Goal: Task Accomplishment & Management: Use online tool/utility

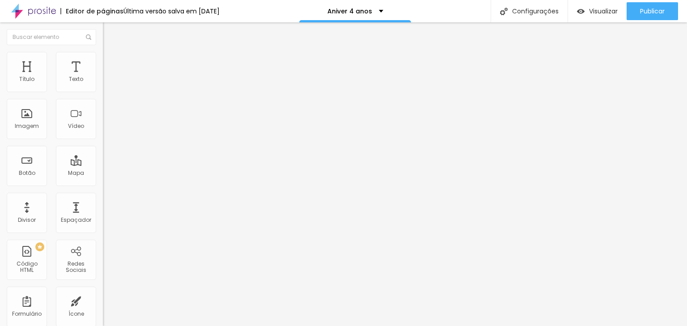
click at [111, 60] on span "Estilo" at bounding box center [118, 58] width 14 height 8
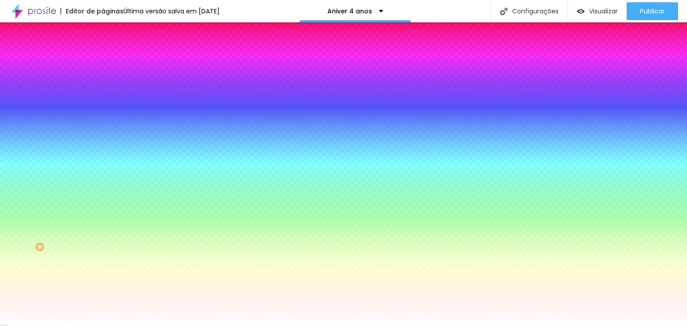
click at [111, 63] on span "Avançado" at bounding box center [126, 67] width 30 height 8
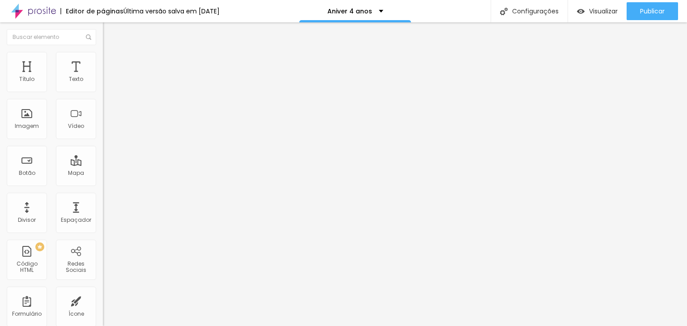
click at [103, 57] on ul "Conteúdo Estilo Avançado" at bounding box center [154, 56] width 103 height 27
click at [103, 56] on img at bounding box center [107, 56] width 8 height 8
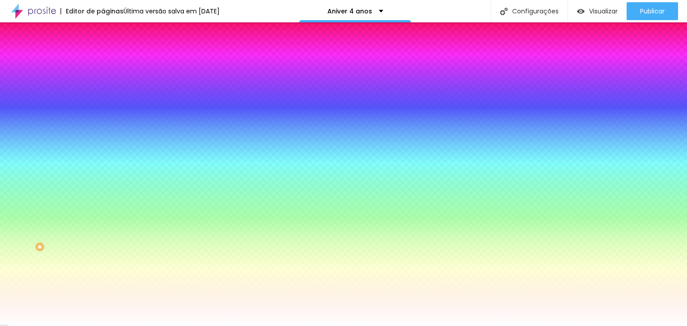
click at [103, 52] on li "Conteúdo" at bounding box center [154, 47] width 103 height 9
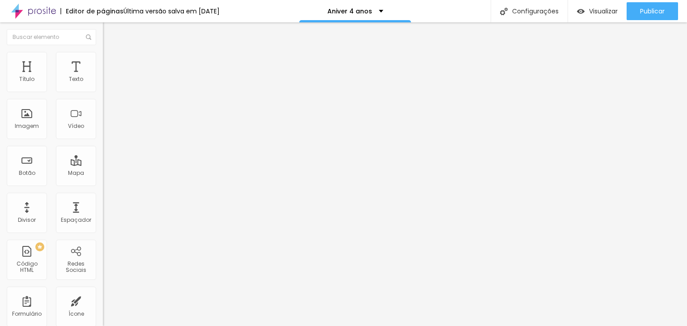
click at [110, 34] on img "button" at bounding box center [113, 32] width 7 height 7
click at [32, 119] on div "Imagem" at bounding box center [27, 119] width 40 height 40
click at [30, 119] on div "Imagem" at bounding box center [27, 119] width 40 height 40
click at [111, 61] on span "Estilo" at bounding box center [118, 58] width 14 height 8
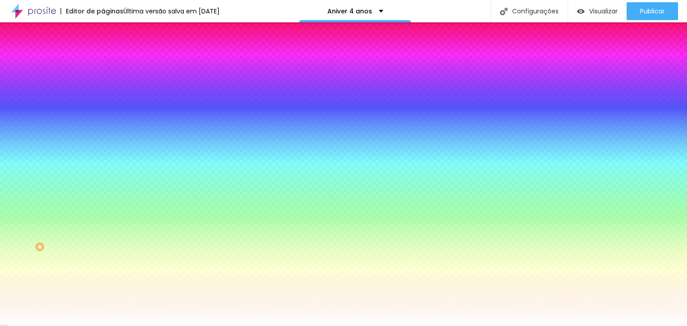
click at [103, 61] on li "Avançado" at bounding box center [154, 65] width 103 height 9
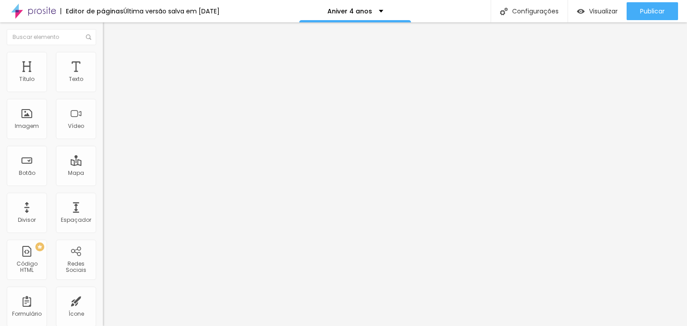
click at [110, 33] on img "button" at bounding box center [113, 32] width 7 height 7
click at [110, 34] on img "button" at bounding box center [113, 32] width 7 height 7
click at [103, 82] on div at bounding box center [154, 78] width 103 height 7
click at [103, 59] on li "Estilo" at bounding box center [154, 56] width 103 height 9
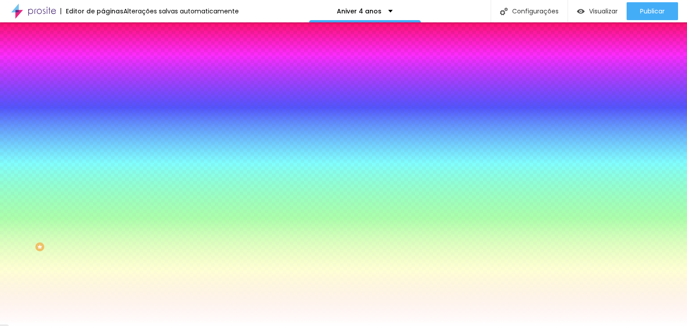
click at [103, 61] on img at bounding box center [107, 65] width 8 height 8
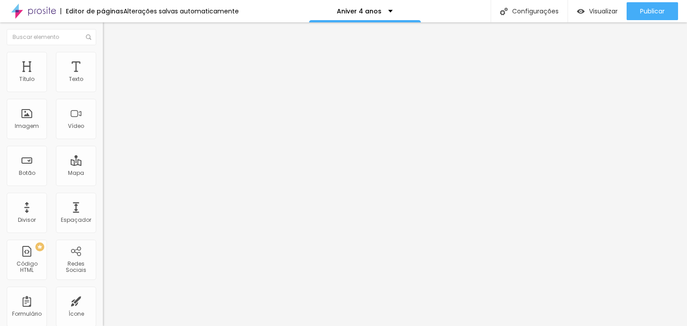
type input "10"
type input "15"
type input "20"
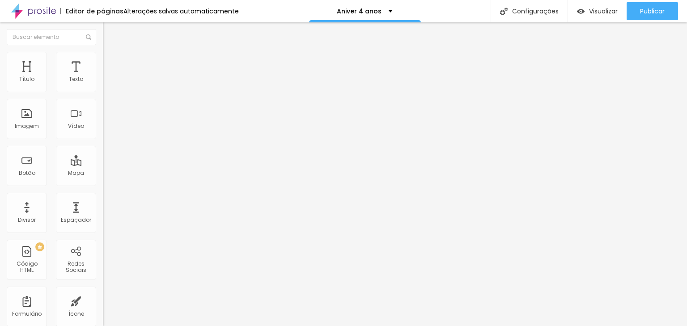
type input "20"
type input "25"
type input "30"
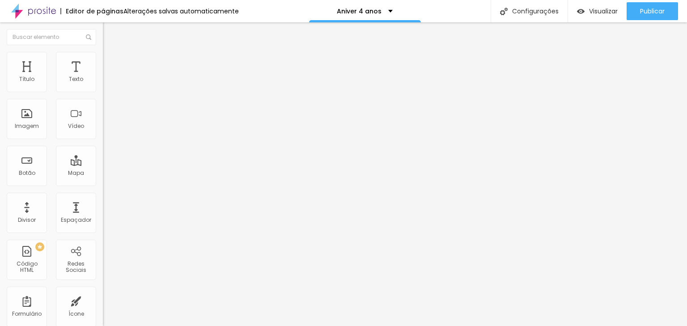
type input "35"
type input "40"
type input "35"
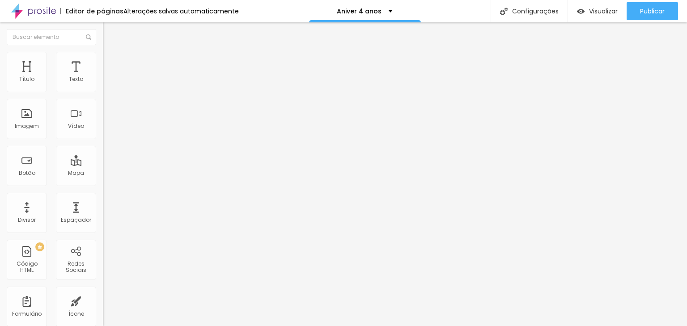
type input "35"
type input "30"
type input "25"
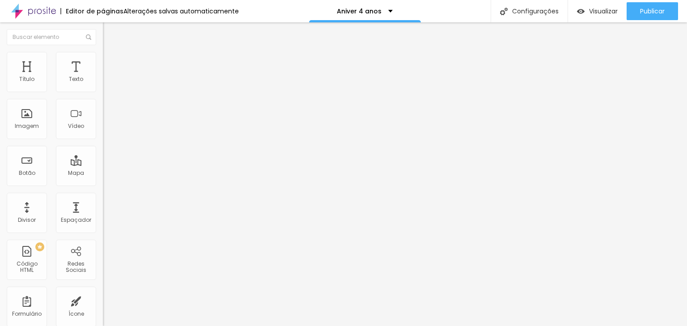
type input "20"
type input "15"
type input "10"
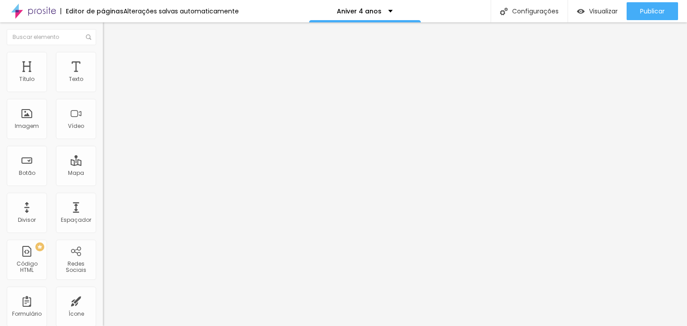
type input "10"
type input "5"
type input "0"
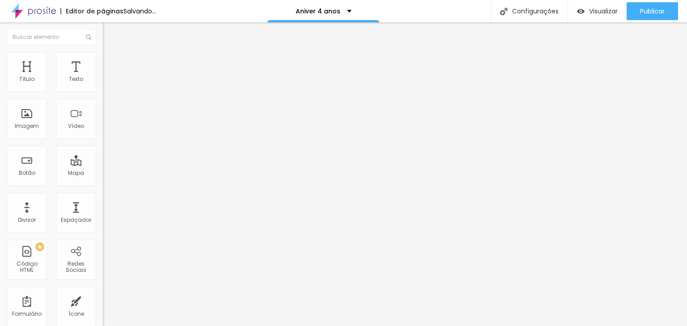
drag, startPoint x: 27, startPoint y: 87, endPoint x: 4, endPoint y: 88, distance: 23.3
click at [103, 174] on input "range" at bounding box center [132, 177] width 58 height 7
click at [111, 53] on span "Conteúdo" at bounding box center [125, 49] width 28 height 8
click at [110, 34] on div "Editar Coluna" at bounding box center [137, 32] width 55 height 7
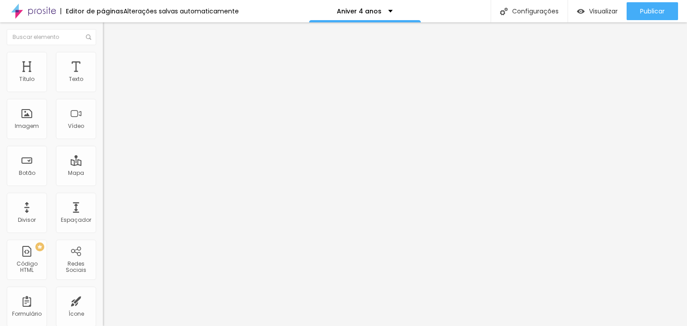
click at [110, 35] on img "button" at bounding box center [113, 32] width 7 height 7
click at [34, 116] on div "Imagem" at bounding box center [27, 119] width 40 height 40
click at [110, 35] on img "button" at bounding box center [113, 32] width 7 height 7
click at [29, 115] on div "Imagem" at bounding box center [27, 119] width 40 height 40
click at [33, 122] on div "Imagem" at bounding box center [27, 119] width 40 height 40
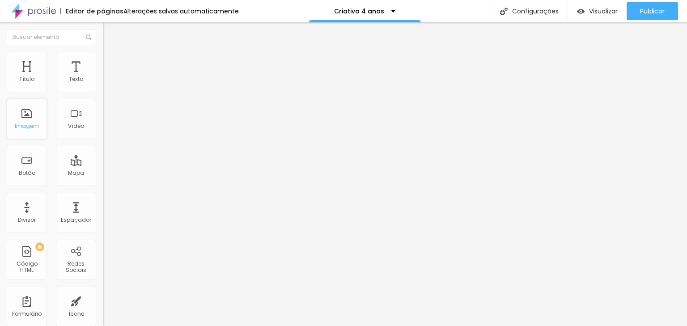
click at [38, 116] on div "Imagem" at bounding box center [27, 119] width 40 height 40
click at [103, 51] on ul "Conteúdo Estilo Avançado" at bounding box center [154, 56] width 103 height 27
click at [103, 52] on li "Estilo" at bounding box center [154, 56] width 103 height 9
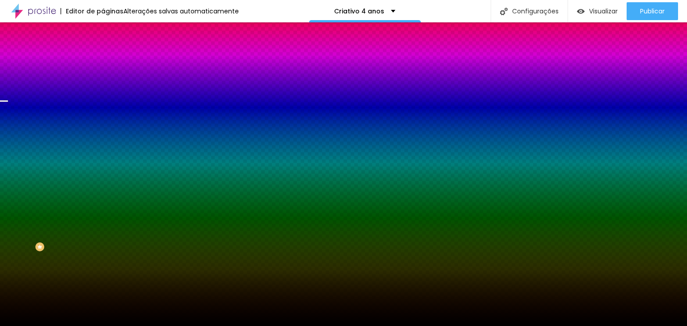
click at [103, 82] on span "Trocar imagem" at bounding box center [127, 79] width 49 height 8
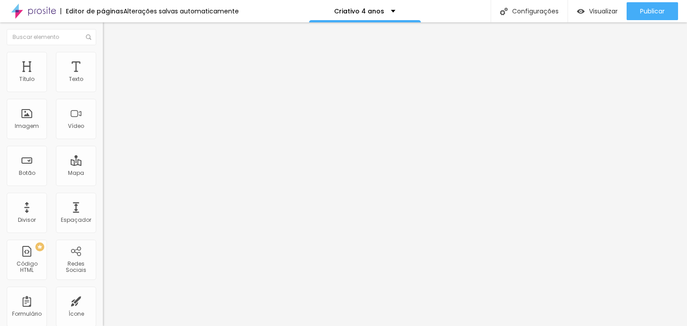
click at [103, 53] on li "Estilo" at bounding box center [154, 56] width 103 height 9
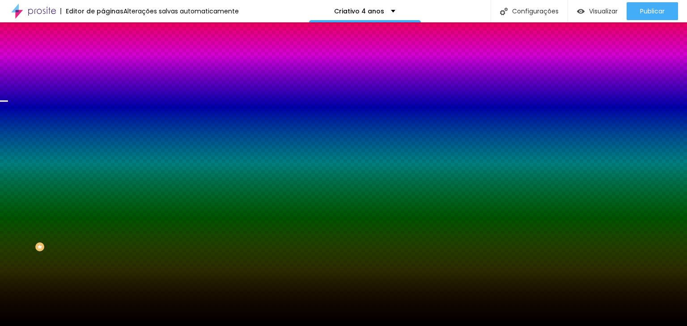
click at [103, 81] on div "Trocar imagem" at bounding box center [154, 78] width 103 height 6
click at [103, 93] on span "Nenhum" at bounding box center [114, 89] width 23 height 8
click at [103, 106] on div "Parallax" at bounding box center [154, 103] width 103 height 5
click at [103, 98] on span "Nenhum" at bounding box center [114, 95] width 23 height 8
click at [103, 61] on li "Avançado" at bounding box center [154, 65] width 103 height 9
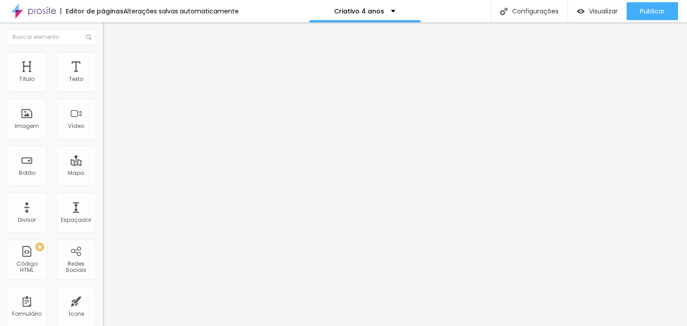
click at [111, 60] on span "Estilo" at bounding box center [118, 58] width 14 height 8
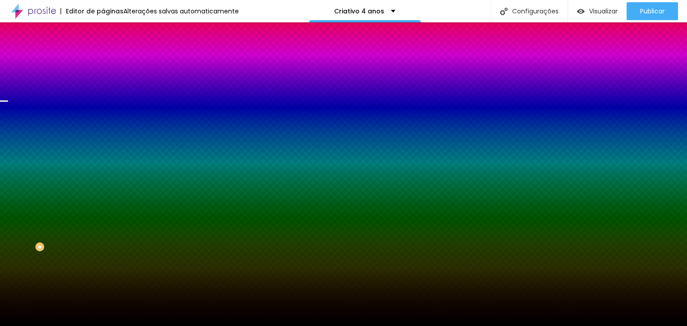
click at [103, 52] on li "Conteúdo" at bounding box center [154, 47] width 103 height 9
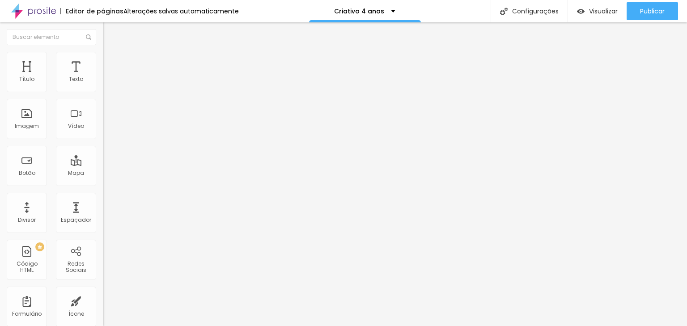
click at [103, 59] on li "Estilo" at bounding box center [154, 56] width 103 height 9
click at [111, 62] on span "Estilo" at bounding box center [118, 58] width 14 height 8
click at [103, 52] on li "Conteúdo" at bounding box center [154, 47] width 103 height 9
click at [103, 77] on span "Trocar imagem" at bounding box center [127, 73] width 49 height 8
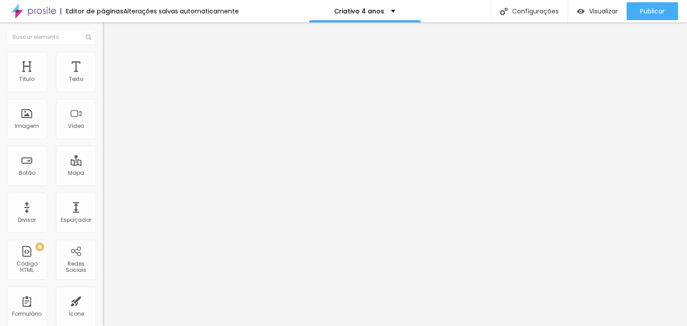
click at [103, 127] on img at bounding box center [106, 124] width 6 height 6
click at [103, 113] on img at bounding box center [106, 110] width 6 height 6
click at [103, 127] on img at bounding box center [106, 124] width 6 height 6
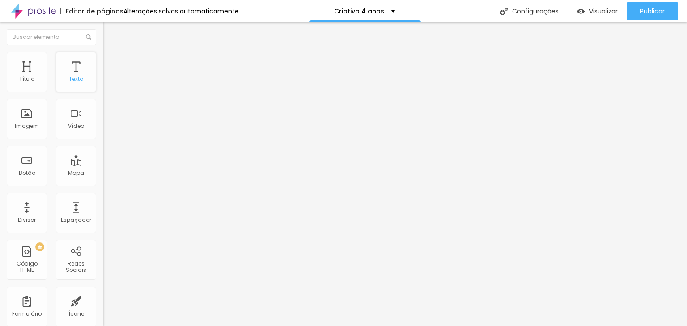
click at [76, 80] on div "Texto" at bounding box center [76, 79] width 14 height 6
click at [608, 17] on div "Visualizar" at bounding box center [597, 11] width 41 height 18
click at [111, 61] on span "Estilo" at bounding box center [118, 58] width 14 height 8
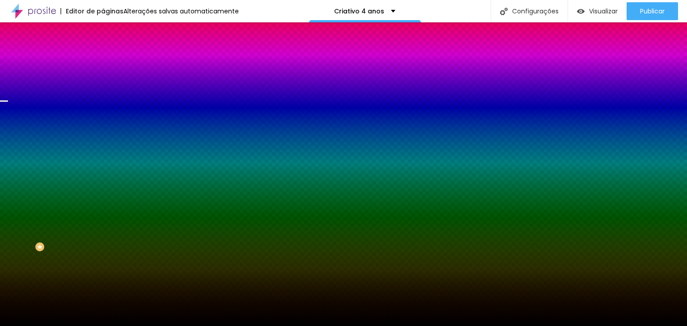
click at [103, 93] on span "Nenhum" at bounding box center [114, 89] width 23 height 8
click at [103, 81] on div "Trocar imagem" at bounding box center [154, 78] width 103 height 6
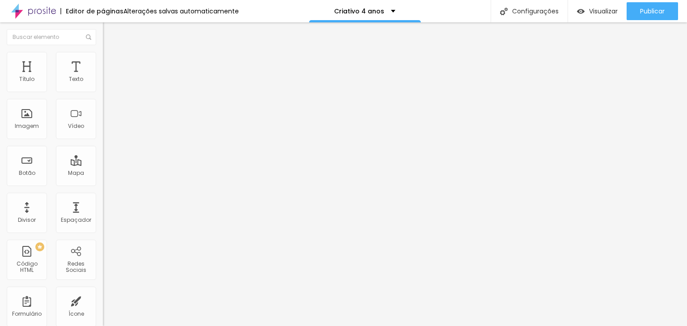
click at [103, 59] on li "Estilo" at bounding box center [154, 56] width 103 height 9
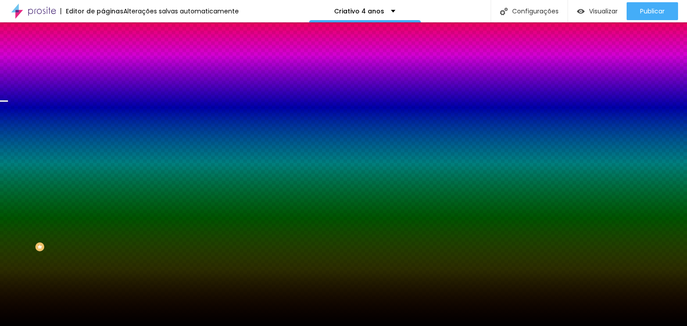
click at [103, 61] on li "Avançado" at bounding box center [154, 65] width 103 height 9
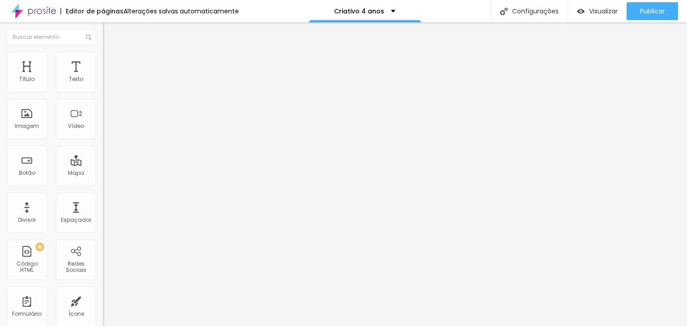
type input "9"
type input "18"
type input "23"
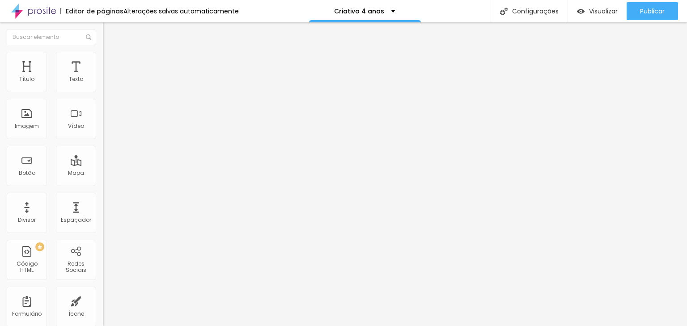
type input "23"
type input "38"
type input "62"
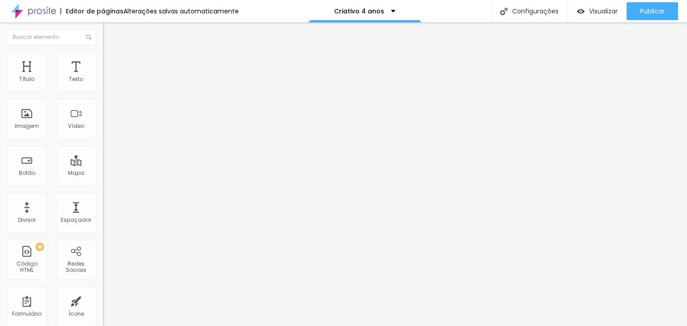
type input "81"
type input "114"
type input "124"
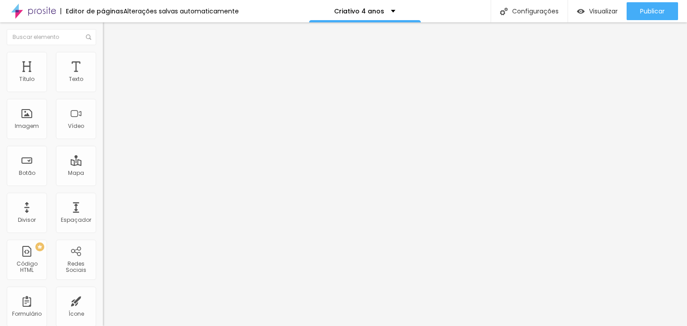
type input "124"
type input "143"
type input "167"
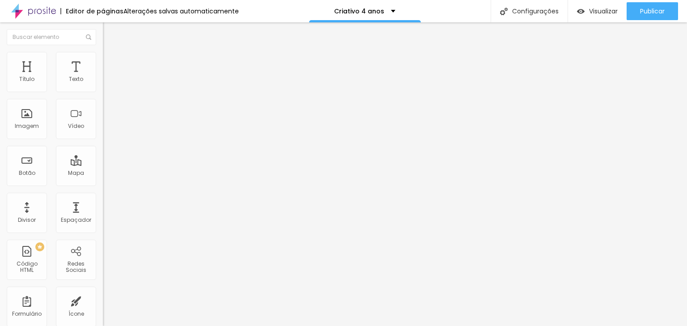
type input "172"
type input "177"
type input "162"
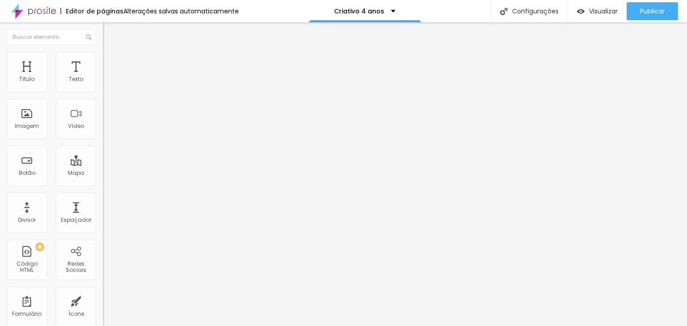
type input "162"
type input "138"
type input "114"
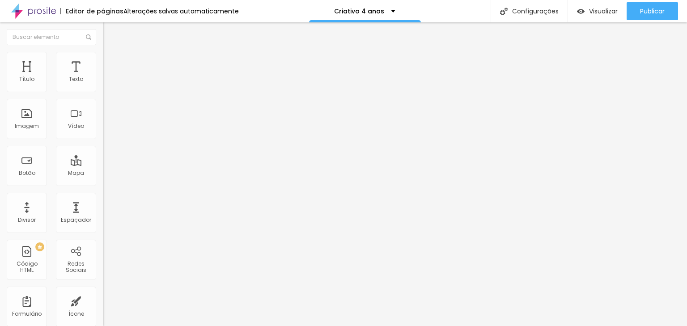
type input "95"
type input "52"
type input "18"
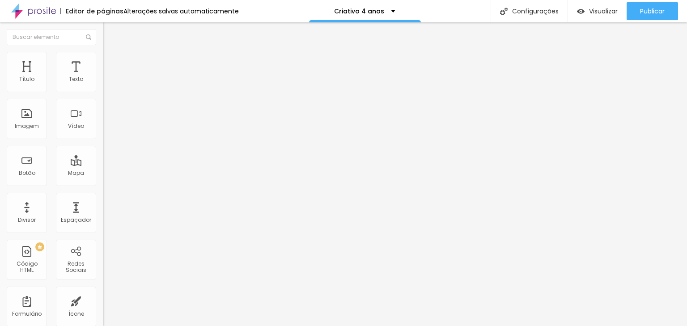
type input "18"
type input "0"
drag, startPoint x: 17, startPoint y: 104, endPoint x: 0, endPoint y: 102, distance: 16.6
click at [103, 300] on input "range" at bounding box center [132, 303] width 58 height 7
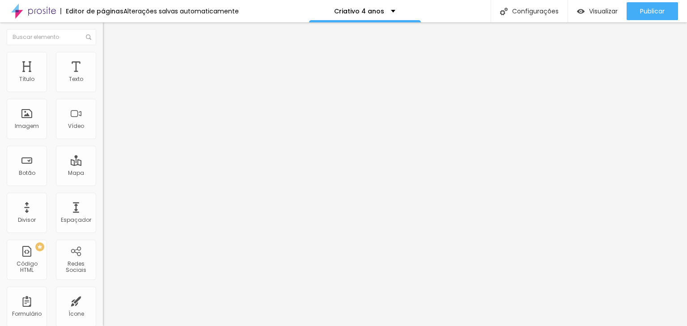
type input "5"
type input "10"
type input "15"
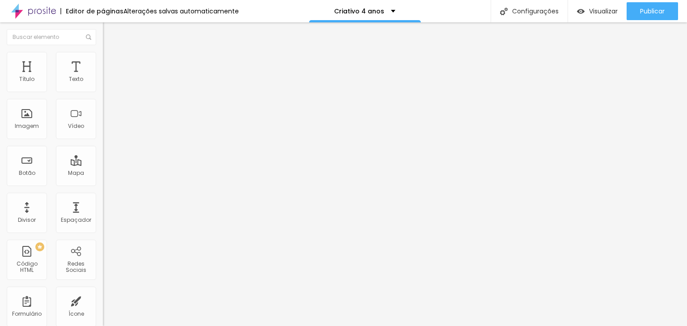
type input "15"
type input "20"
type input "25"
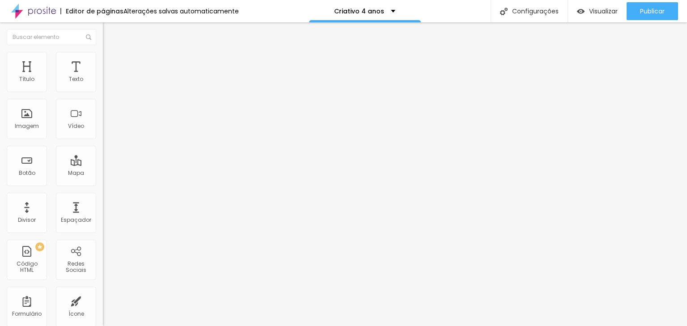
type input "30"
type input "25"
type input "20"
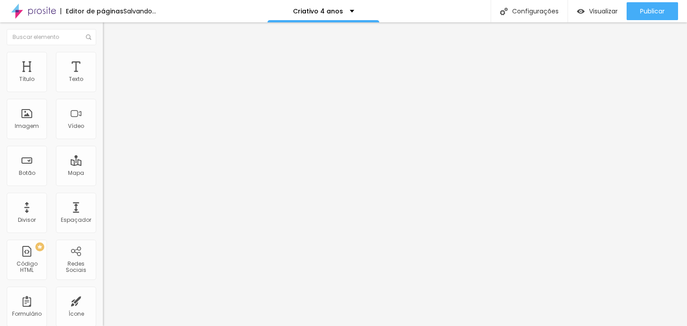
type input "20"
type input "15"
type input "10"
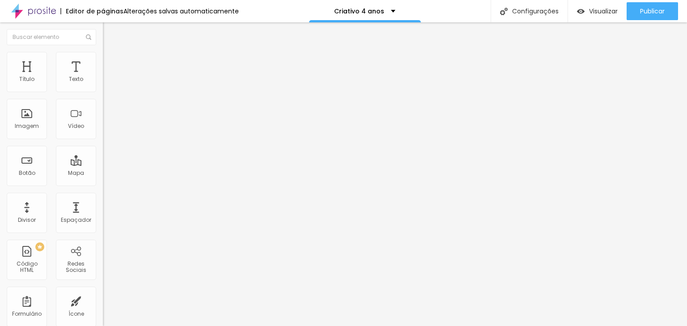
type input "5"
type input "0"
type input "5"
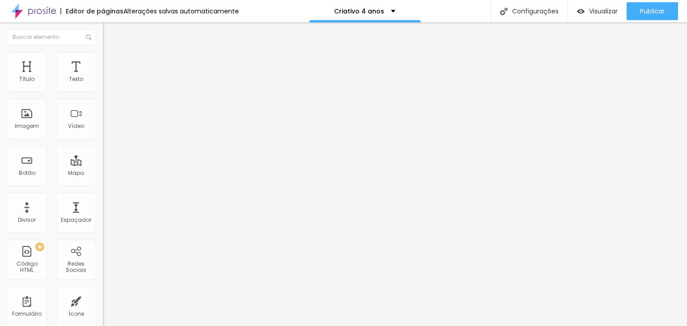
type input "5"
type input "10"
type input "15"
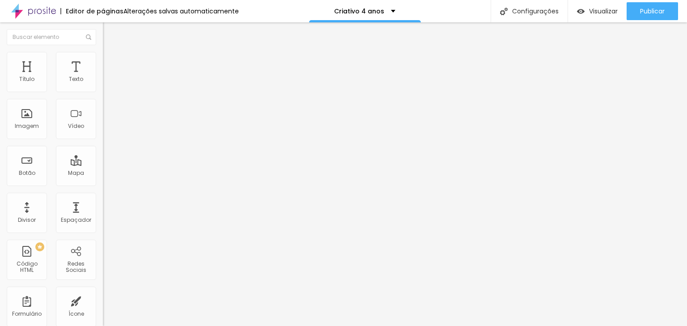
type input "20"
type input "25"
type input "30"
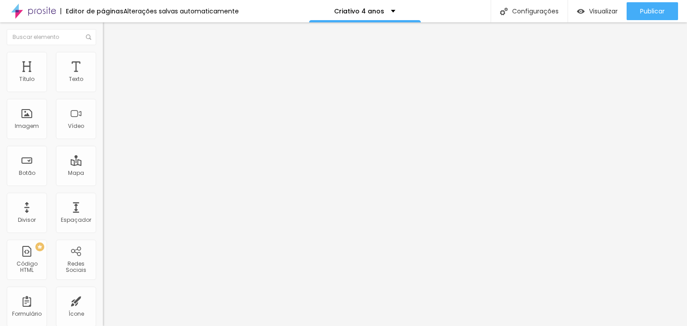
type input "30"
drag, startPoint x: 20, startPoint y: 88, endPoint x: 116, endPoint y: 96, distance: 96.9
type input "30"
click at [116, 174] on input "range" at bounding box center [132, 177] width 58 height 7
type input "9"
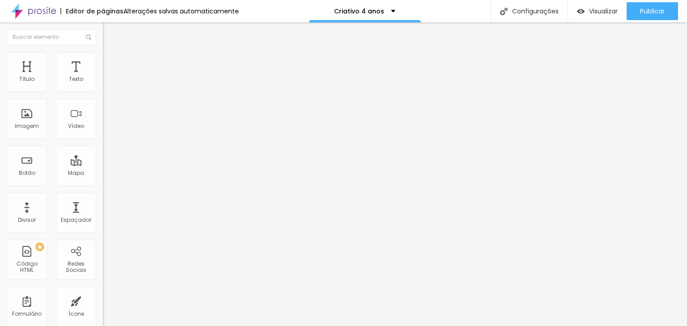
type input "9"
type input "33"
type input "124"
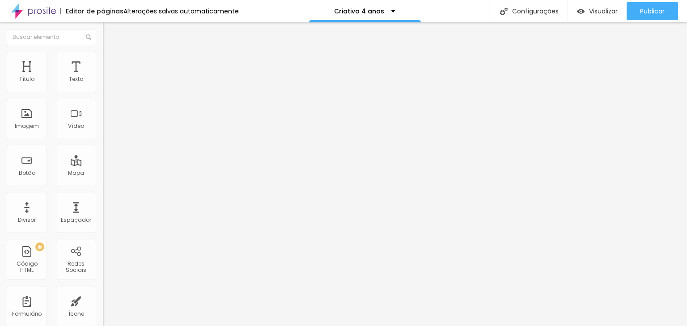
type input "134"
type input "138"
type input "143"
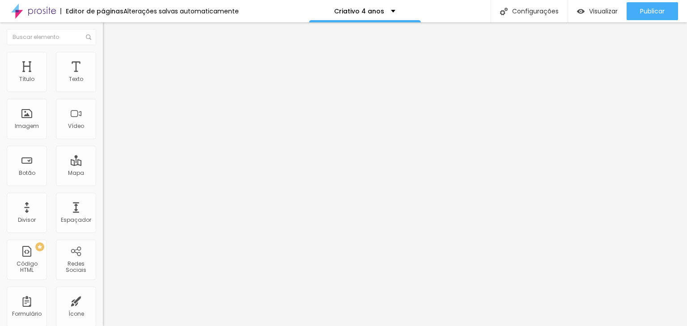
type input "143"
type input "162"
type input "186"
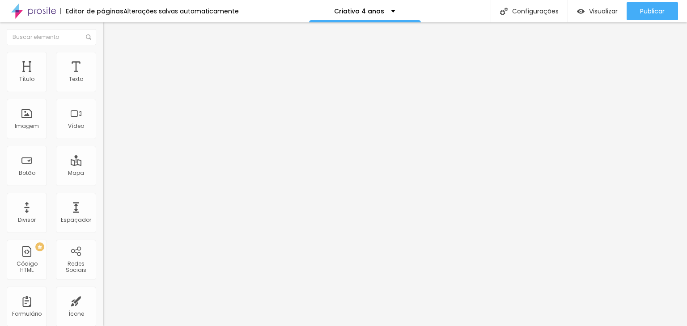
type input "206"
type input "215"
type input "230"
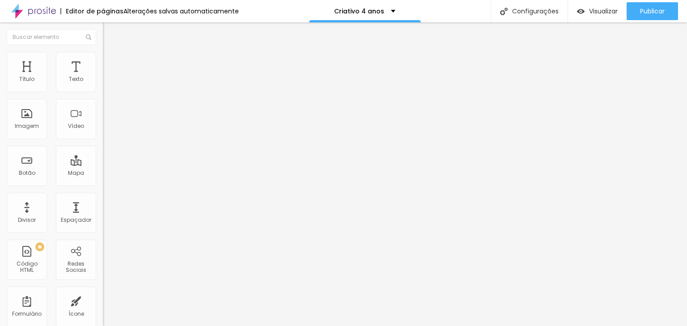
type input "230"
type input "249"
type input "273"
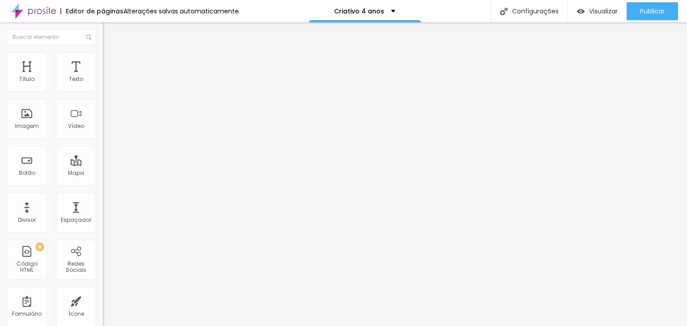
type input "302"
type input "326"
type input "354"
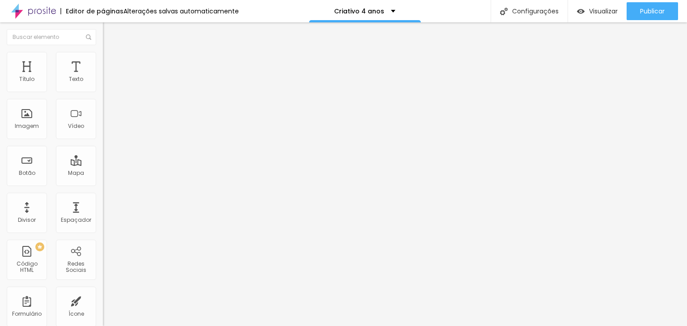
type input "354"
type input "369"
type input "393"
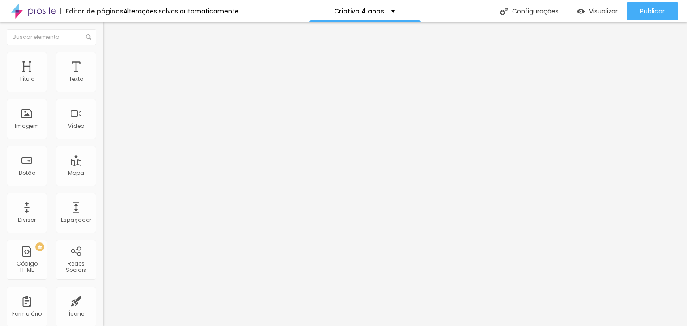
type input "407"
type input "426"
type input "436"
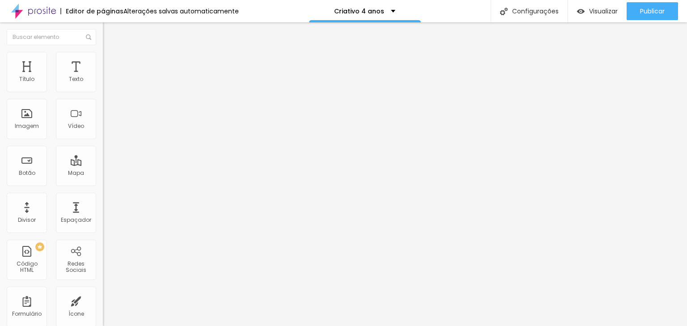
type input "436"
type input "470"
type input "500"
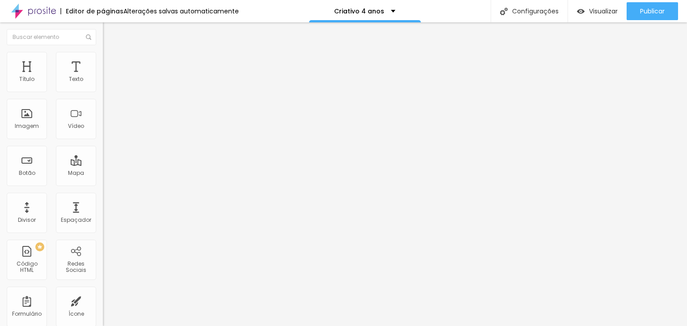
type input "450"
type input "431"
type input "417"
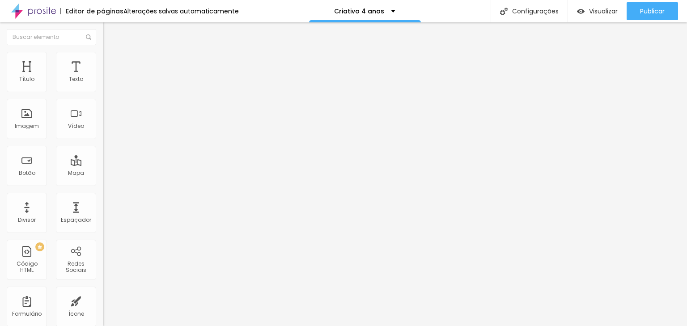
type input "417"
type input "402"
type input "393"
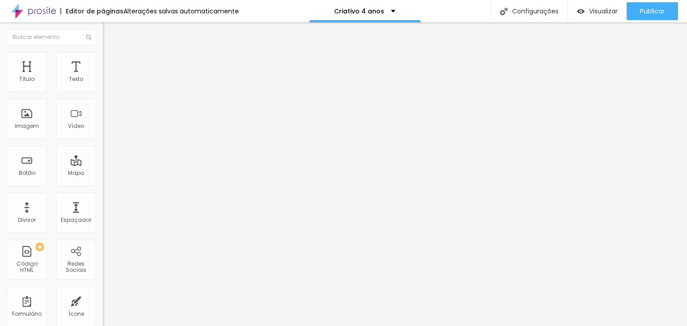
type input "359"
type input "345"
type input "335"
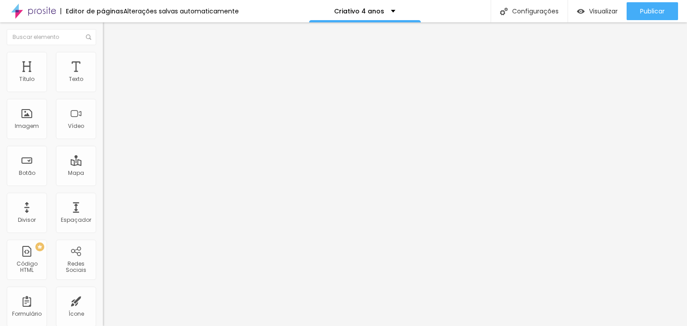
type input "335"
type input "326"
type input "302"
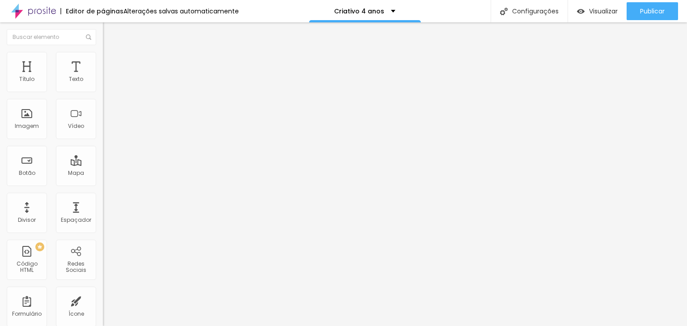
type input "282"
type input "263"
type input "249"
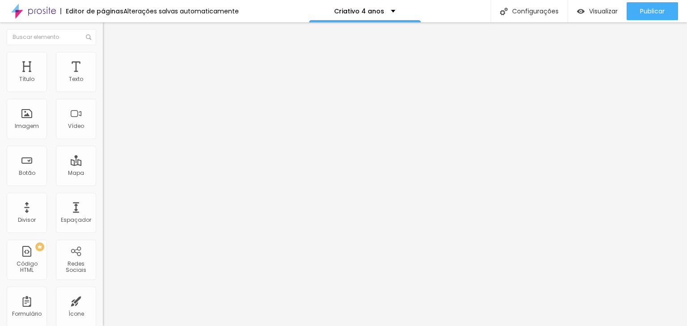
type input "249"
type input "225"
type input "196"
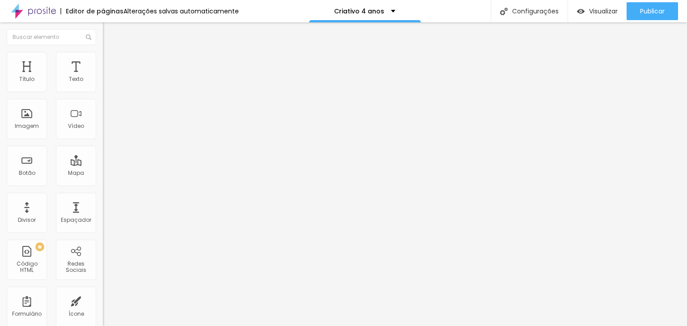
type input "158"
type input "129"
type input "119"
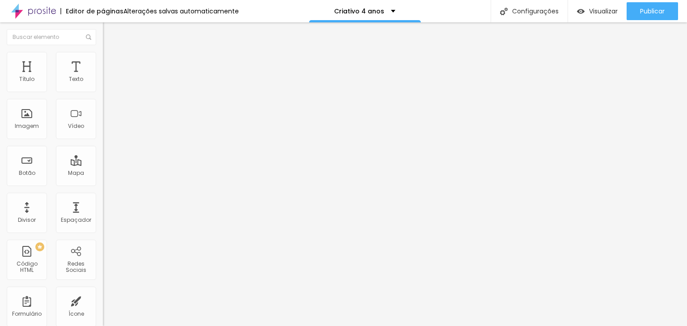
type input "119"
type input "81"
type input "57"
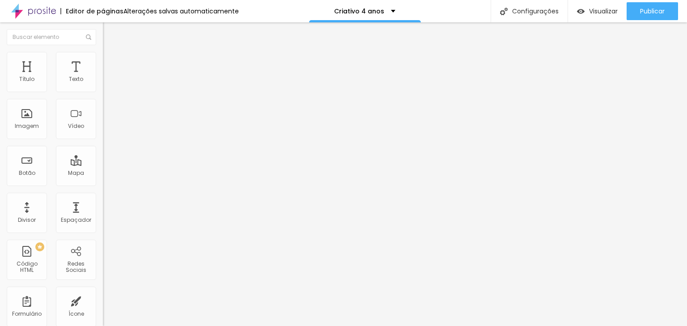
type input "47"
type input "42"
drag, startPoint x: 18, startPoint y: 106, endPoint x: 23, endPoint y: 107, distance: 4.8
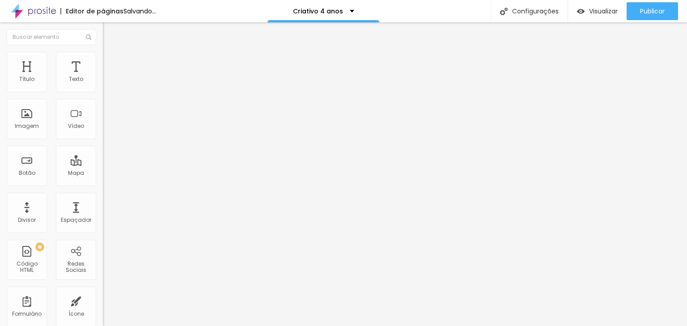
type input "42"
click at [103, 300] on input "range" at bounding box center [132, 303] width 58 height 7
type input "25"
type input "20"
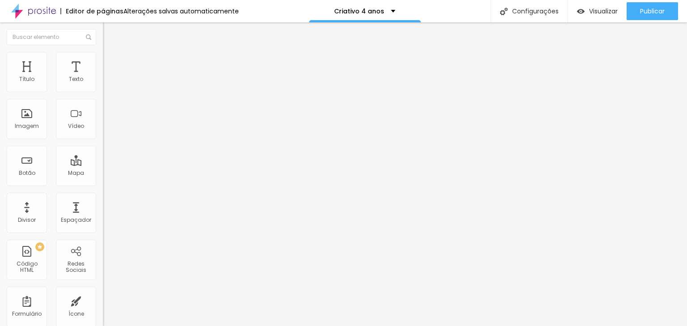
type input "20"
type input "15"
type input "10"
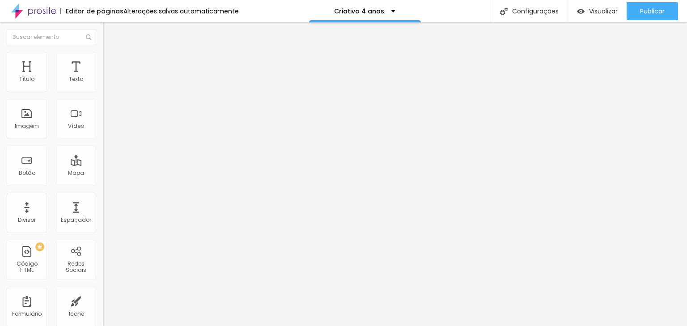
type input "5"
type input "0"
type input "5"
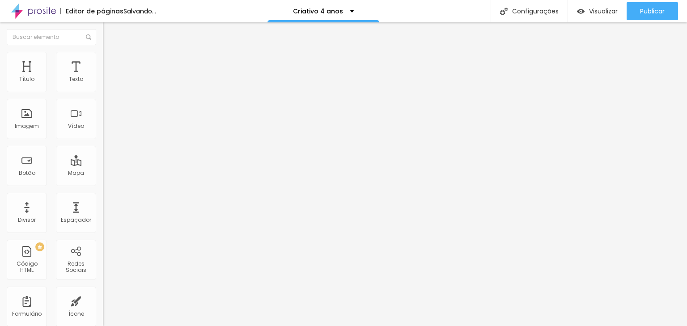
type input "5"
type input "10"
type input "15"
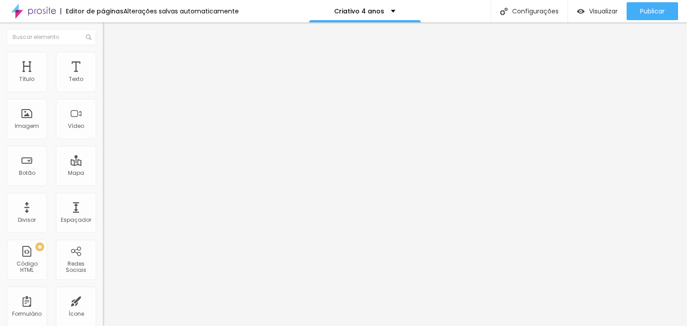
type input "20"
type input "25"
type input "30"
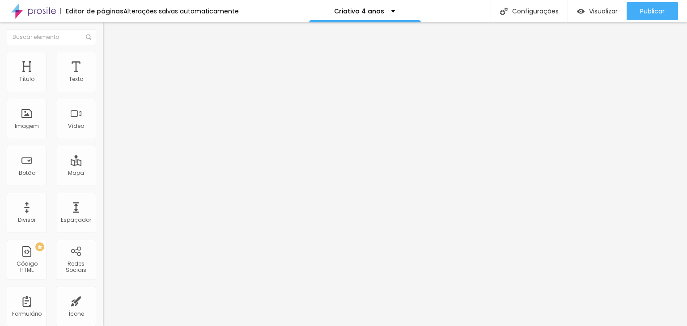
type input "30"
drag, startPoint x: 71, startPoint y: 89, endPoint x: 95, endPoint y: 92, distance: 24.9
click at [103, 174] on input "range" at bounding box center [132, 177] width 58 height 7
click at [612, 12] on span "Visualizar" at bounding box center [603, 11] width 29 height 7
type input "25"
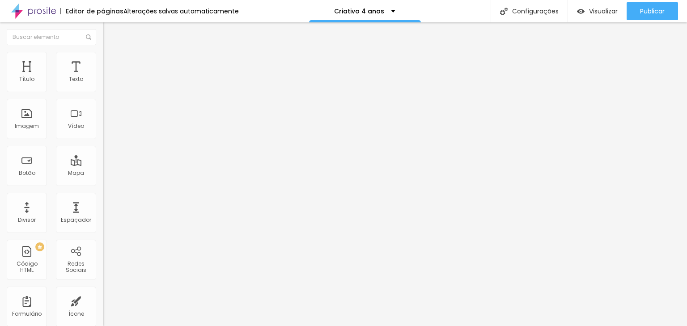
type input "25"
type input "20"
type input "15"
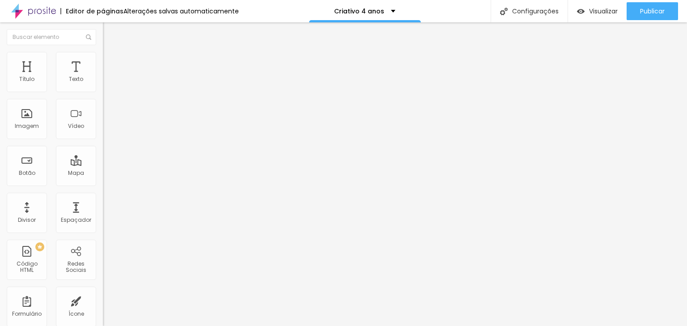
type input "10"
type input "5"
drag, startPoint x: 70, startPoint y: 89, endPoint x: 0, endPoint y: 80, distance: 70.5
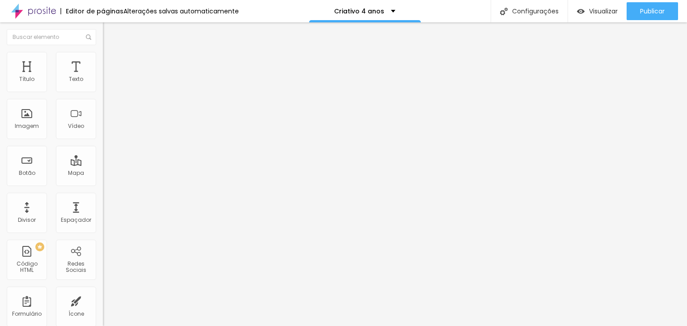
click at [103, 174] on input "range" at bounding box center [132, 177] width 58 height 7
click at [103, 300] on input "range" at bounding box center [132, 303] width 58 height 7
click at [110, 31] on img "button" at bounding box center [113, 32] width 7 height 7
click at [32, 129] on div "Imagem" at bounding box center [27, 119] width 40 height 40
click at [24, 127] on div "Imagem" at bounding box center [27, 126] width 24 height 6
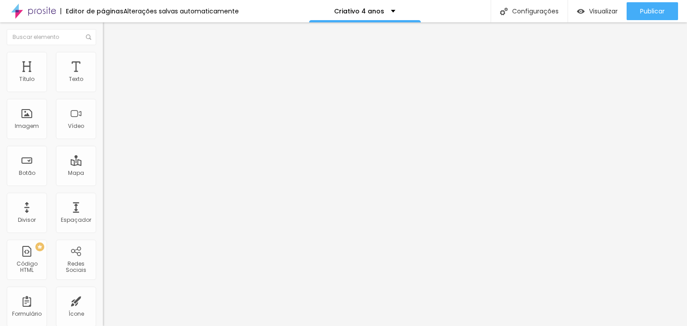
click at [103, 59] on li "Estilo" at bounding box center [154, 56] width 103 height 9
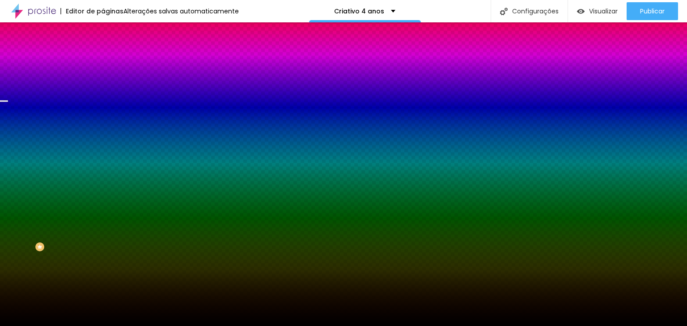
click at [152, 81] on img at bounding box center [154, 77] width 5 height 5
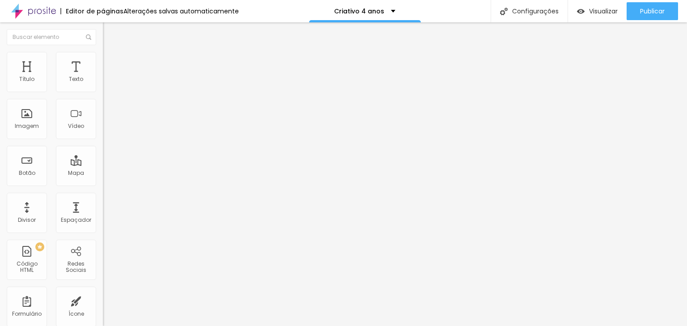
click at [152, 77] on span at bounding box center [154, 73] width 5 height 8
click at [103, 56] on img at bounding box center [107, 56] width 8 height 8
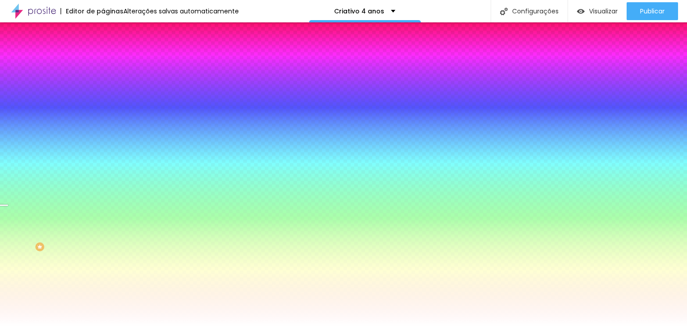
click at [103, 82] on span "Trocar imagem" at bounding box center [127, 79] width 49 height 8
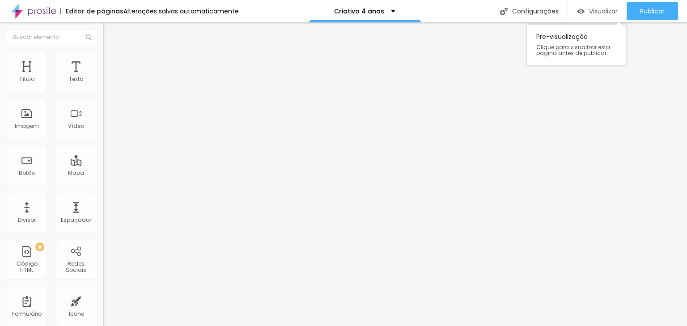
click at [584, 13] on div "Visualizar" at bounding box center [597, 12] width 41 height 8
click at [110, 34] on img "button" at bounding box center [113, 32] width 7 height 7
click at [103, 59] on li "Estilo" at bounding box center [154, 56] width 103 height 9
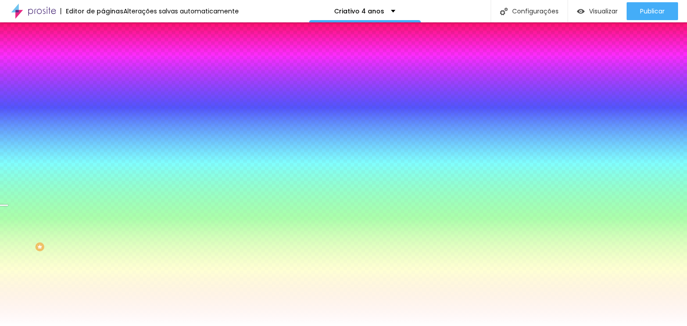
click at [103, 82] on span "Trocar imagem" at bounding box center [127, 79] width 49 height 8
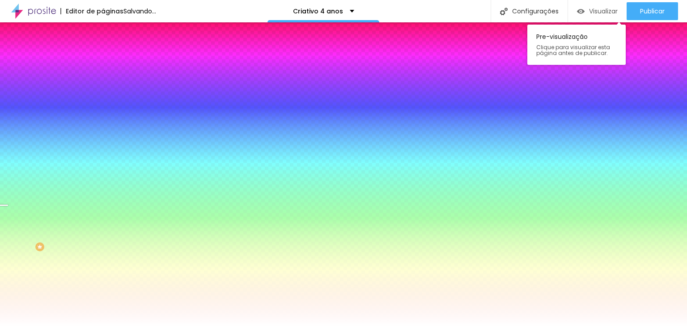
click at [597, 13] on span "Visualizar" at bounding box center [603, 11] width 29 height 7
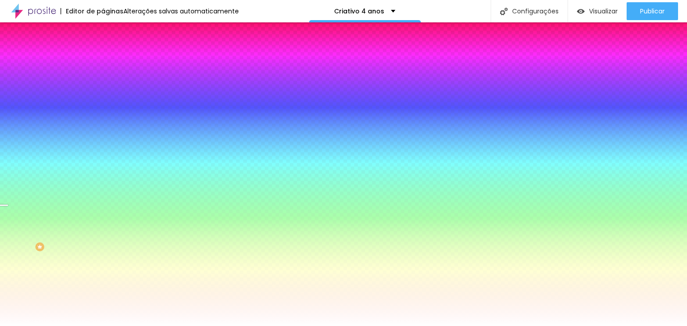
click at [152, 81] on img at bounding box center [154, 77] width 5 height 5
click at [103, 82] on span "Adicionar imagem" at bounding box center [132, 79] width 58 height 8
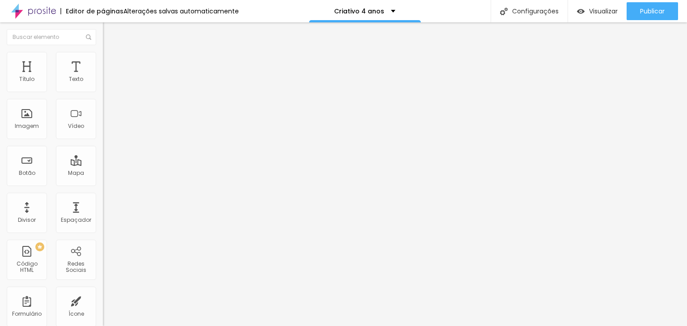
click at [103, 57] on img at bounding box center [107, 56] width 8 height 8
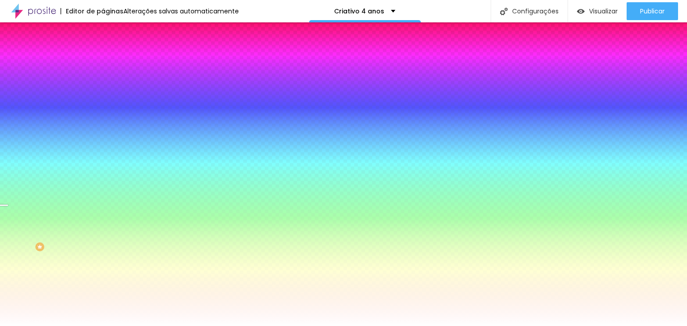
click at [103, 61] on li "Avançado" at bounding box center [154, 65] width 103 height 9
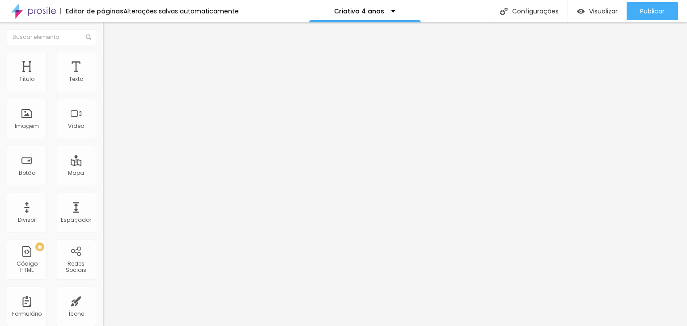
type input "15"
type input "10"
type input "5"
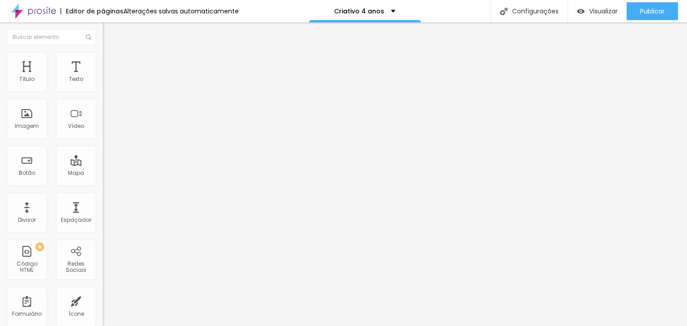
type input "5"
type input "0"
drag, startPoint x: 55, startPoint y: 86, endPoint x: 0, endPoint y: 82, distance: 54.7
type input "0"
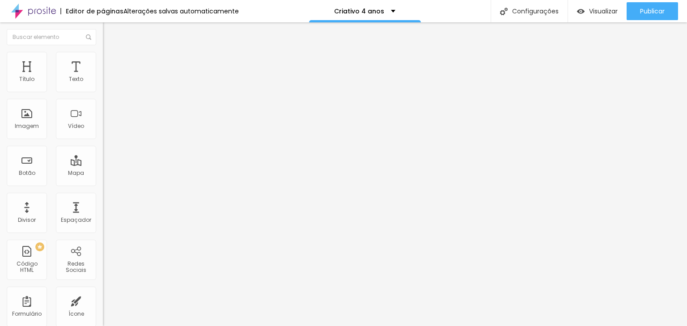
click at [103, 174] on input "range" at bounding box center [132, 177] width 58 height 7
type input "28"
type input "47"
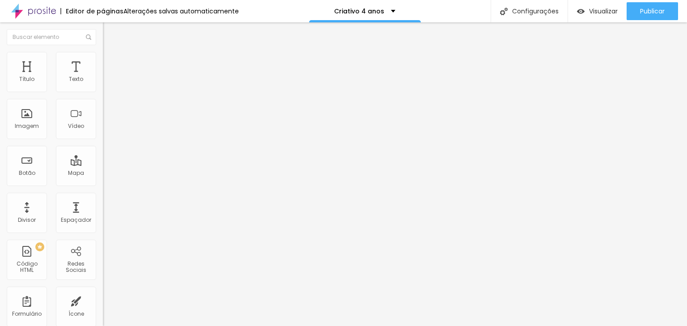
type input "76"
type input "90"
type input "95"
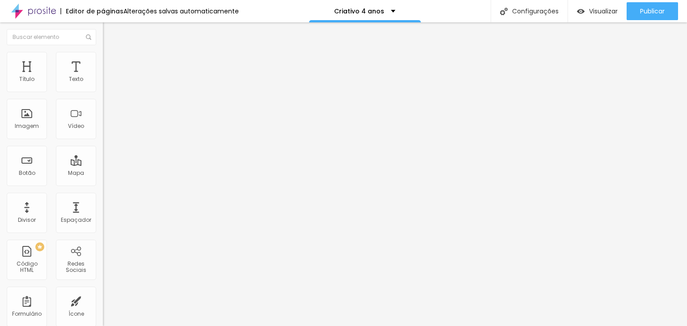
type input "95"
type input "105"
type input "119"
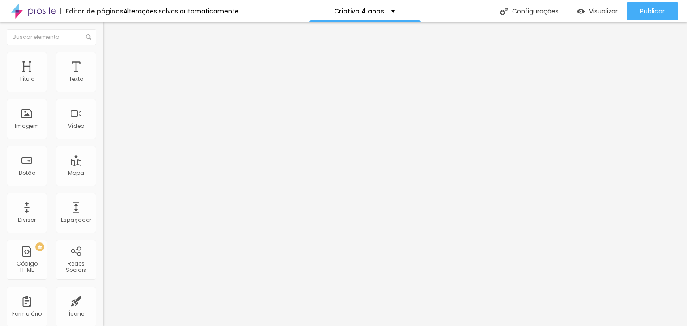
type input "134"
type input "138"
type input "148"
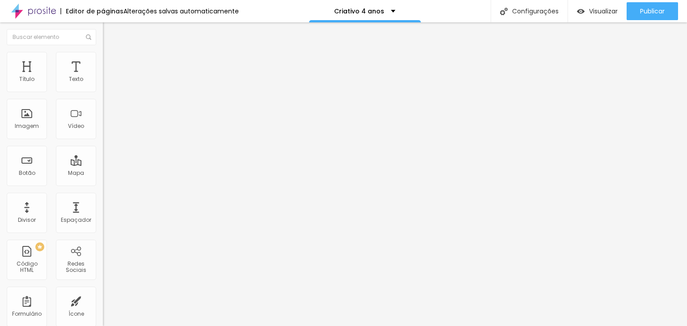
type input "148"
type input "167"
type input "191"
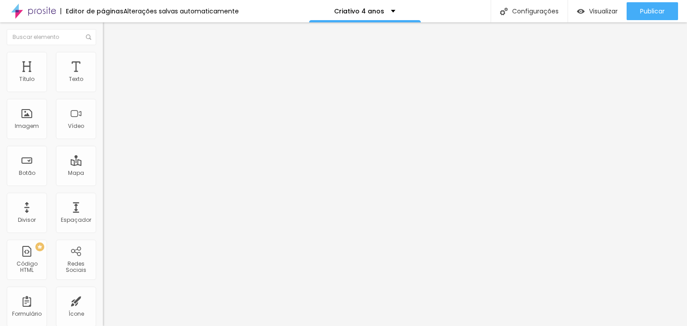
type input "210"
type input "220"
type input "249"
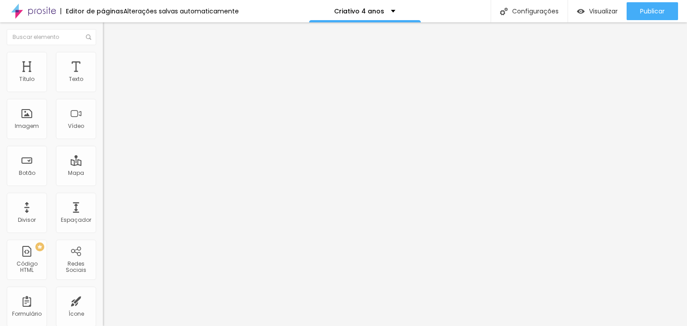
type input "249"
type input "263"
type input "273"
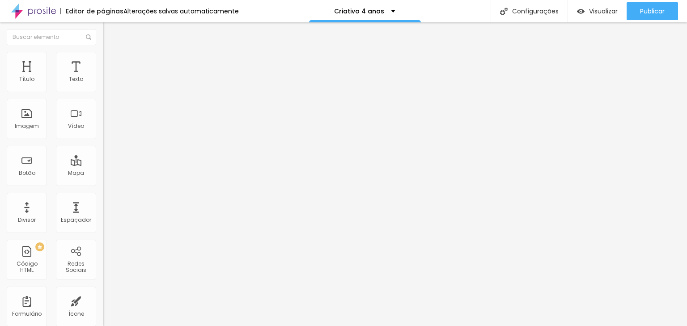
type input "278"
type input "287"
type input "306"
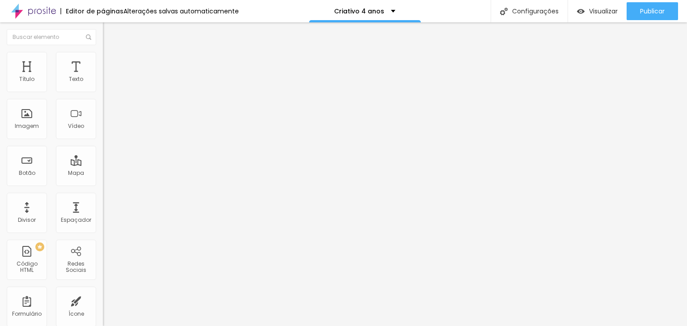
type input "306"
type input "316"
type input "326"
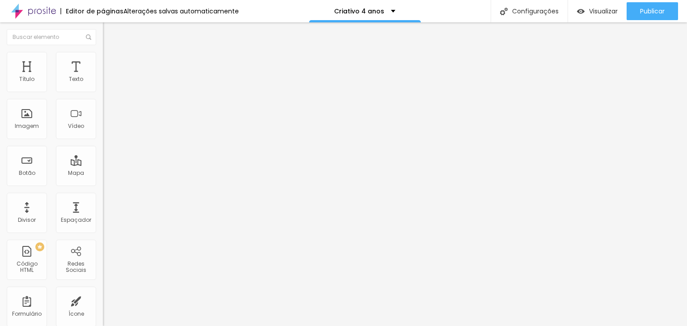
type input "335"
type input "345"
type input "354"
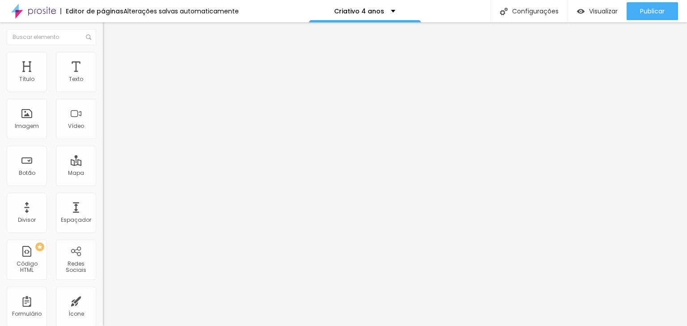
type input "354"
type input "364"
type input "369"
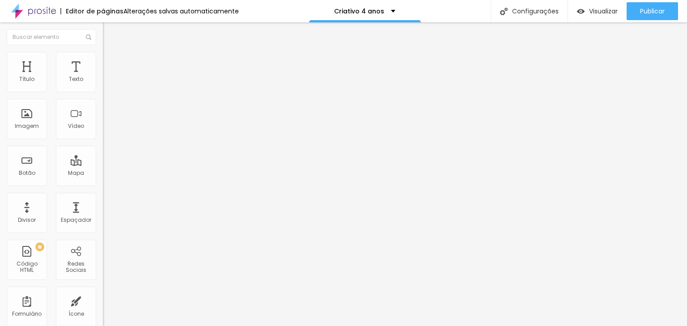
type input "383"
type input "402"
type input "412"
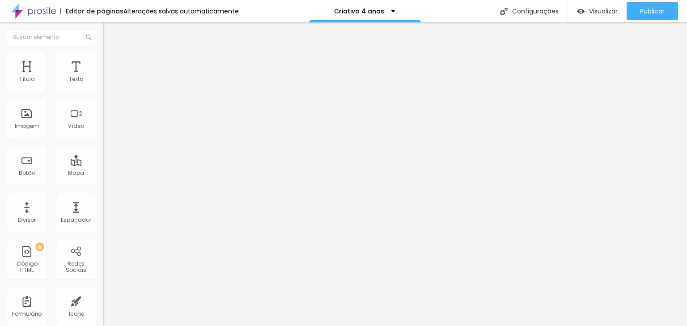
type input "412"
type input "422"
type input "417"
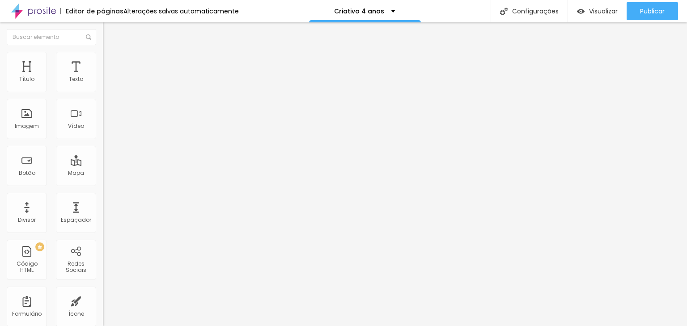
type input "393"
type input "374"
type input "326"
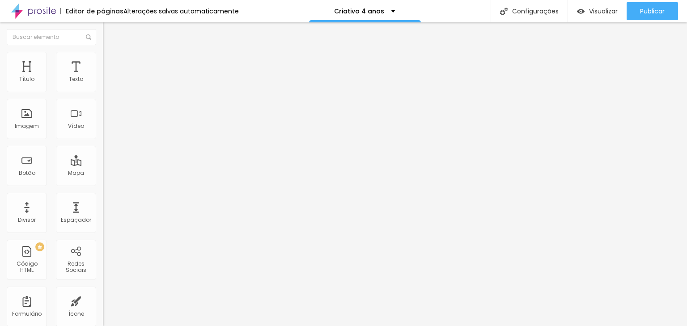
type input "326"
type input "292"
type input "249"
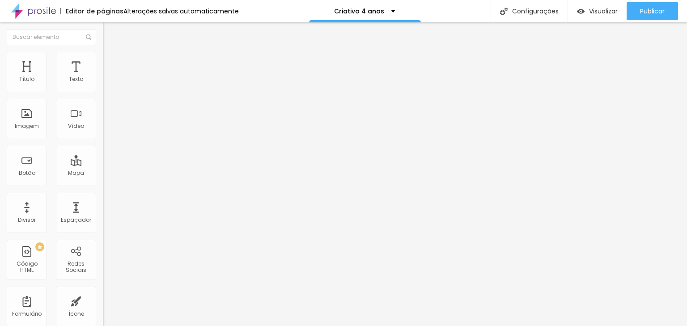
type input "196"
type input "182"
type input "158"
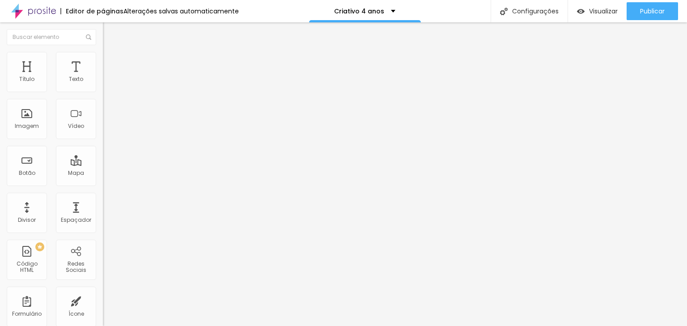
type input "158"
type input "129"
type input "100"
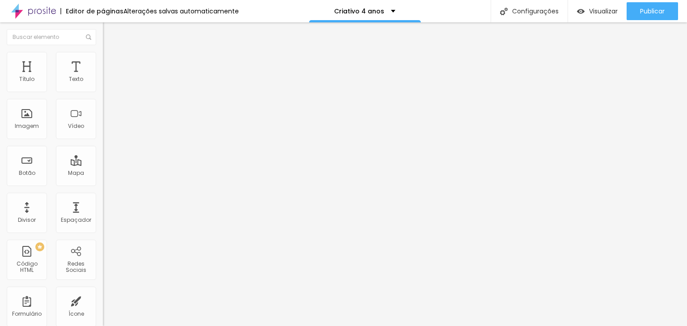
type input "66"
type input "47"
type input "33"
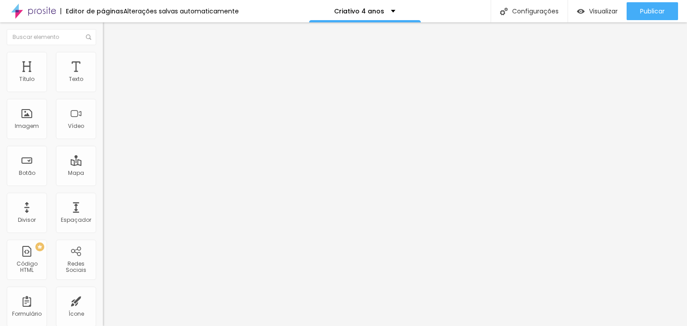
type input "33"
type input "23"
type input "14"
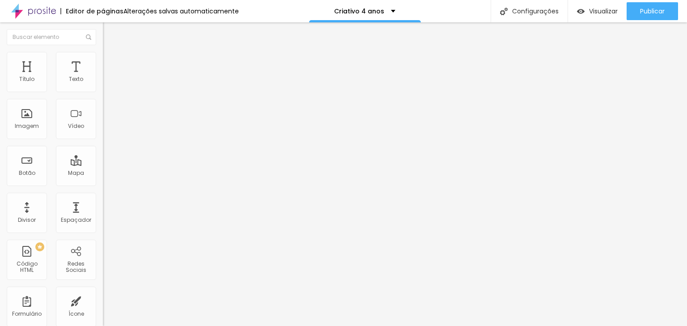
type input "0"
type input "28"
type input "76"
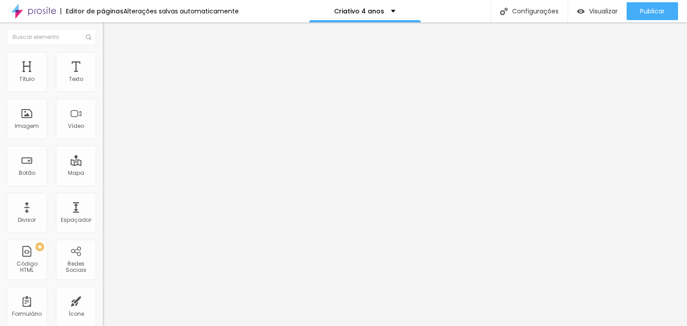
type input "76"
type input "90"
type input "95"
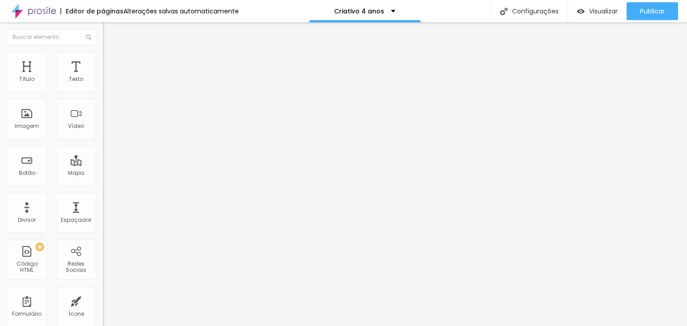
type input "100"
type input "114"
type input "143"
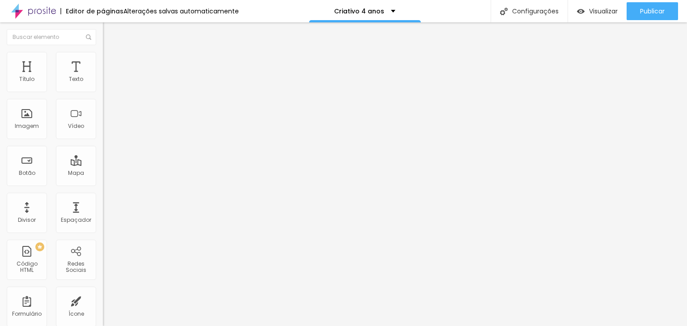
type input "143"
type input "158"
type input "167"
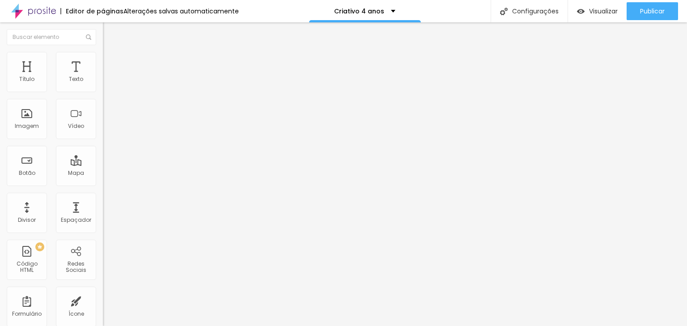
type input "186"
type input "201"
type input "220"
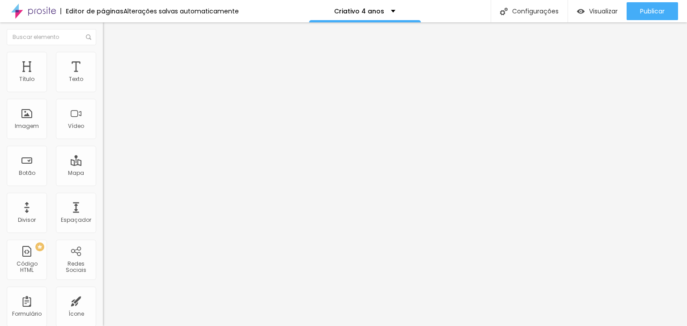
type input "220"
drag, startPoint x: 21, startPoint y: 106, endPoint x: 36, endPoint y: 93, distance: 20.6
type input "220"
click at [103, 300] on input "range" at bounding box center [132, 303] width 58 height 7
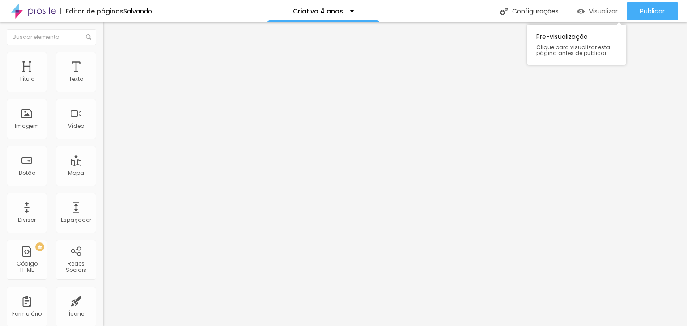
click at [601, 16] on div "Visualizar" at bounding box center [597, 11] width 41 height 18
click at [608, 10] on span "Visualizar" at bounding box center [603, 11] width 29 height 7
click at [599, 8] on span "Visualizar" at bounding box center [603, 11] width 29 height 7
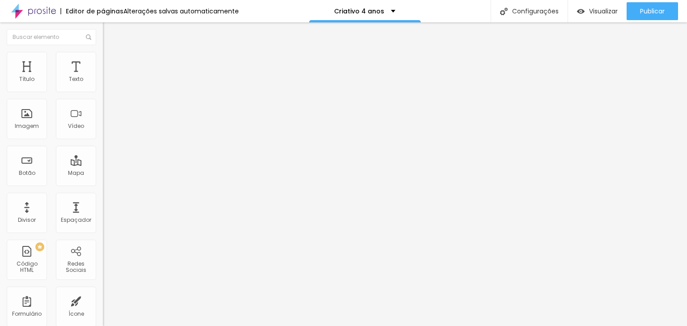
click at [111, 60] on span "Estilo" at bounding box center [118, 58] width 14 height 8
click at [103, 55] on img at bounding box center [107, 56] width 8 height 8
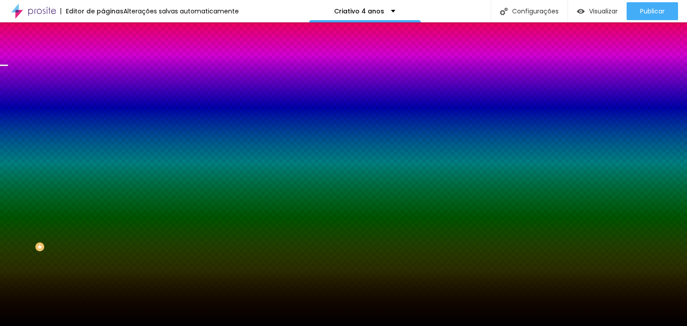
click at [103, 82] on span "Trocar imagem" at bounding box center [127, 79] width 49 height 8
click at [111, 63] on span "Avançado" at bounding box center [126, 67] width 30 height 8
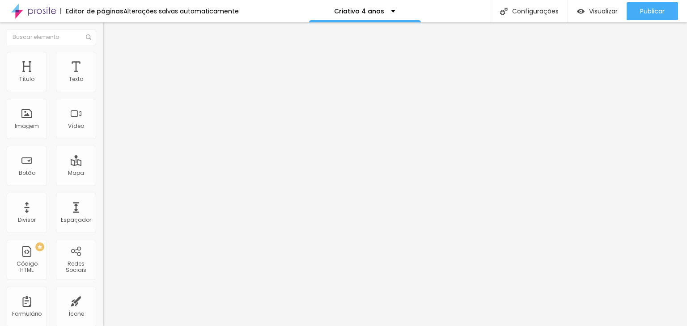
type input "383"
type input "378"
type input "374"
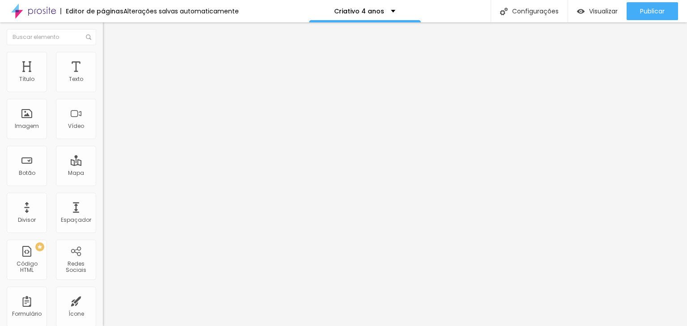
type input "374"
type input "364"
type input "359"
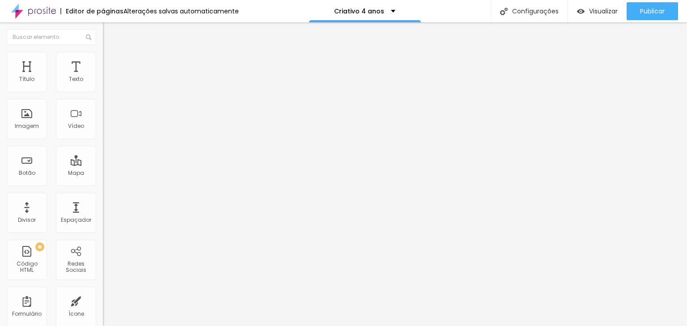
type input "350"
type input "340"
type input "330"
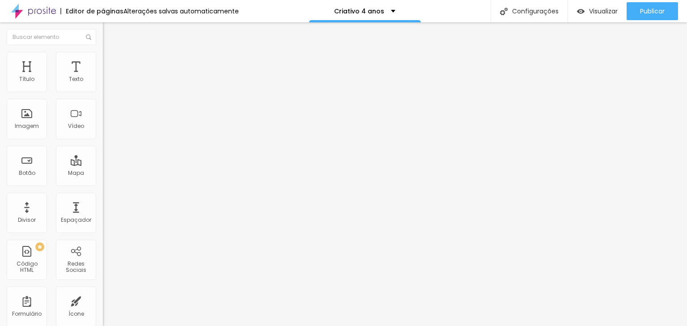
type input "330"
type input "321"
type input "316"
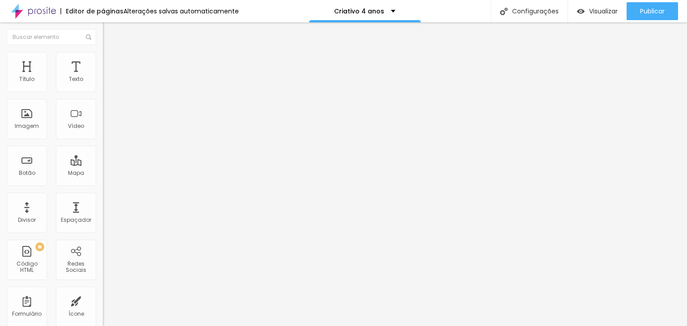
type input "302"
type input "287"
type input "273"
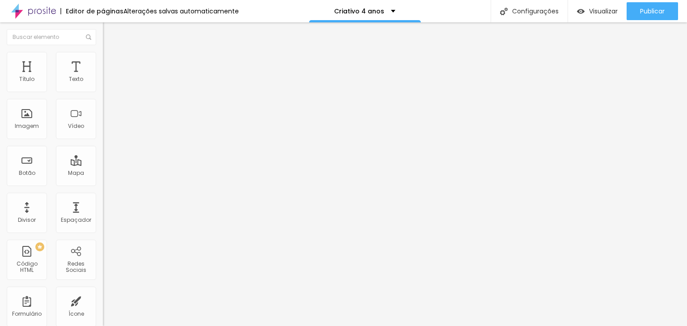
type input "273"
type input "268"
type input "263"
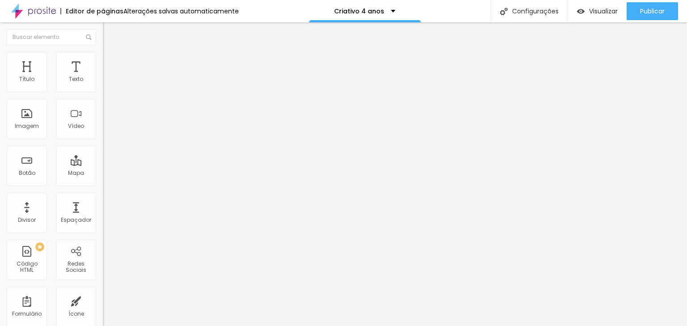
type input "249"
type input "239"
type input "225"
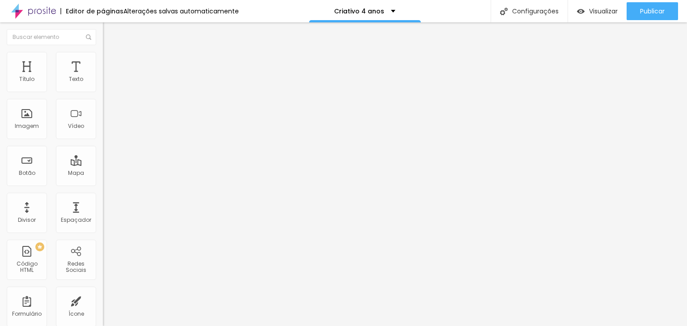
type input "225"
type input "220"
type input "210"
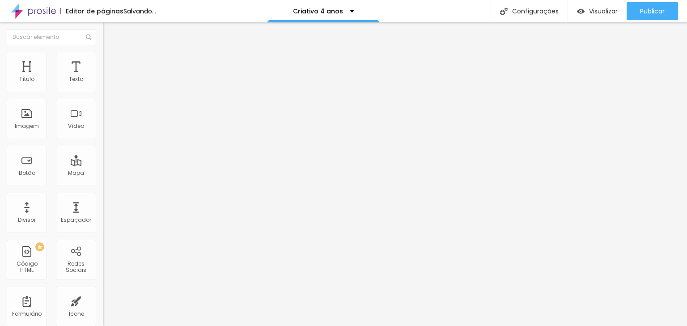
type input "196"
type input "182"
type input "172"
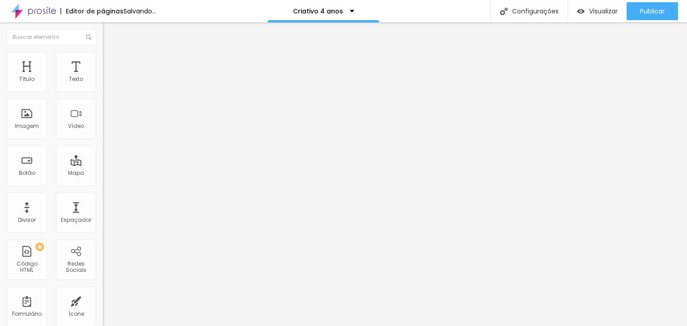
type input "172"
type input "158"
type input "138"
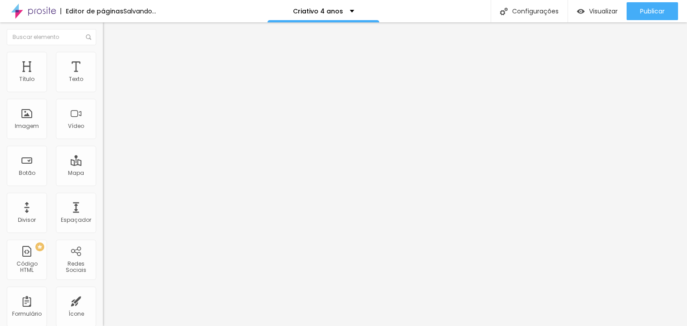
type input "114"
type input "105"
type input "90"
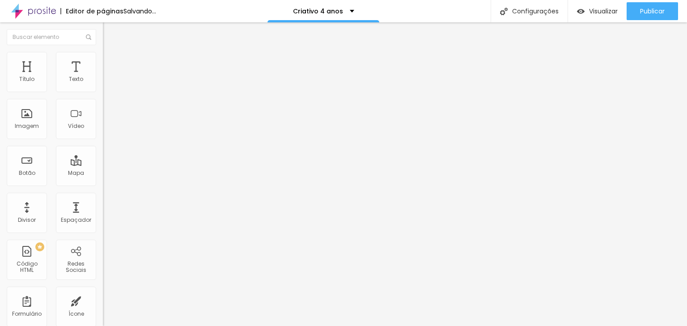
type input "90"
type input "81"
type input "66"
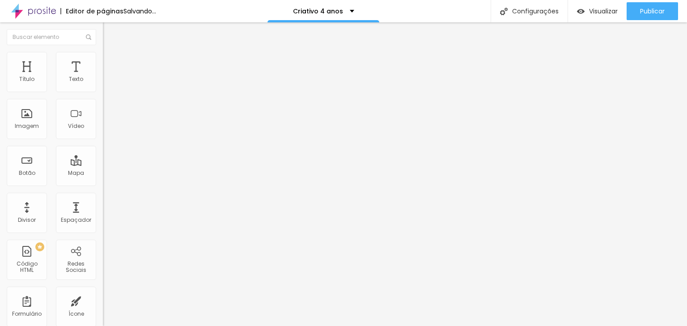
type input "47"
type input "33"
type input "18"
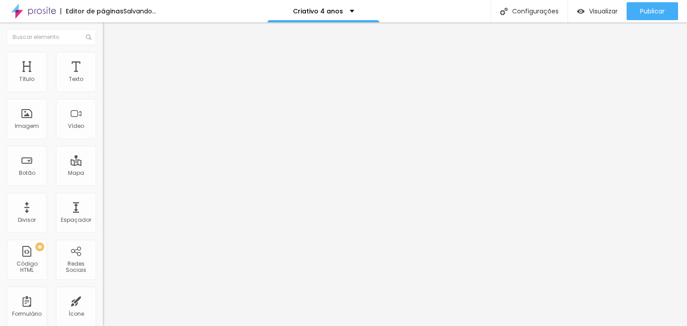
type input "18"
type input "14"
type input "4"
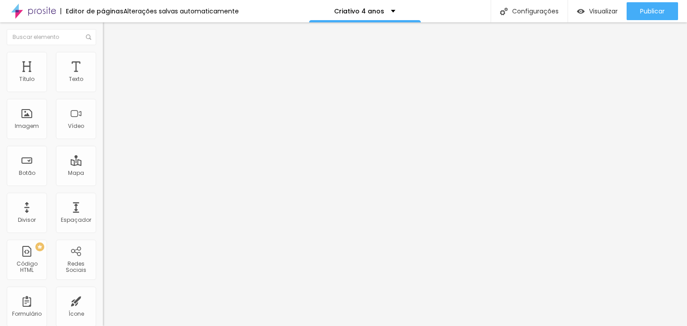
type input "0"
type input "23"
type input "38"
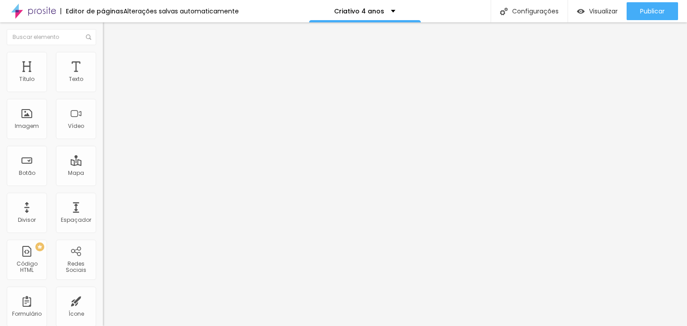
type input "38"
type input "42"
type input "71"
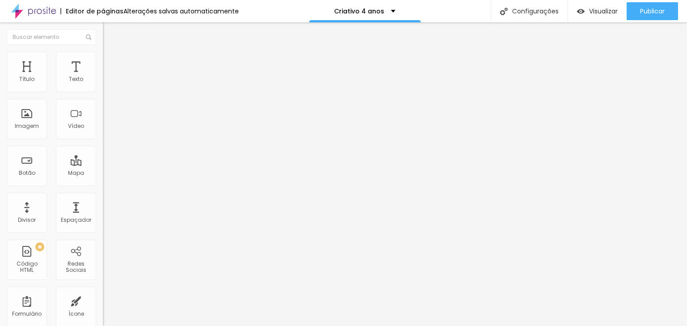
type input "81"
type input "90"
type input "105"
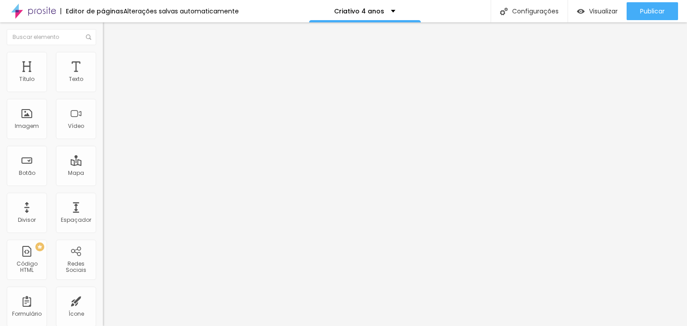
type input "105"
type input "114"
type input "124"
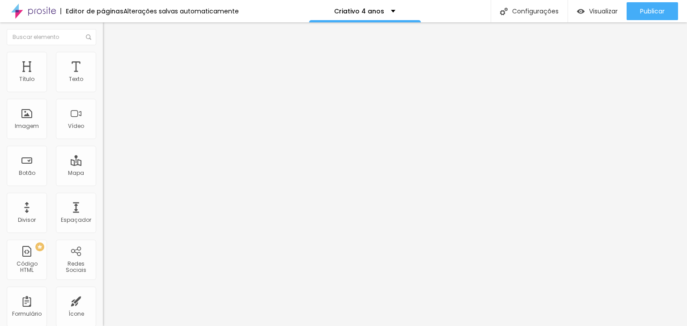
type input "129"
type input "138"
type input "148"
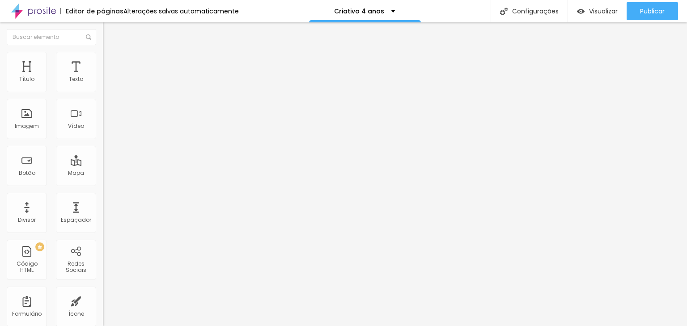
type input "148"
type input "172"
type input "191"
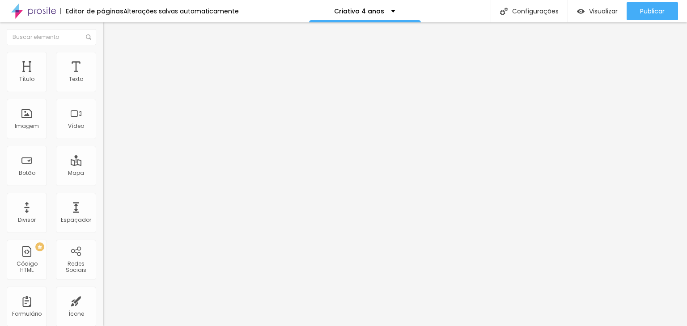
type input "201"
type input "225"
type input "230"
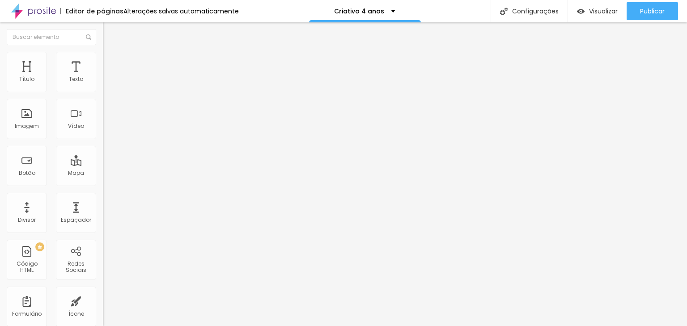
type input "230"
type input "249"
type input "263"
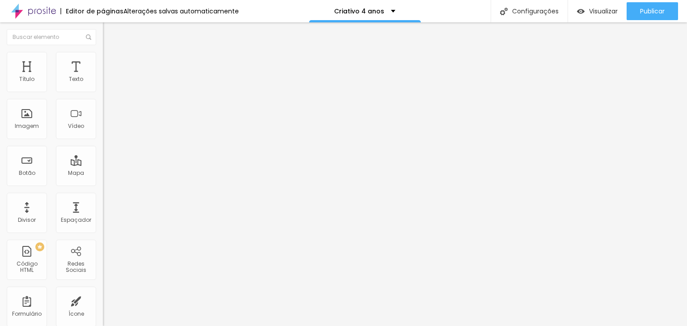
type input "273"
type input "278"
type input "287"
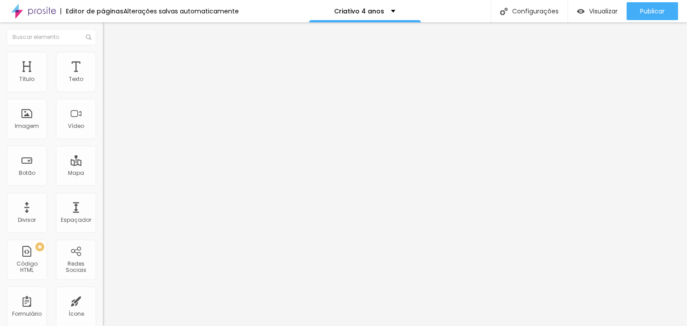
type input "287"
type input "302"
type input "316"
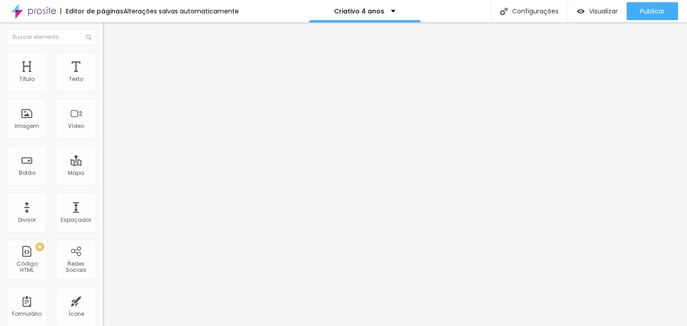
type input "340"
type input "354"
type input "398"
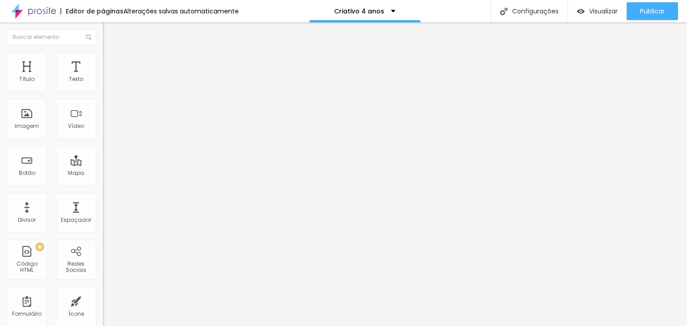
type input "398"
type input "426"
type input "460"
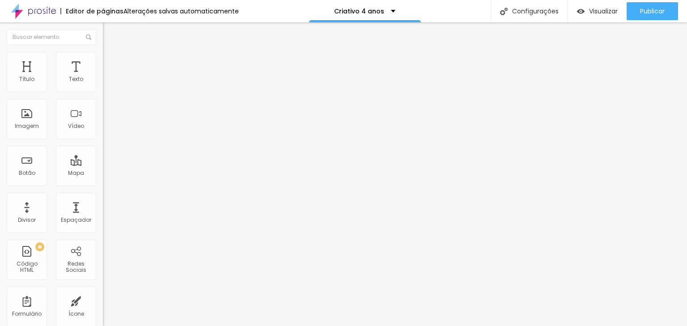
type input "484"
type input "500"
type input "498"
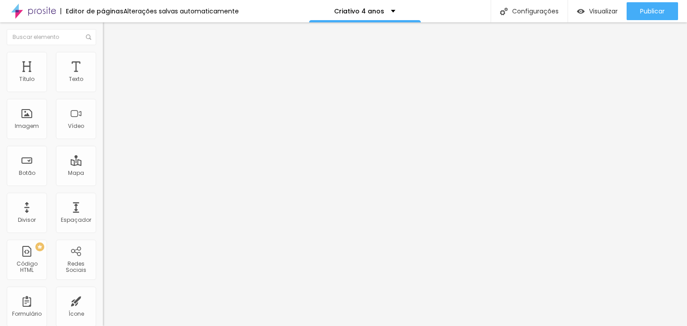
type input "498"
type input "489"
type input "479"
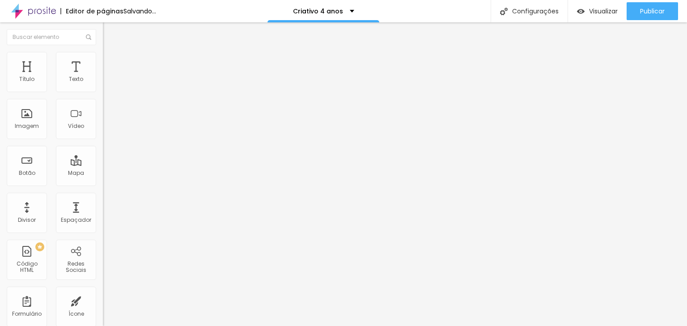
type input "470"
type input "460"
type input "455"
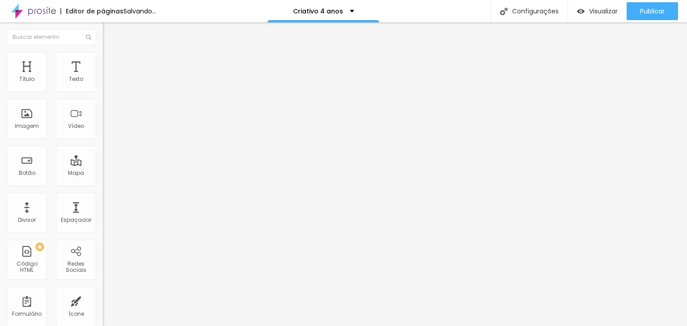
type input "455"
type input "431"
type input "412"
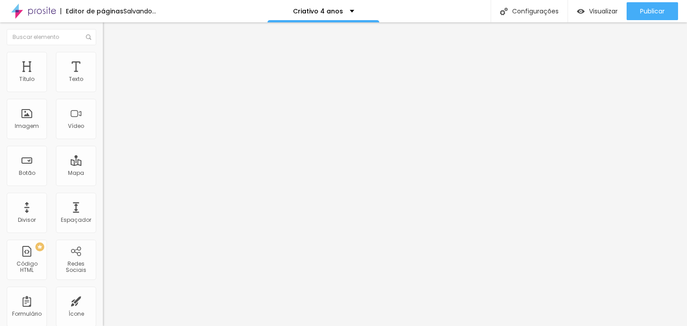
type input "388"
type input "364"
type input "354"
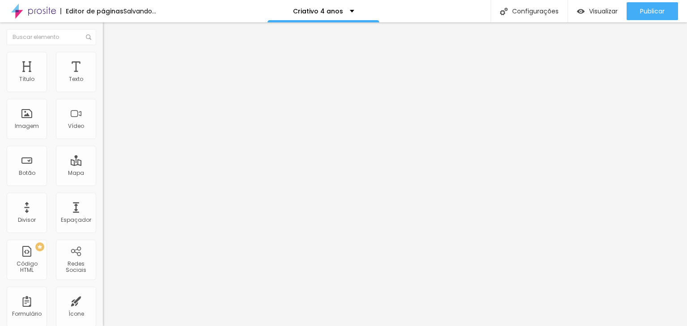
type input "354"
type input "316"
type input "292"
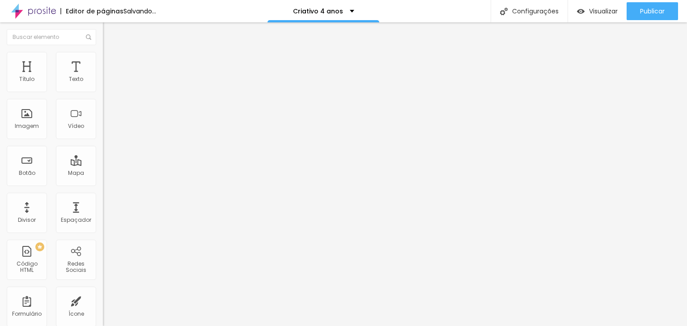
type input "287"
drag, startPoint x: 48, startPoint y: 106, endPoint x: 41, endPoint y: 107, distance: 7.2
type input "287"
click at [103, 300] on input "range" at bounding box center [132, 303] width 58 height 7
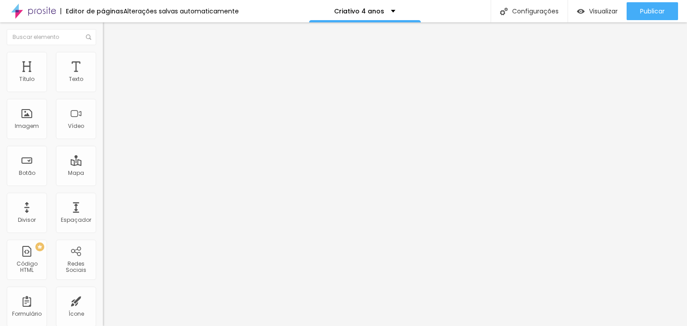
type input "5"
type input "10"
type input "15"
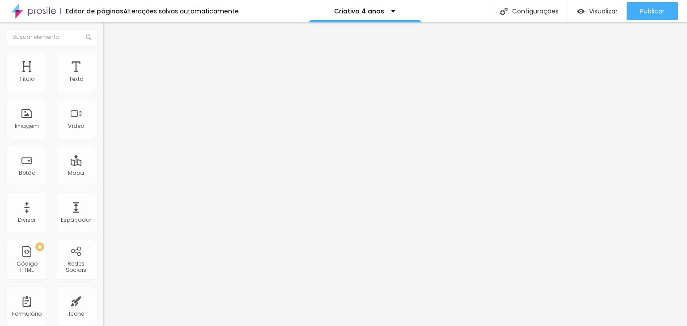
type input "15"
type input "20"
type input "25"
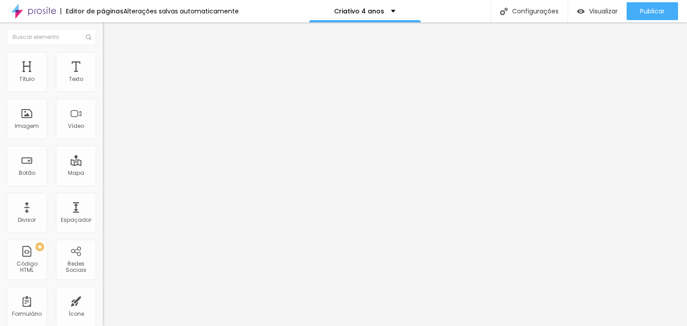
type input "30"
type input "25"
type input "20"
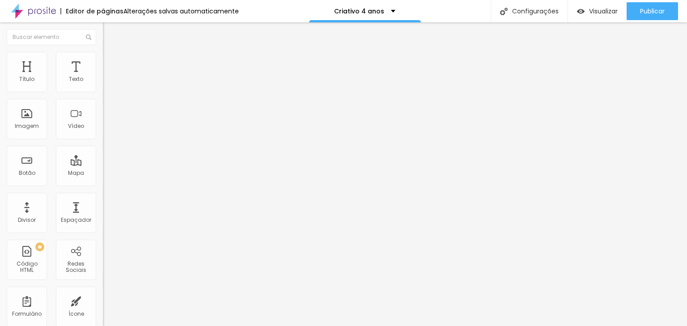
type input "20"
type input "15"
type input "10"
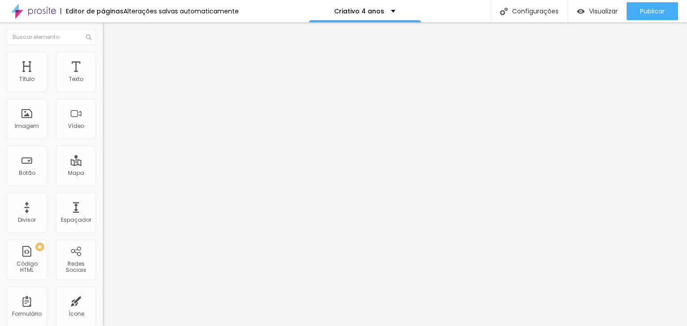
type input "5"
type input "0"
drag, startPoint x: 20, startPoint y: 86, endPoint x: 0, endPoint y: 76, distance: 22.6
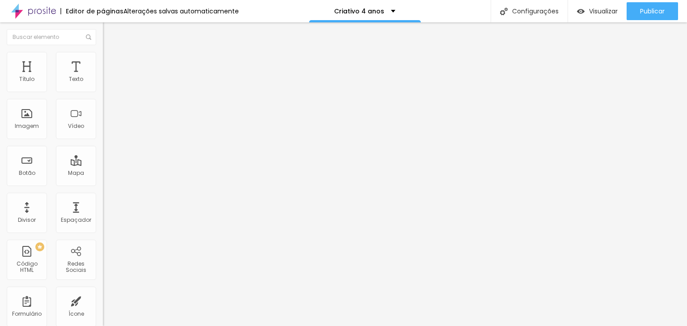
click at [103, 174] on input "range" at bounding box center [132, 177] width 58 height 7
type input "244"
type input "234"
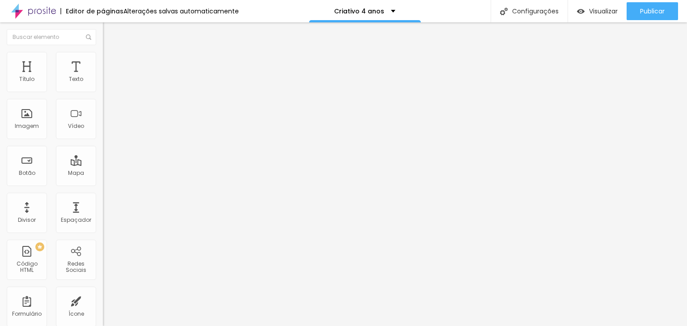
type input "182"
type input "167"
type input "143"
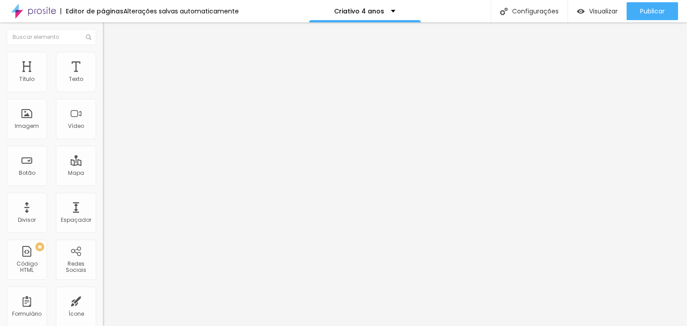
type input "143"
type input "124"
type input "110"
drag, startPoint x: 38, startPoint y: 106, endPoint x: 33, endPoint y: 107, distance: 6.1
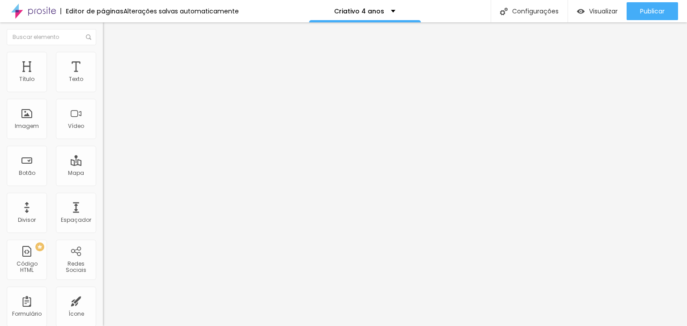
click at [103, 300] on input "range" at bounding box center [132, 303] width 58 height 7
click at [577, 13] on img "button" at bounding box center [581, 12] width 8 height 8
click at [103, 77] on span "Trocar imagem" at bounding box center [127, 73] width 49 height 8
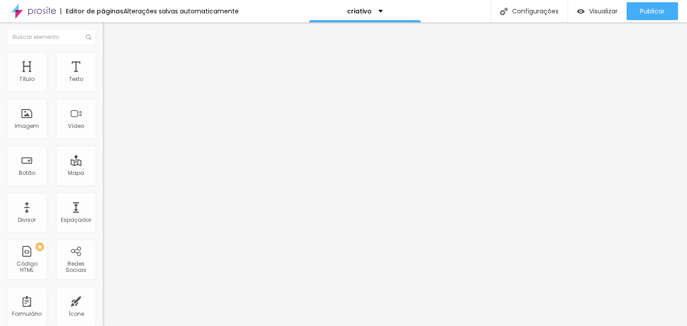
click at [111, 60] on span "Estilo" at bounding box center [118, 58] width 14 height 8
type input "95"
type input "90"
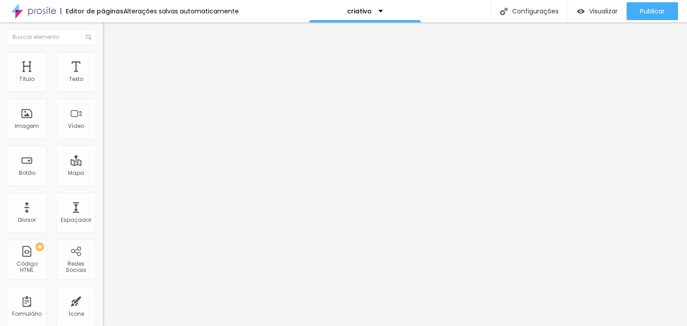
type input "90"
type input "85"
type input "80"
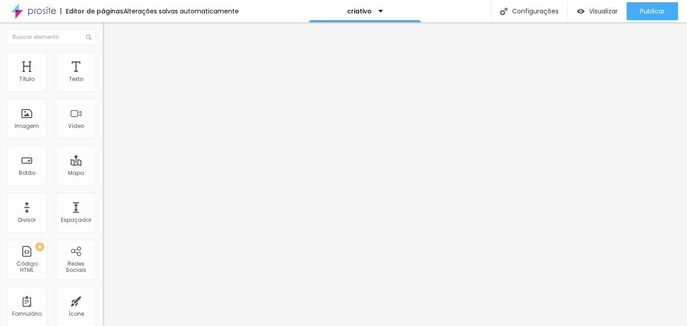
type input "75"
type input "70"
type input "65"
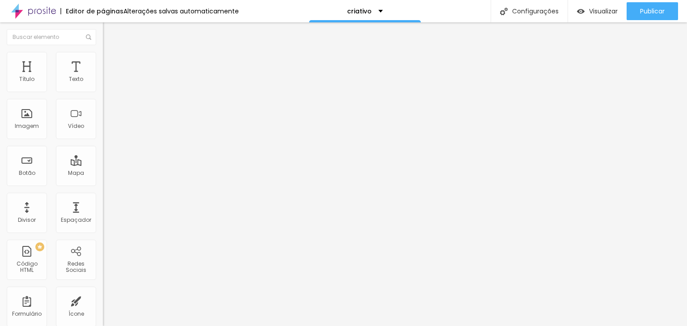
type input "65"
type input "60"
type input "55"
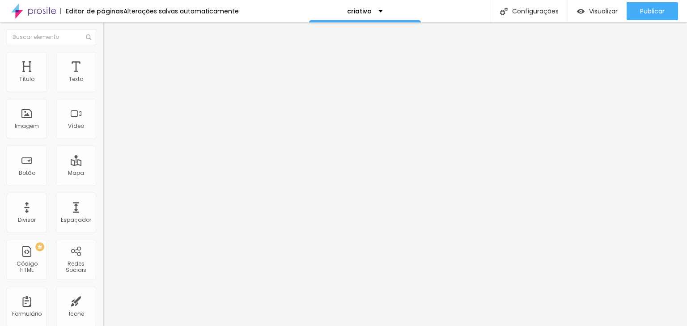
type input "50"
type input "45"
type input "40"
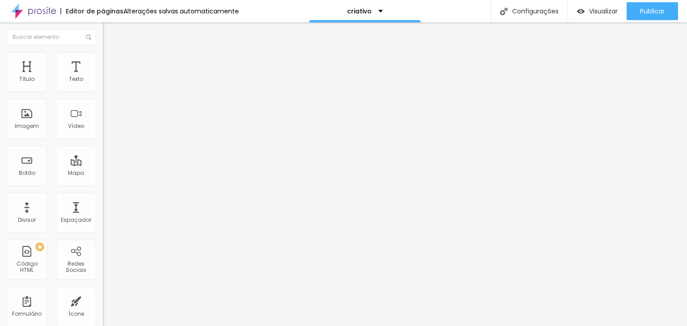
type input "40"
type input "35"
type input "30"
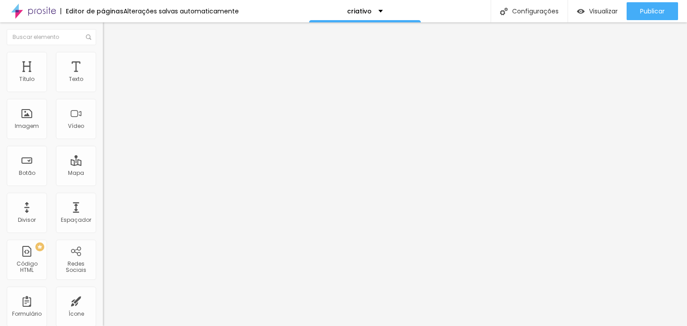
type input "25"
type input "20"
type input "15"
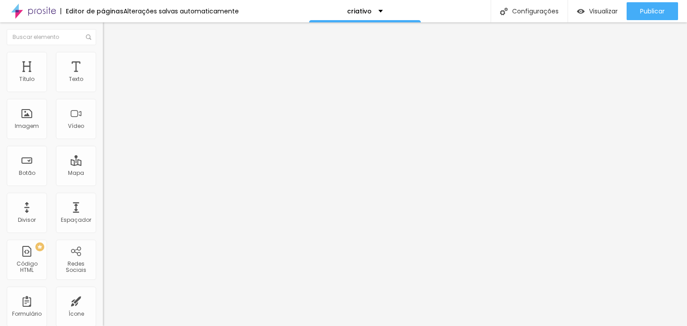
type input "15"
type input "10"
type input "15"
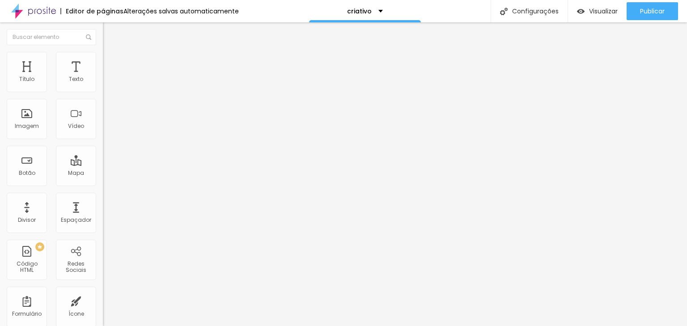
type input "20"
type input "25"
type input "30"
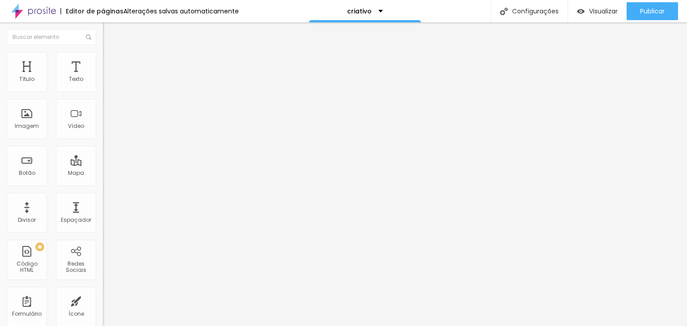
type input "30"
type input "35"
type input "40"
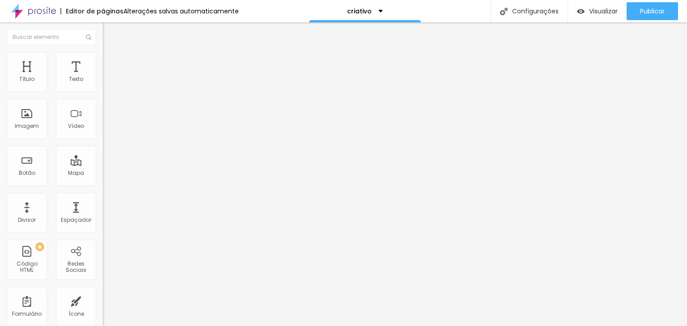
type input "45"
type input "50"
type input "55"
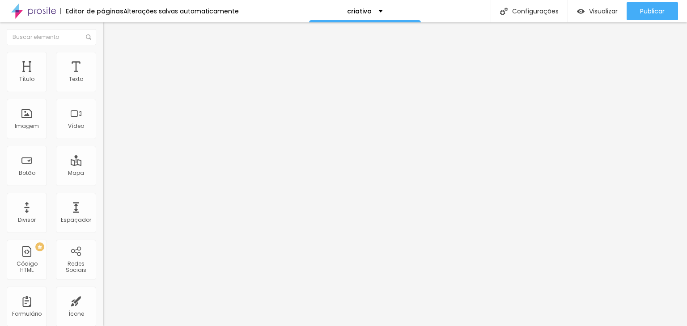
drag, startPoint x: 93, startPoint y: 95, endPoint x: 52, endPoint y: 84, distance: 42.6
type input "55"
click at [103, 85] on input "range" at bounding box center [132, 88] width 58 height 7
type input "7"
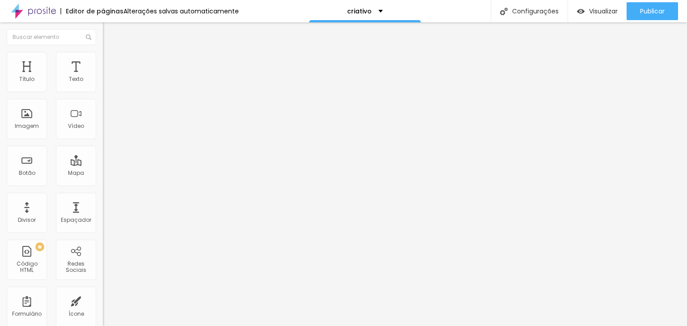
type input "11"
type input "16"
type input "21"
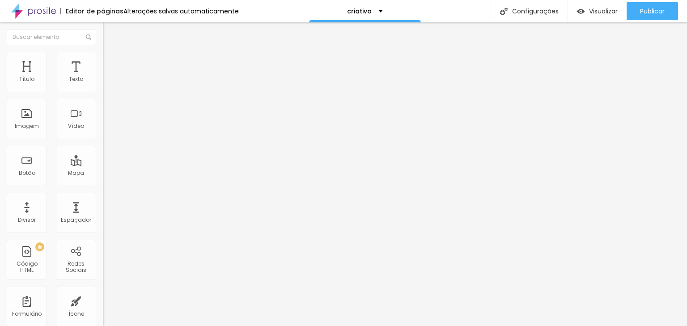
type input "21"
type input "24"
type input "29"
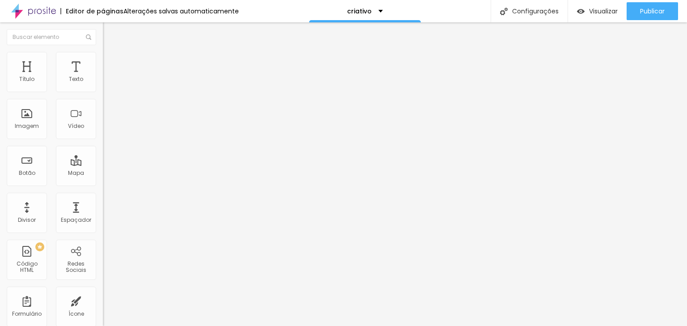
type input "32"
type input "37"
type input "42"
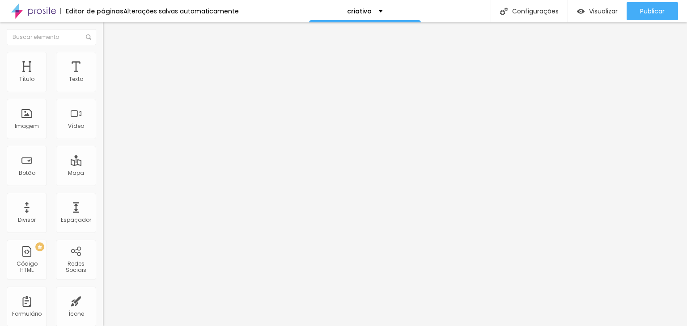
type input "42"
type input "48"
type input "56"
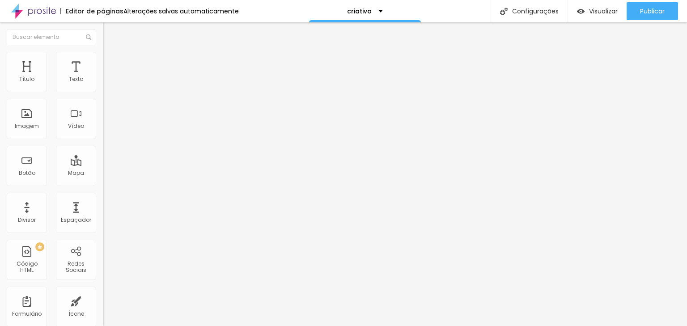
type input "58"
type input "63"
type input "65"
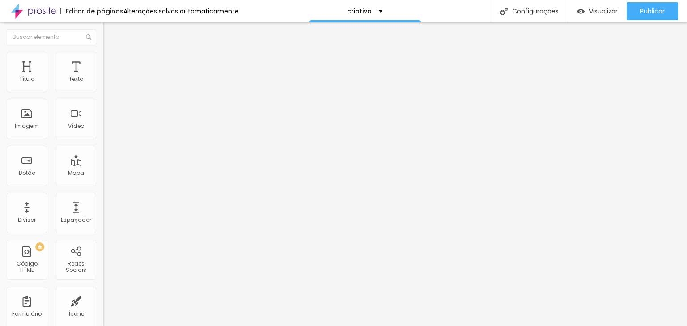
type input "65"
type input "67"
type input "69"
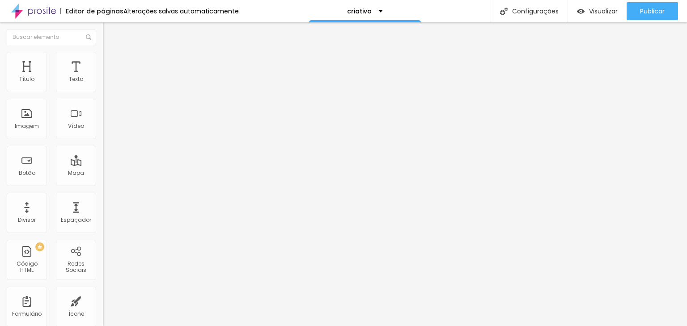
type input "71"
type input "75"
type input "78"
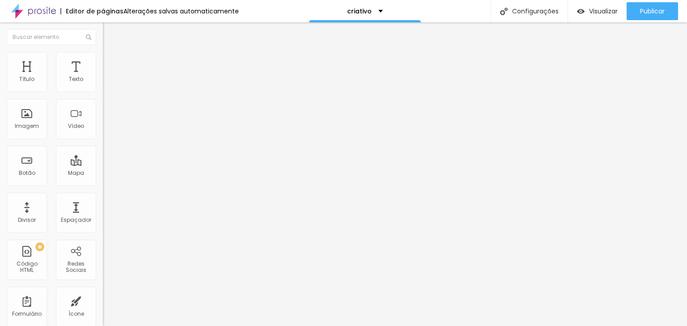
type input "78"
type input "81"
type input "82"
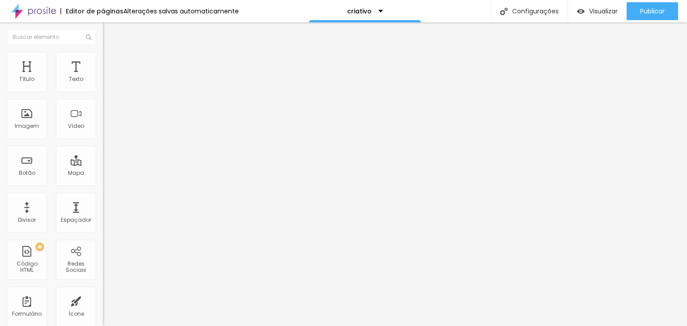
type input "89"
type input "98"
type input "118"
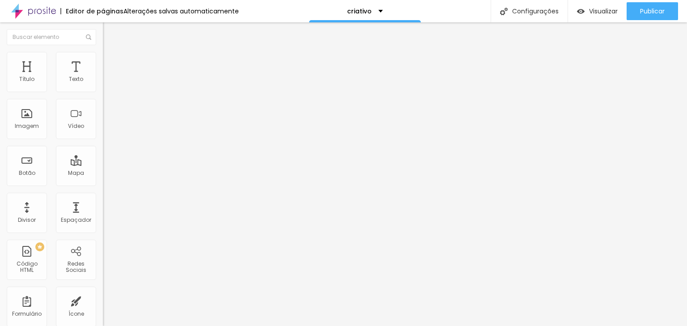
type input "118"
type input "123"
type input "127"
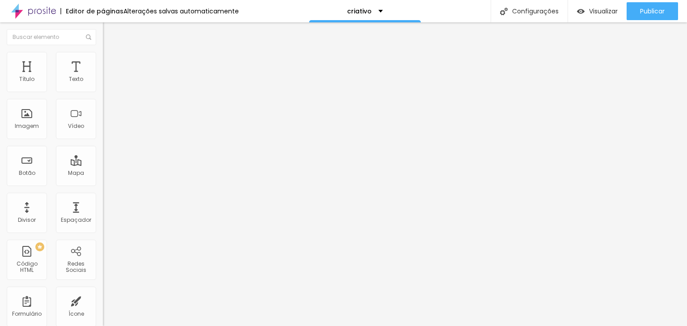
type input "139"
type input "141"
type input "150"
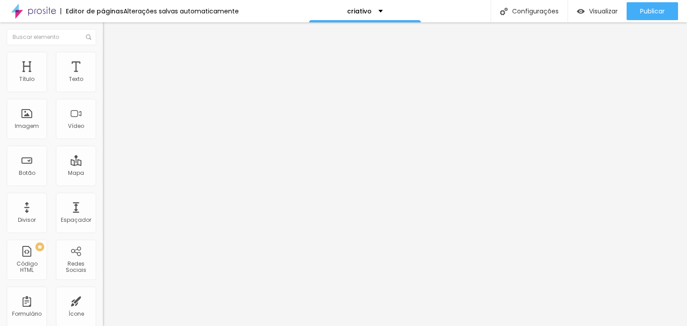
type input "150"
type input "156"
type input "160"
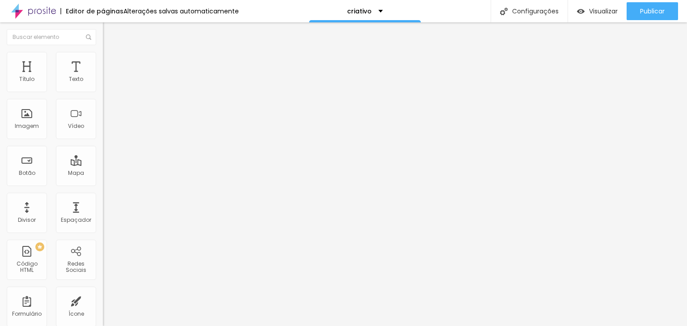
type input "164"
type input "169"
type input "178"
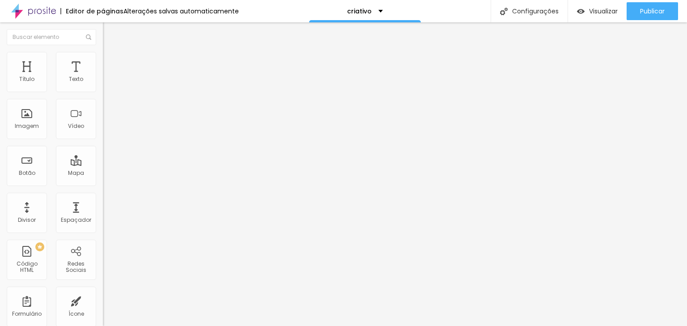
type input "178"
type input "189"
type input "200"
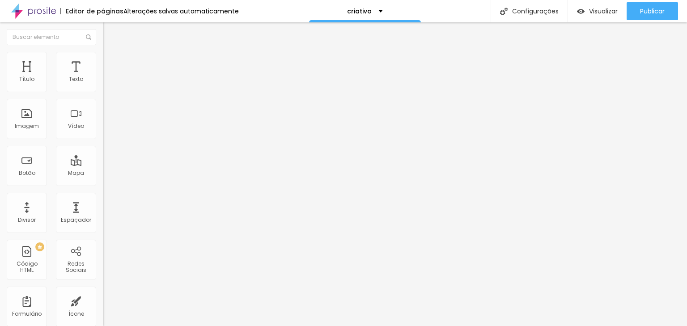
drag, startPoint x: 20, startPoint y: 113, endPoint x: 117, endPoint y: 108, distance: 96.7
type input "200"
click at [117, 196] on input "range" at bounding box center [132, 199] width 58 height 7
type input "50"
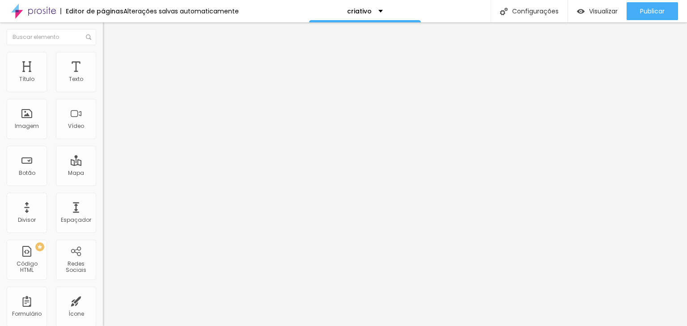
type input "45"
type input "40"
type input "35"
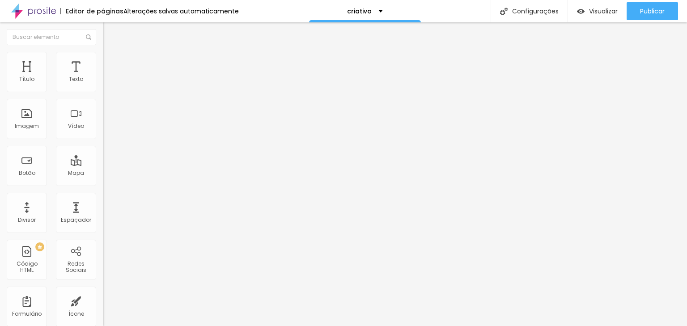
type input "35"
type input "30"
type input "25"
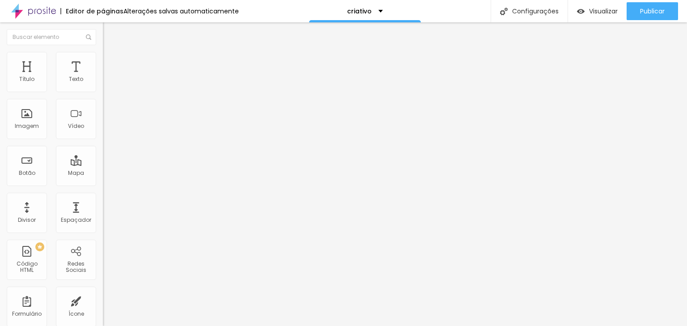
type input "20"
type input "25"
type input "30"
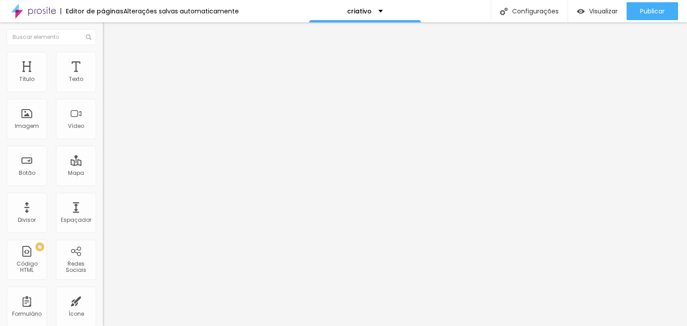
type input "30"
type input "35"
type input "40"
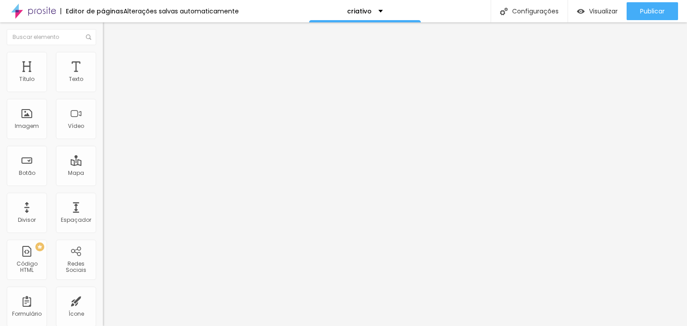
type input "45"
type input "50"
type input "55"
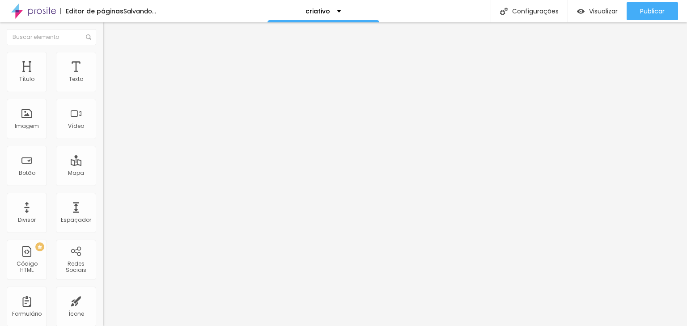
type input "55"
type input "60"
type input "65"
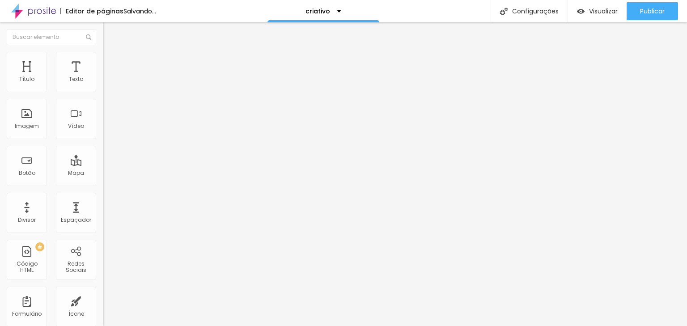
type input "70"
type input "75"
type input "85"
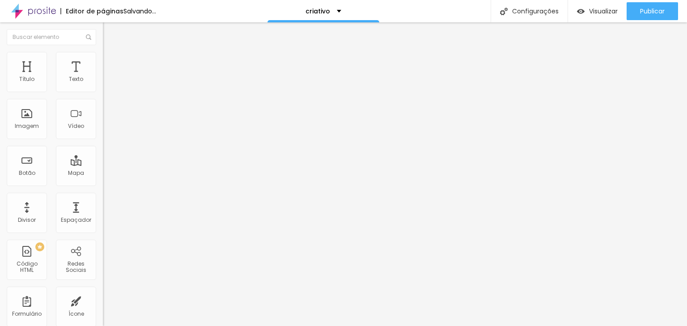
type input "85"
type input "100"
type input "95"
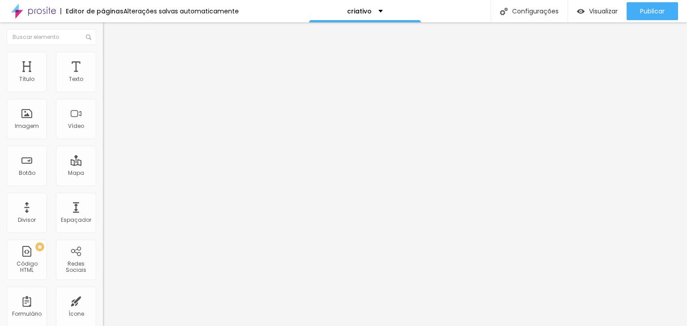
type input "90"
type input "85"
type input "80"
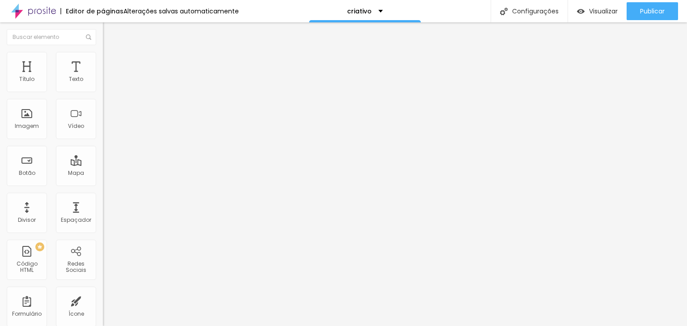
type input "80"
type input "75"
type input "70"
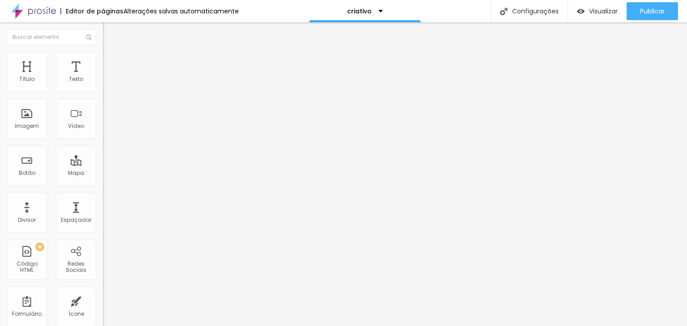
type input "65"
type input "60"
type input "55"
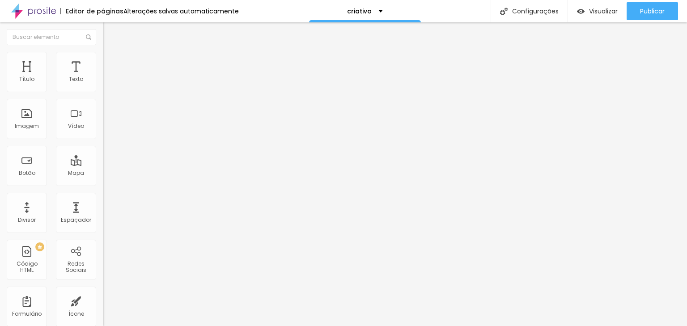
type input "55"
type input "50"
type input "40"
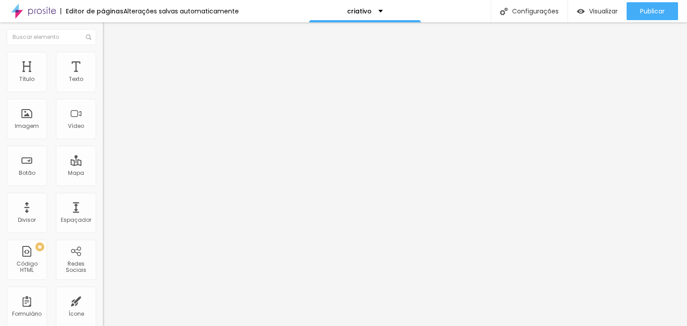
type input "35"
type input "40"
type input "45"
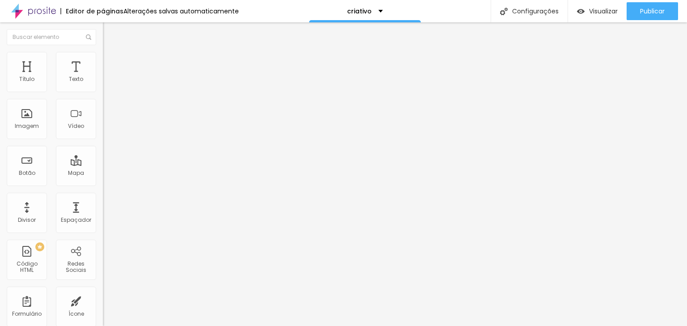
type input "45"
type input "50"
type input "55"
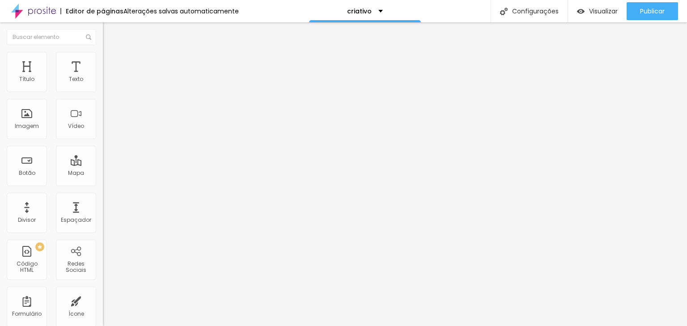
type input "70"
drag, startPoint x: 49, startPoint y: 95, endPoint x: 190, endPoint y: 101, distance: 141.0
click at [161, 92] on input "range" at bounding box center [132, 88] width 58 height 7
click at [103, 77] on span "Trocar imagem" at bounding box center [127, 73] width 49 height 8
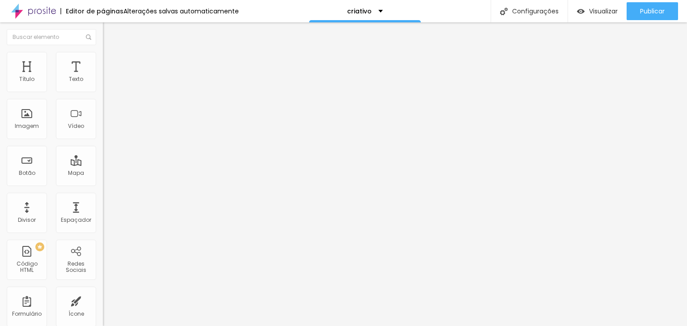
click at [103, 55] on img at bounding box center [107, 56] width 8 height 8
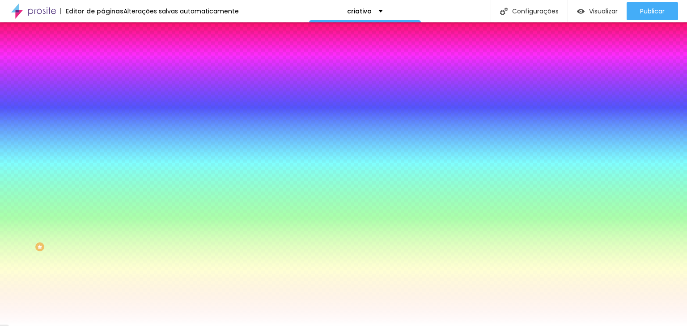
type input "4"
type input "7"
type input "15"
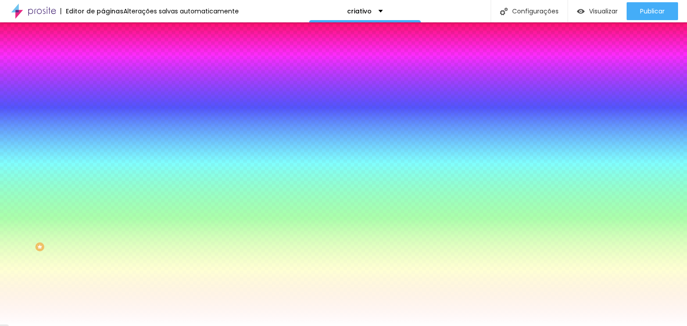
type input "15"
type input "25"
type input "36"
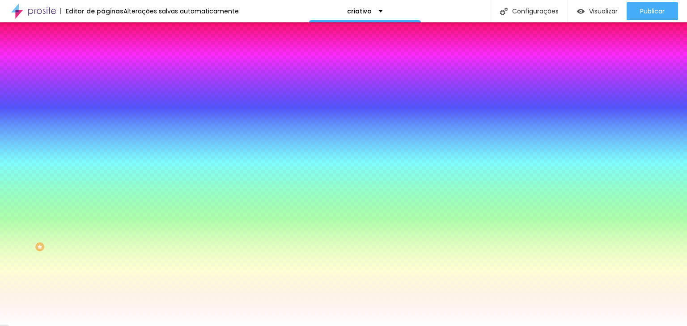
type input "42"
type input "48"
type input "60"
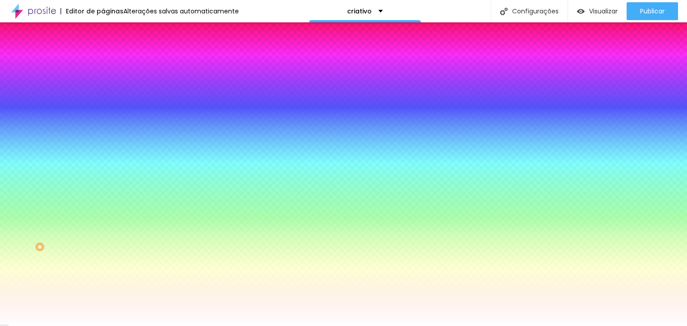
type input "60"
type input "69"
type input "78"
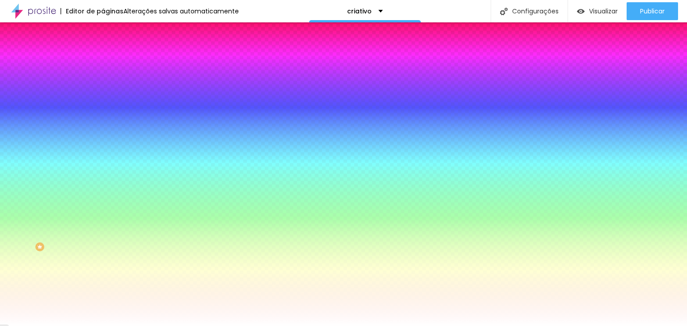
type input "85"
type input "92"
type input "102"
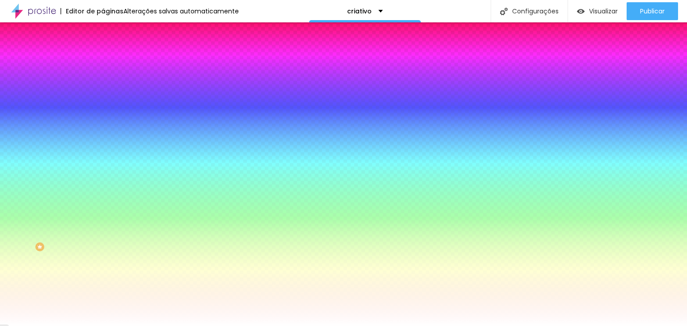
type input "102"
type input "104"
type input "110"
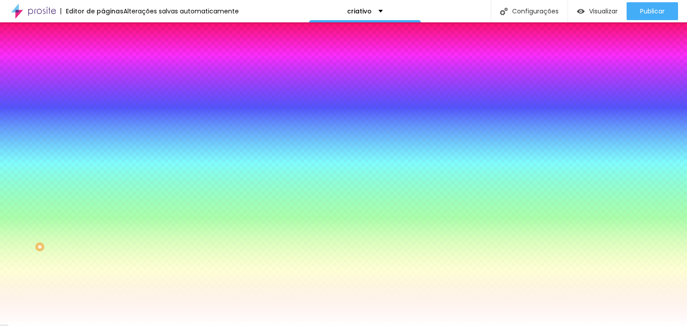
type input "116"
type input "127"
type input "136"
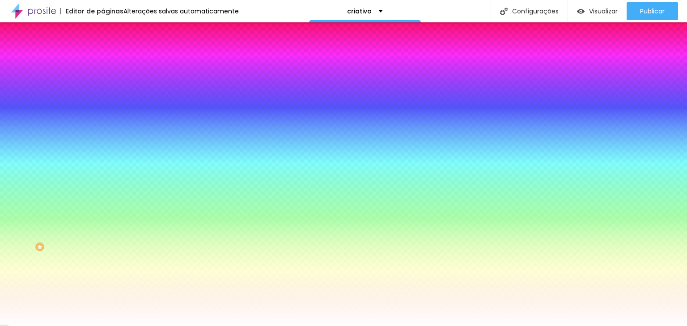
type input "136"
type input "141"
type input "150"
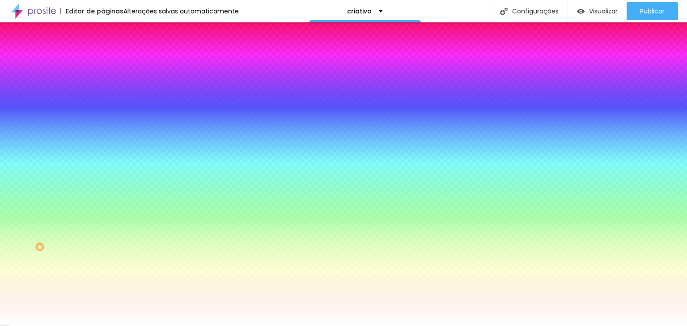
type input "157"
type input "158"
type input "160"
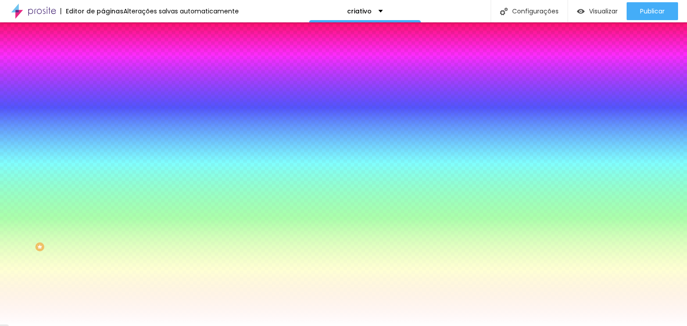
type input "160"
type input "162"
type input "164"
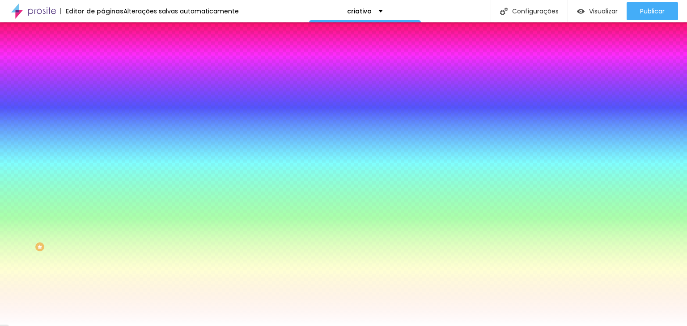
type input "165"
type input "169"
type input "173"
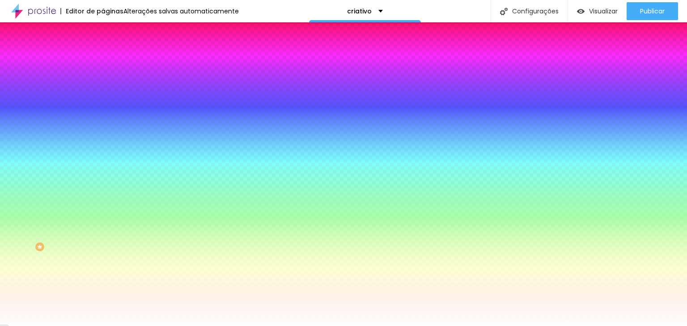
type input "173"
type input "178"
type input "187"
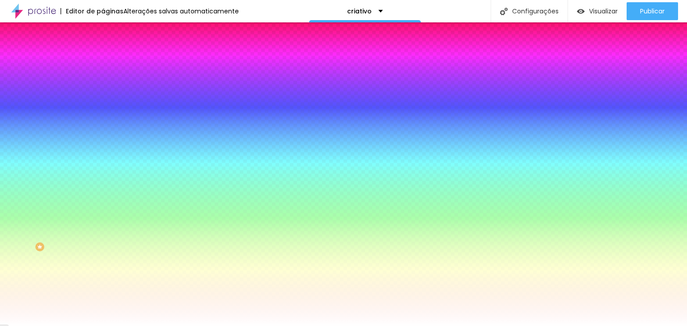
type input "194"
type input "200"
type input "199"
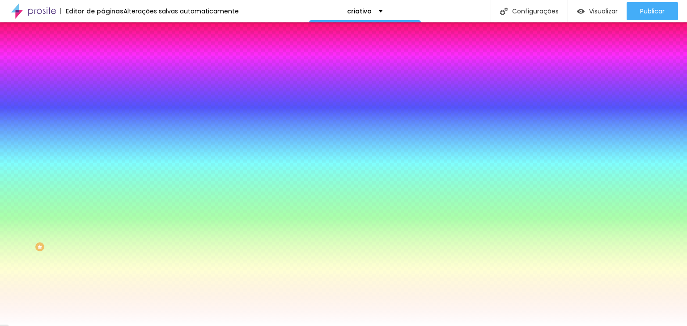
type input "199"
type input "173"
type input "165"
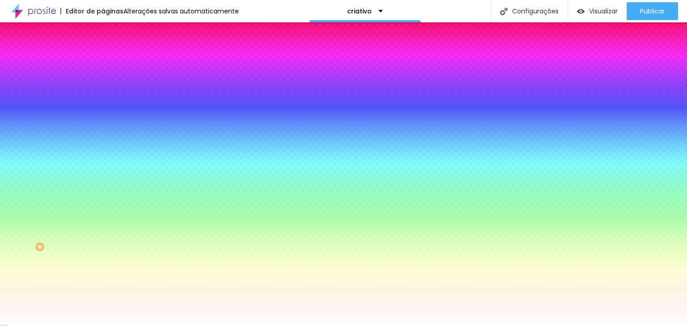
type input "152"
type input "133"
type input "119"
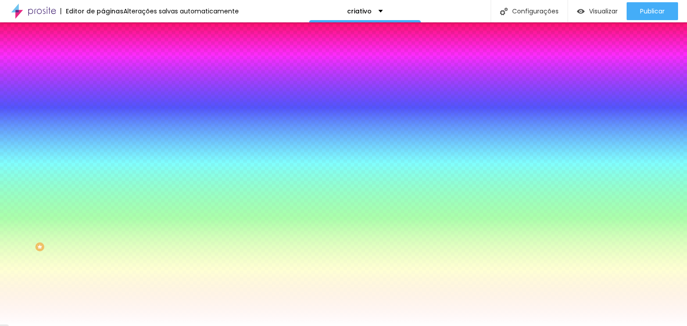
type input "119"
type input "104"
type input "87"
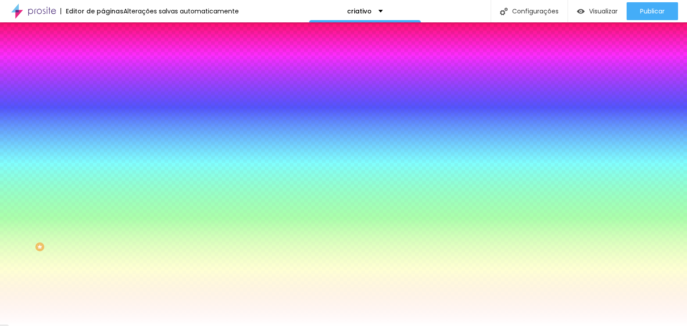
type input "70"
type input "56"
type input "45"
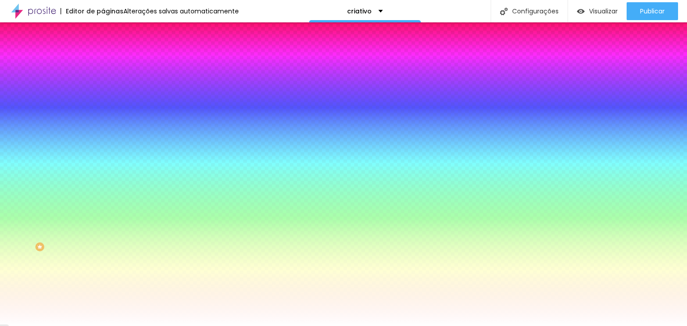
type input "45"
type input "36"
type input "24"
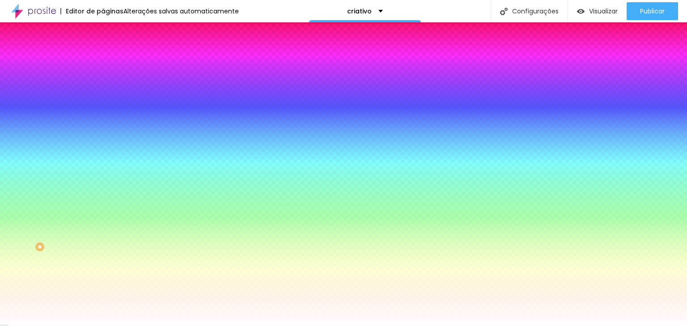
type input "13"
type input "3"
type input "0"
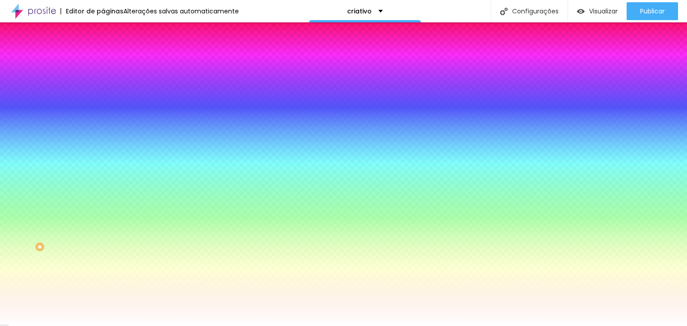
type input "0"
drag, startPoint x: 20, startPoint y: 109, endPoint x: 0, endPoint y: 113, distance: 20.6
type input "0"
click at [103, 198] on input "range" at bounding box center [132, 201] width 58 height 7
click at [103, 61] on li "Avançado" at bounding box center [154, 65] width 103 height 9
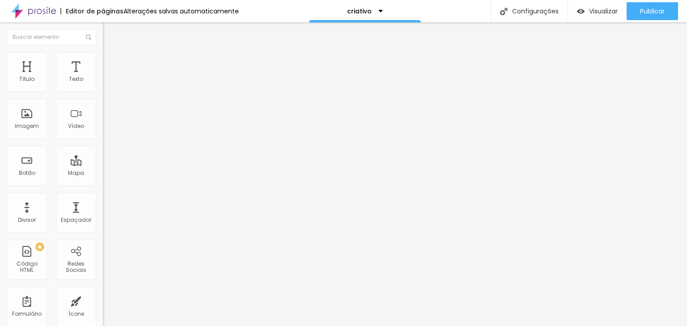
click at [111, 53] on span "Conteúdo" at bounding box center [125, 49] width 28 height 8
click at [103, 55] on li "Estilo" at bounding box center [154, 56] width 103 height 9
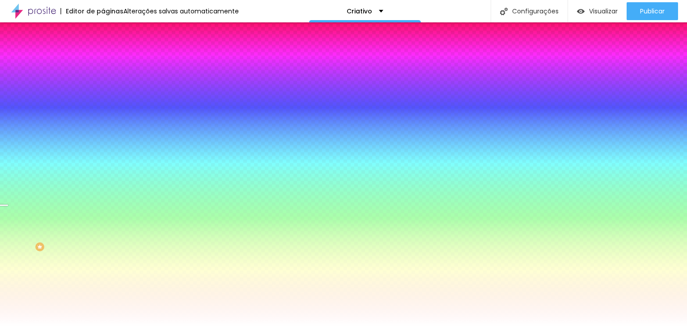
click at [103, 82] on span "Trocar imagem" at bounding box center [127, 79] width 49 height 8
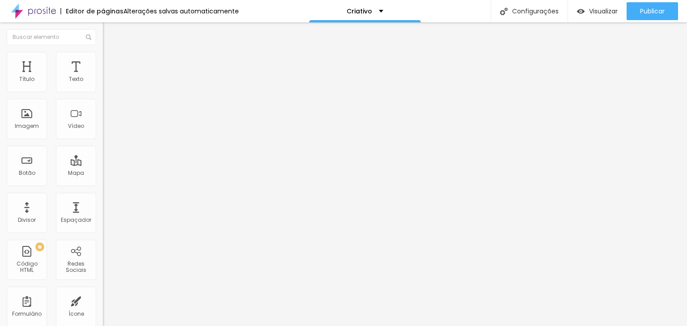
click at [103, 56] on li "Estilo" at bounding box center [154, 56] width 103 height 9
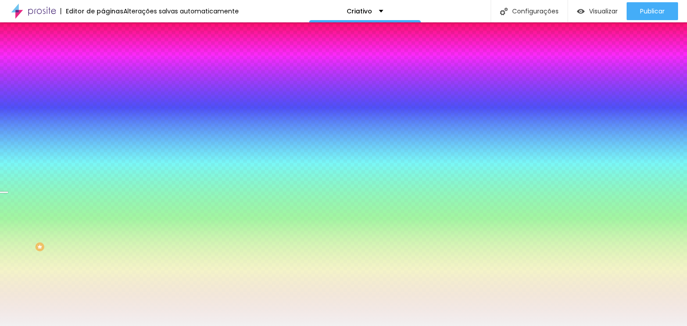
type input "3"
type input "7"
type input "20"
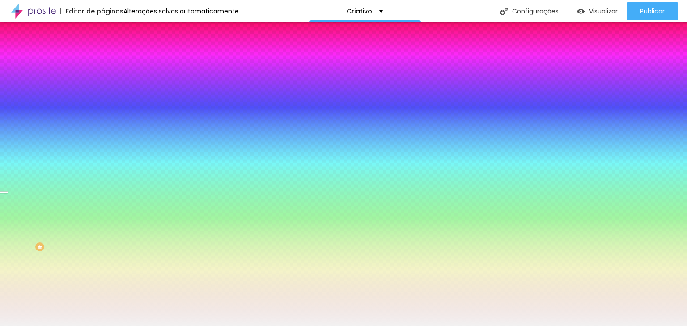
type input "20"
type input "25"
type input "28"
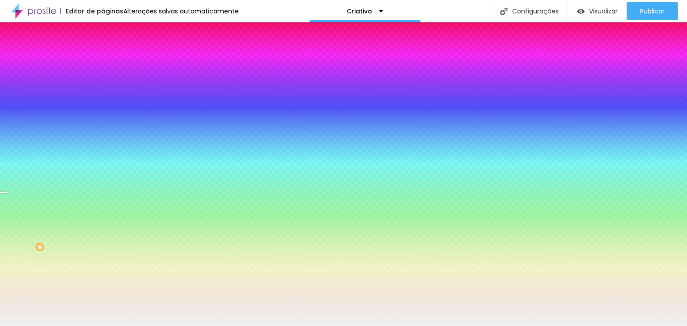
type input "33"
type input "36"
type input "38"
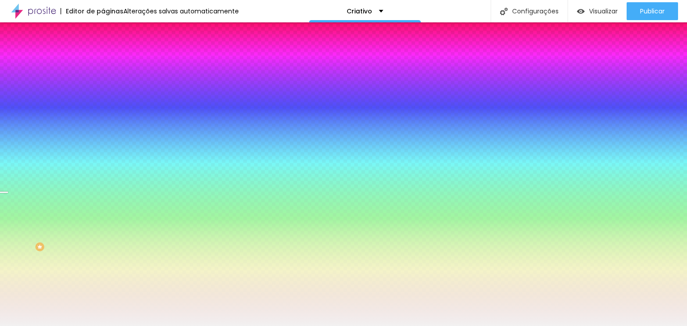
type input "38"
type input "42"
type input "50"
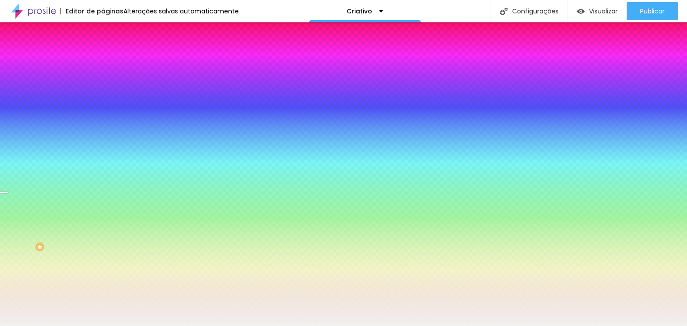
type input "60"
type input "63"
type input "70"
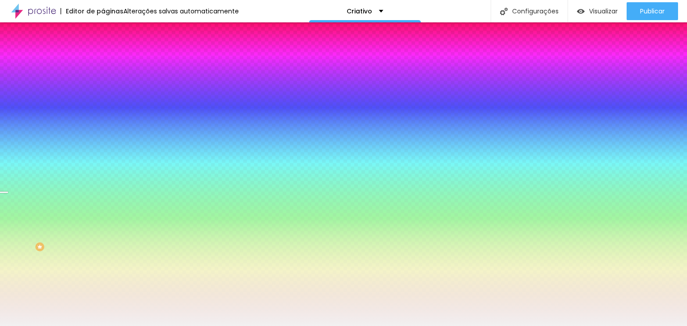
type input "70"
type input "75"
type input "78"
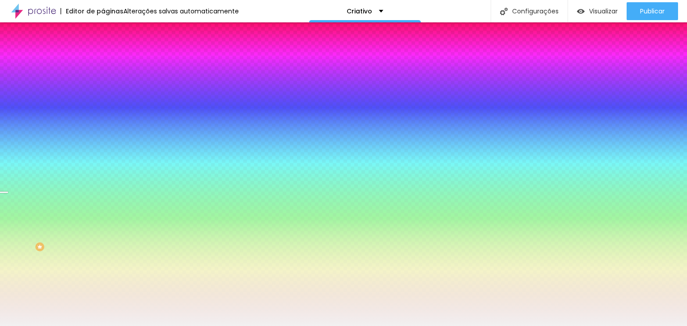
type input "83"
type input "89"
type input "92"
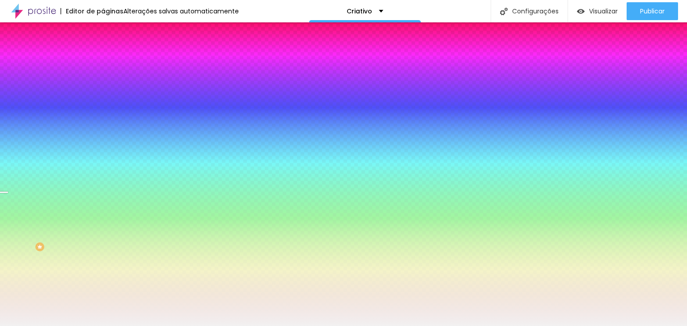
type input "92"
type input "98"
type input "102"
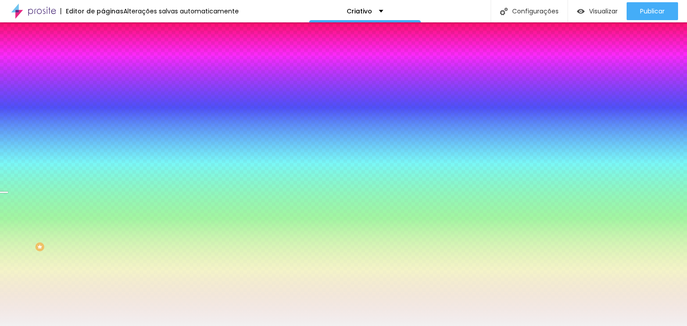
type input "106"
type input "108"
type input "111"
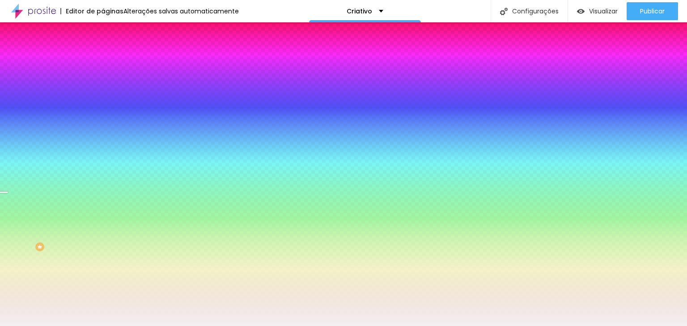
type input "111"
type input "114"
type input "116"
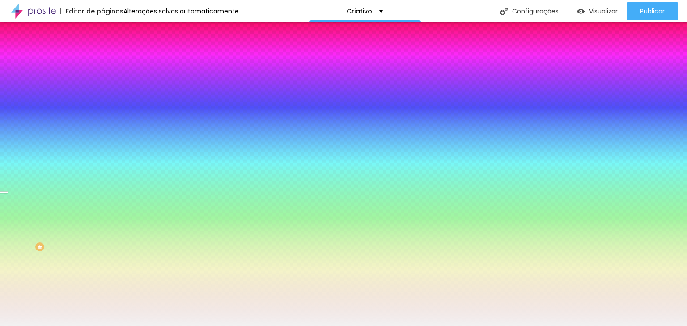
type input "118"
type input "119"
type input "120"
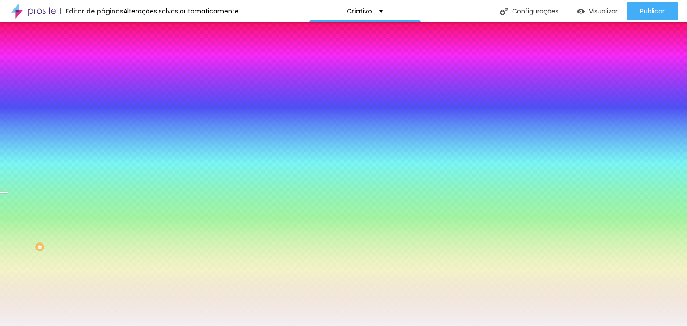
type input "120"
type input "124"
type input "127"
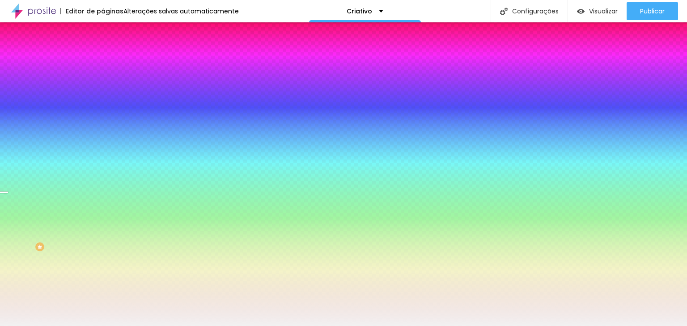
type input "131"
type input "135"
type input "140"
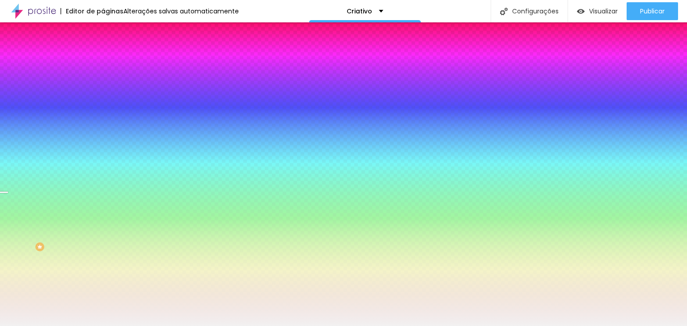
type input "140"
type input "146"
type input "152"
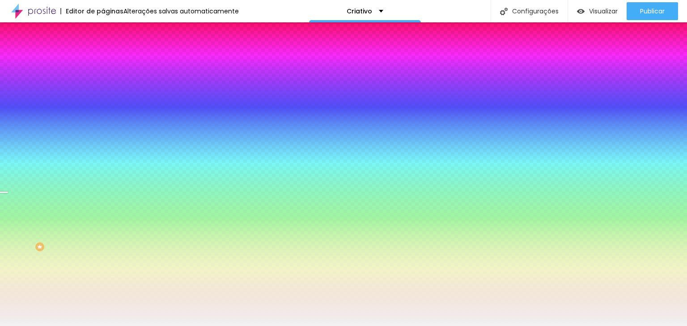
type input "153"
type input "150"
type input "141"
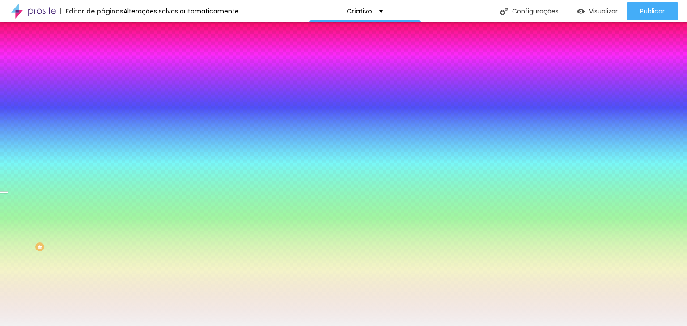
type input "141"
type input "129"
type input "115"
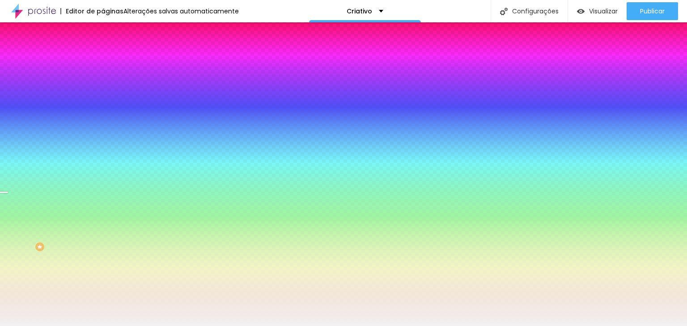
type input "102"
type input "86"
type input "75"
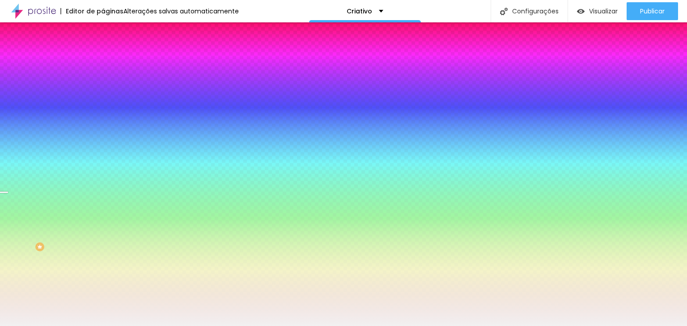
type input "75"
type input "69"
type input "63"
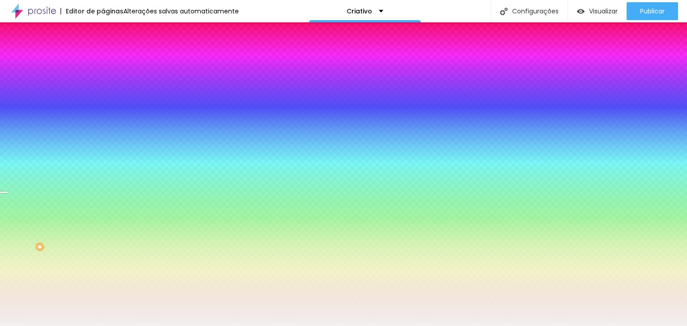
type input "58"
type input "53"
type input "45"
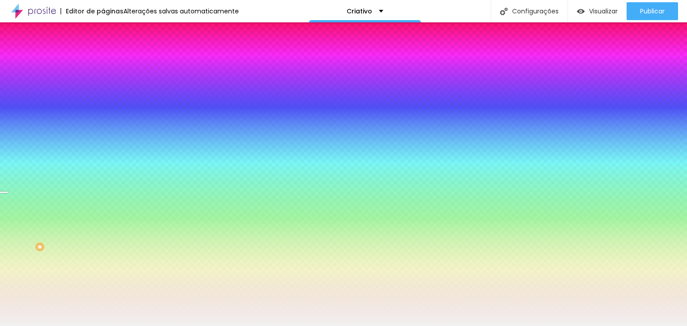
type input "45"
type input "40"
type input "33"
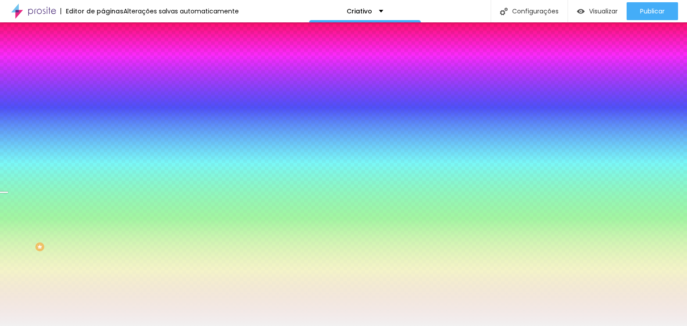
type input "25"
type input "20"
type input "12"
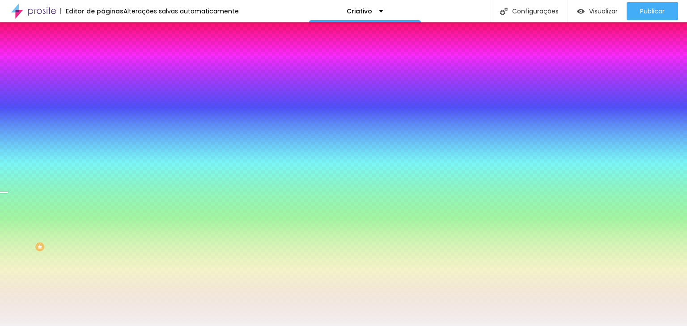
type input "12"
type input "9"
type input "0"
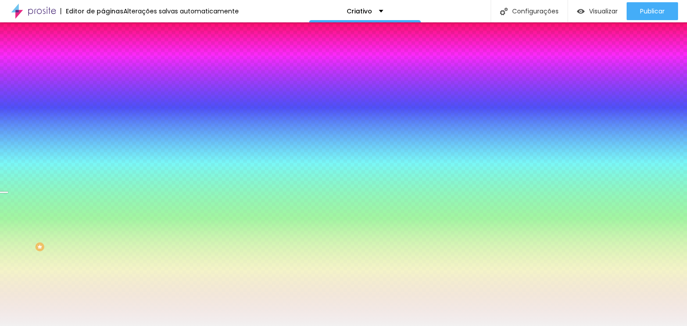
click at [103, 198] on input "range" at bounding box center [132, 201] width 58 height 7
click at [103, 61] on img at bounding box center [107, 65] width 8 height 8
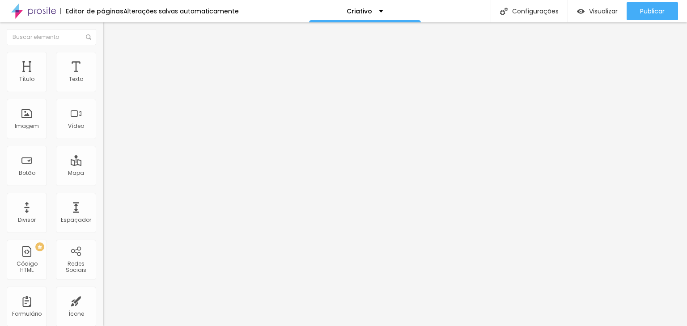
type input "45"
type input "40"
type input "35"
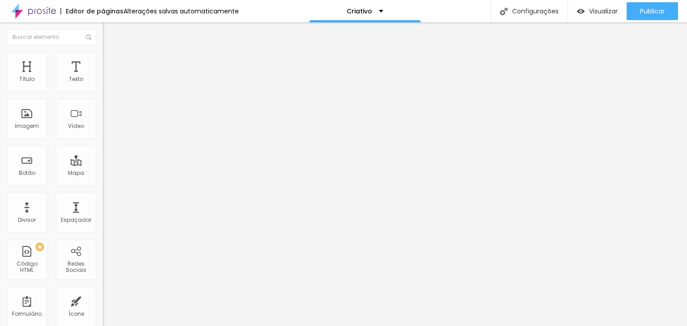
type input "35"
type input "30"
type input "25"
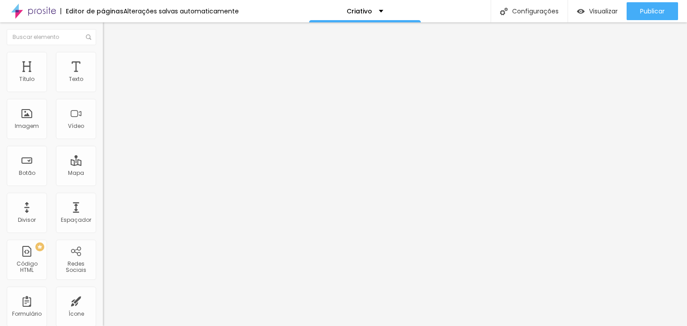
type input "20"
type input "15"
type input "10"
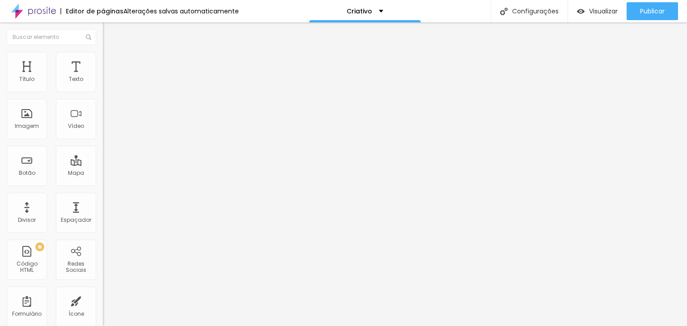
type input "10"
type input "5"
type input "0"
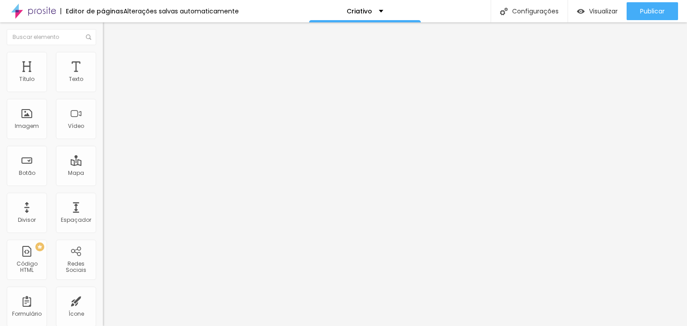
type input "5"
type input "10"
type input "15"
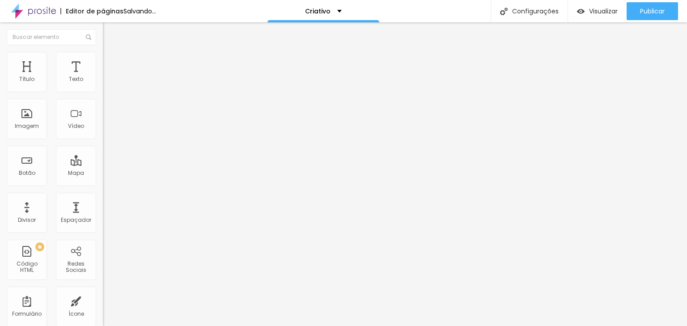
type input "15"
type input "25"
type input "30"
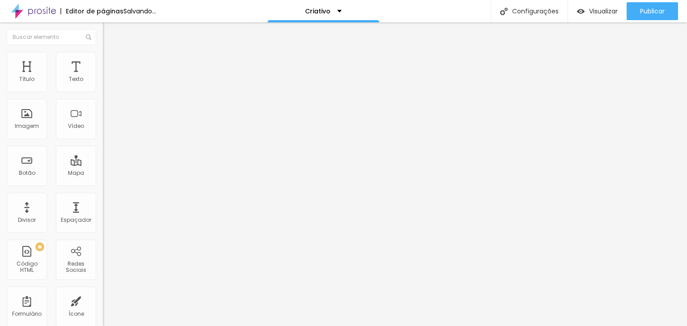
type input "35"
type input "40"
type input "45"
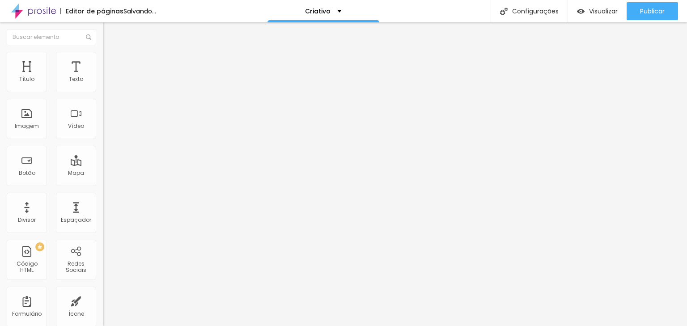
type input "45"
type input "50"
drag, startPoint x: 63, startPoint y: 89, endPoint x: 105, endPoint y: 81, distance: 42.7
click at [105, 174] on input "range" at bounding box center [132, 177] width 58 height 7
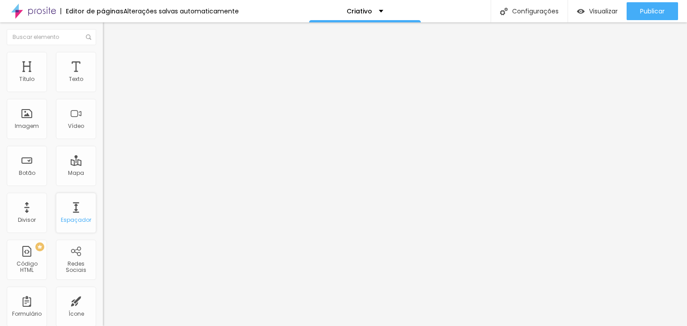
click at [73, 216] on div "Espaçador" at bounding box center [76, 213] width 40 height 40
click at [59, 210] on div "Espaçador" at bounding box center [76, 213] width 40 height 40
click at [35, 209] on div "Divisor" at bounding box center [27, 213] width 40 height 40
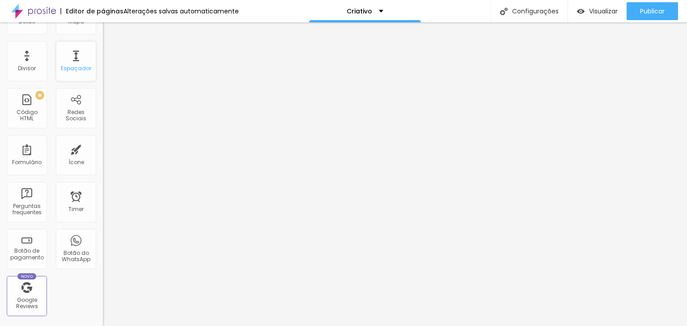
scroll to position [179, 0]
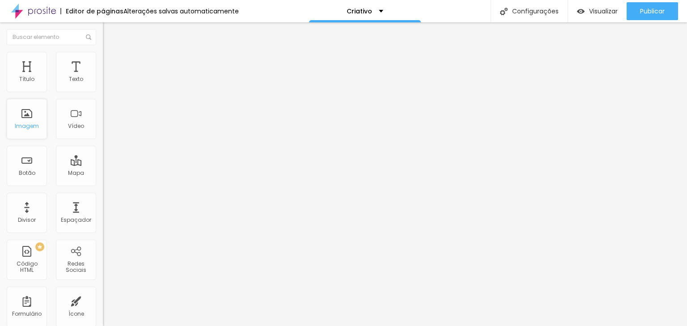
click at [25, 127] on div "Imagem" at bounding box center [27, 126] width 24 height 6
click at [103, 57] on img at bounding box center [107, 56] width 8 height 8
click at [103, 51] on img at bounding box center [107, 47] width 8 height 8
click at [103, 77] on span "Adicionar imagem" at bounding box center [132, 73] width 58 height 8
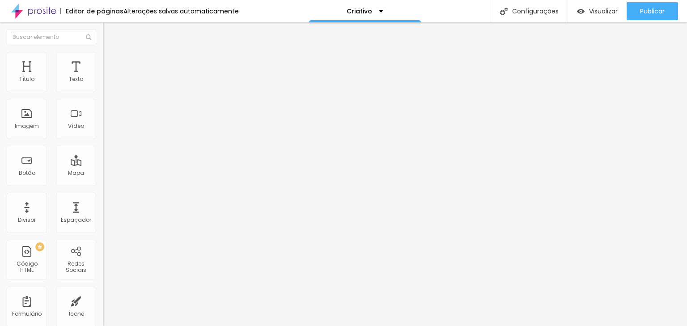
click at [606, 8] on span "Visualizar" at bounding box center [603, 11] width 29 height 7
click at [103, 52] on img at bounding box center [107, 56] width 8 height 8
type input "95"
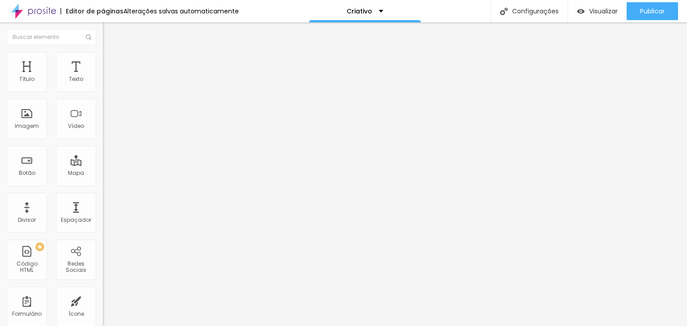
type input "90"
type input "85"
type input "80"
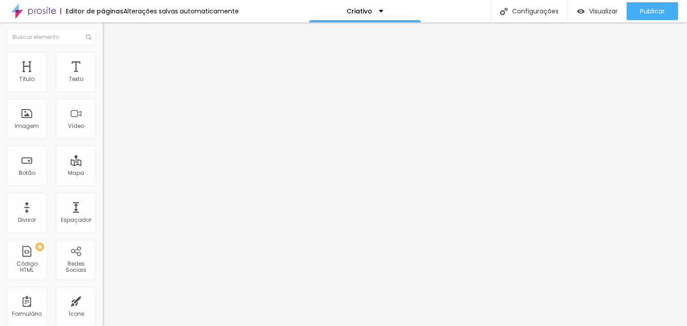
type input "80"
type input "75"
type input "70"
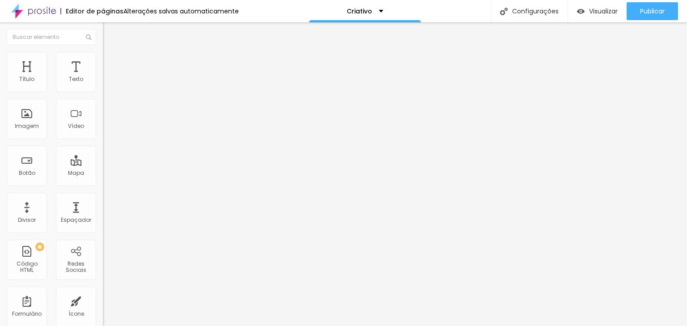
type input "65"
type input "70"
type input "75"
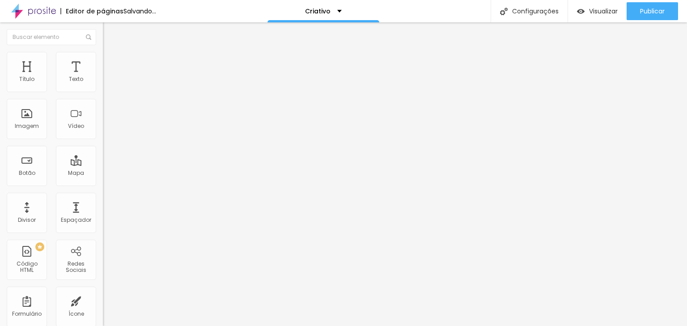
type input "75"
type input "80"
type input "85"
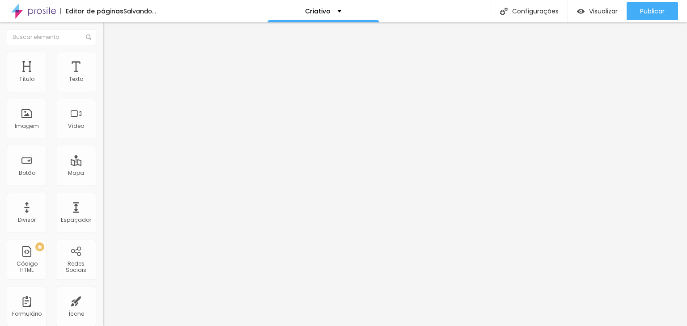
type input "90"
type input "100"
drag, startPoint x: 91, startPoint y: 95, endPoint x: 119, endPoint y: 96, distance: 27.3
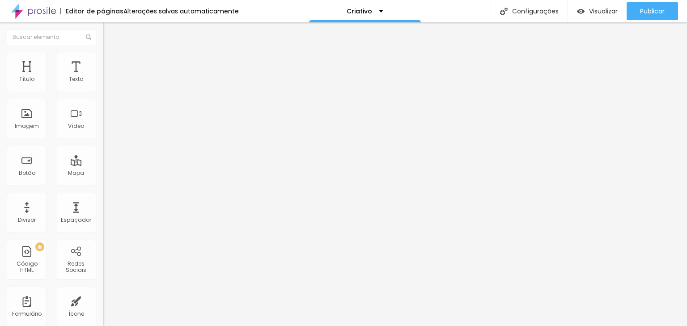
click at [119, 92] on input "range" at bounding box center [132, 88] width 58 height 7
type input "4"
type input "9"
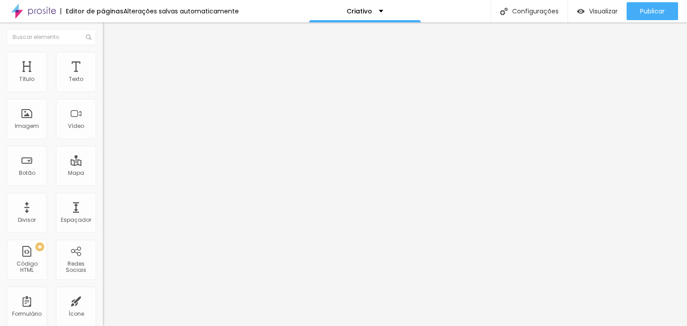
type input "11"
type input "29"
type input "33"
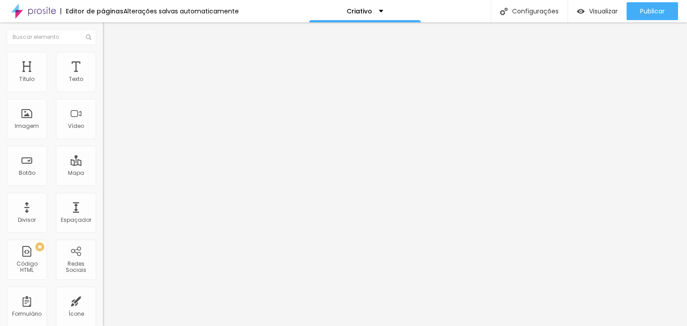
type input "33"
type input "42"
type input "49"
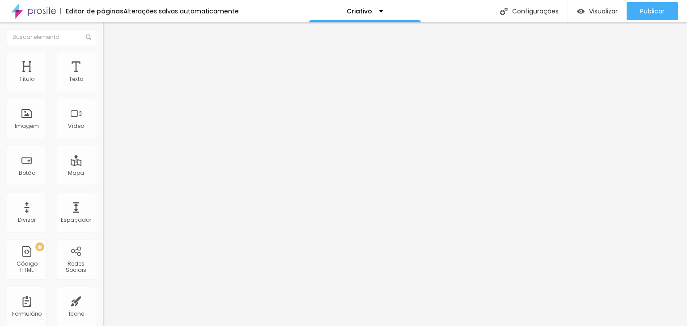
type input "56"
type input "60"
type input "63"
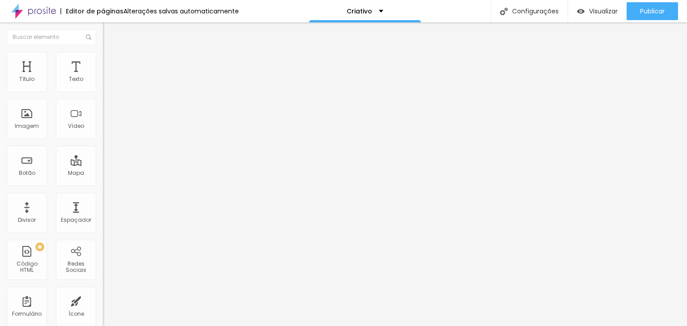
type input "63"
type input "67"
type input "74"
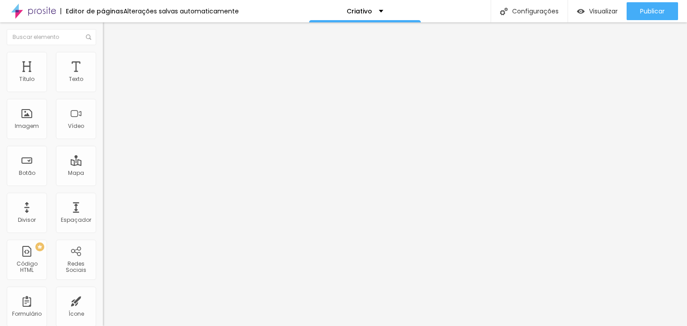
type input "79"
type input "90"
type input "95"
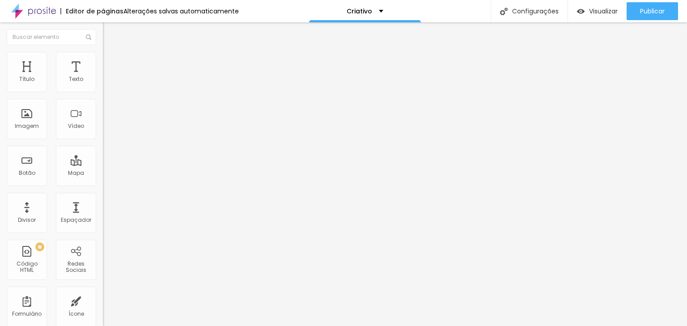
type input "95"
type input "107"
type input "114"
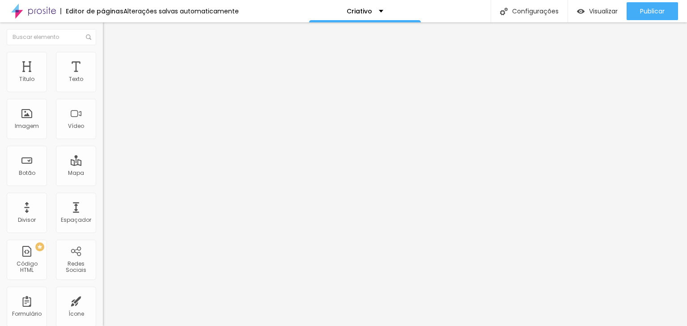
type input "128"
type input "132"
type input "135"
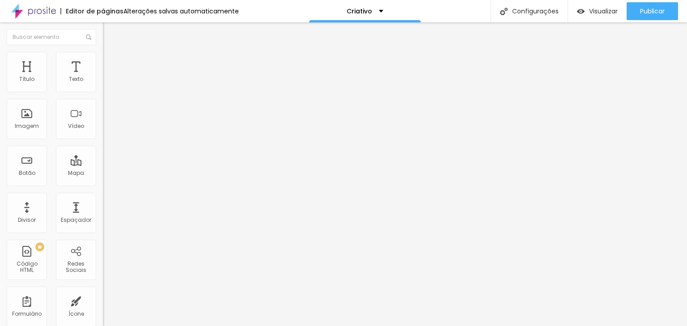
type input "135"
type input "144"
type input "148"
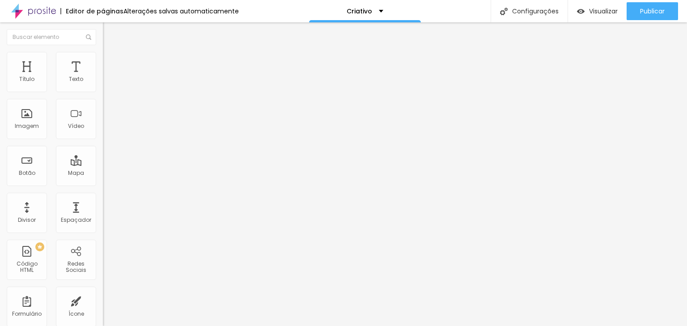
type input "157"
type input "164"
type input "166"
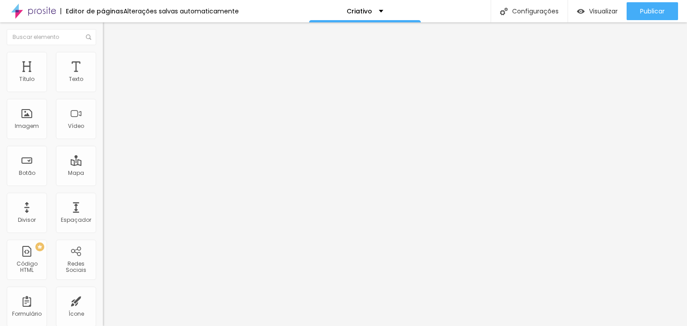
type input "166"
type input "158"
type input "150"
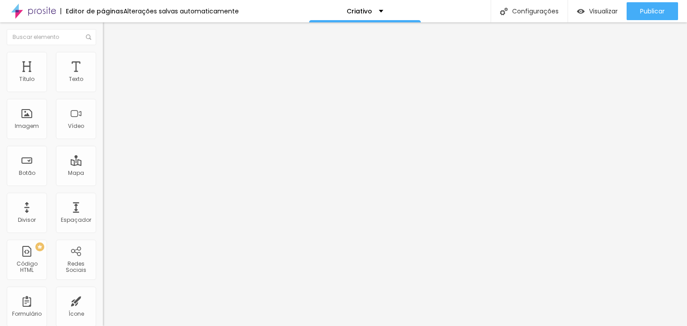
type input "112"
type input "85"
type input "70"
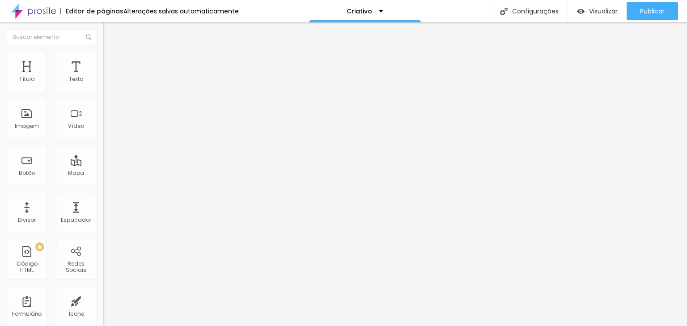
type input "70"
type input "40"
type input "23"
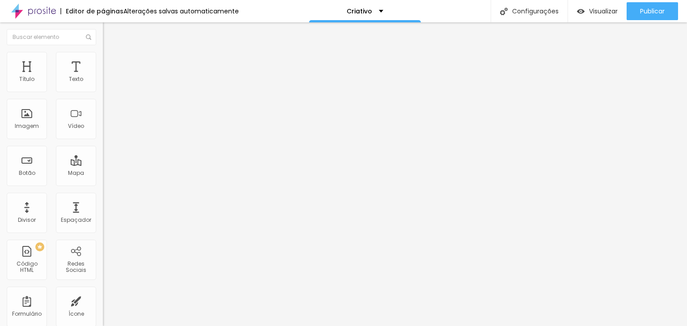
type input "7"
type input "0"
drag, startPoint x: 21, startPoint y: 113, endPoint x: 0, endPoint y: 112, distance: 20.6
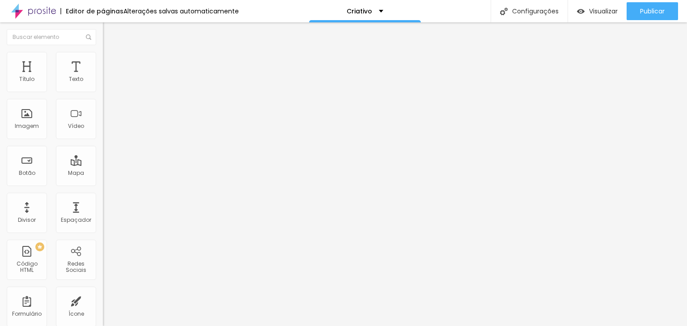
click at [103, 196] on input "range" at bounding box center [132, 199] width 58 height 7
click at [103, 223] on span "DESATIVADO" at bounding box center [119, 227] width 33 height 8
click at [106, 231] on icon "button" at bounding box center [109, 234] width 6 height 6
click at [107, 242] on icon "button" at bounding box center [109, 244] width 4 height 4
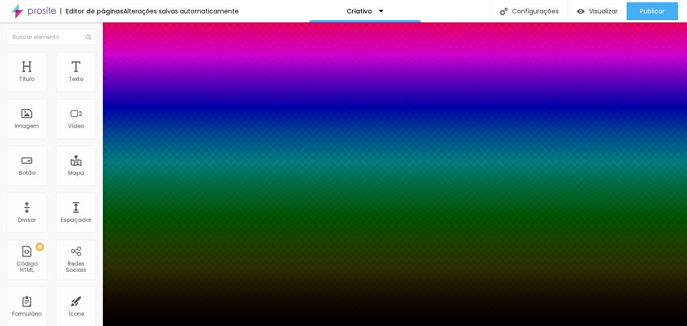
click at [157, 326] on div at bounding box center [343, 331] width 687 height 0
click at [181, 199] on body "Editor de páginas Alterações salvas automaticamente Criativo Configurações Conf…" at bounding box center [343, 163] width 687 height 326
type input "1"
type input "-6"
type input "0"
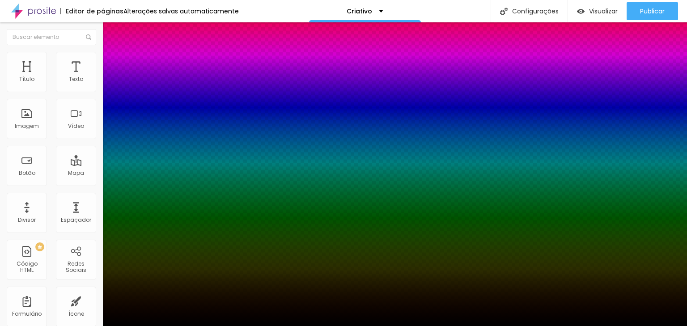
type input "-10"
type input "-1"
type input "-11"
type input "-2"
type input "-12"
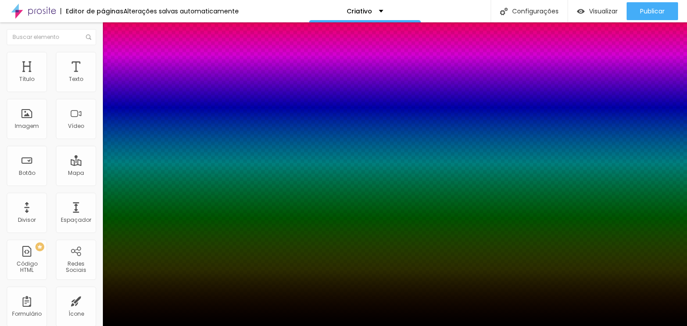
type input "-3"
type input "-13"
type input "-4"
type input "-14"
type input "-5"
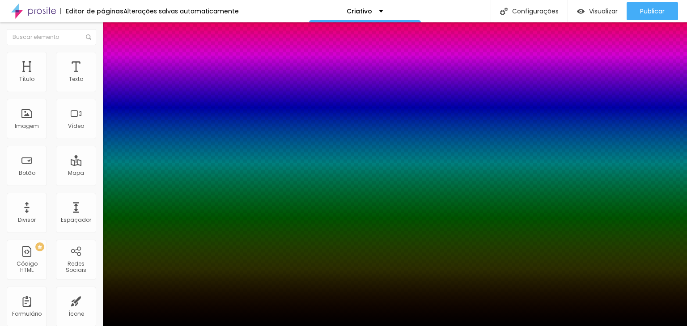
click at [157, 326] on div at bounding box center [343, 331] width 687 height 0
click at [27, 326] on div at bounding box center [343, 326] width 687 height 0
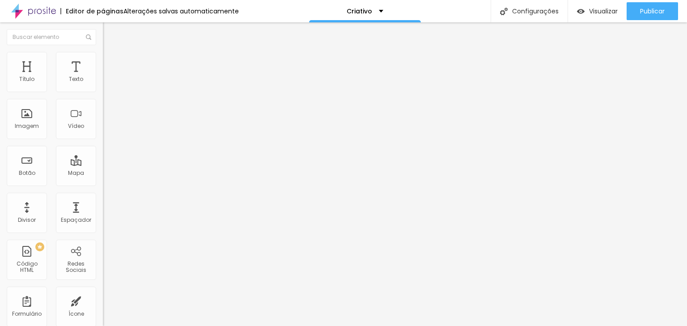
click at [103, 52] on li "Conteúdo" at bounding box center [154, 47] width 103 height 9
click at [103, 114] on div at bounding box center [154, 110] width 103 height 7
click at [103, 127] on img at bounding box center [106, 124] width 6 height 6
click at [103, 140] on span "Original" at bounding box center [113, 136] width 21 height 8
click at [103, 144] on div "Cinema 16:9" at bounding box center [154, 141] width 103 height 5
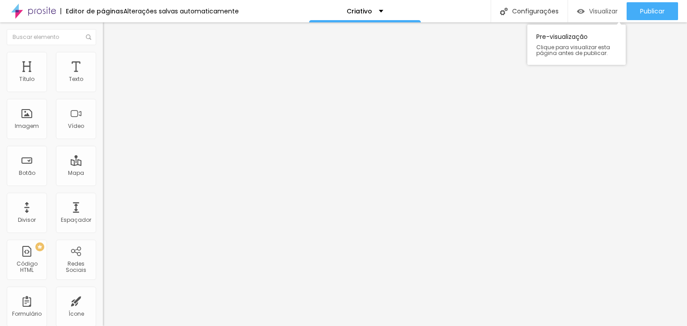
click at [602, 9] on span "Visualizar" at bounding box center [603, 11] width 29 height 7
click at [103, 154] on span "Padrão" at bounding box center [113, 150] width 20 height 8
click at [103, 165] on span "Original" at bounding box center [113, 161] width 21 height 8
click at [597, 6] on div "Visualizar" at bounding box center [597, 11] width 41 height 18
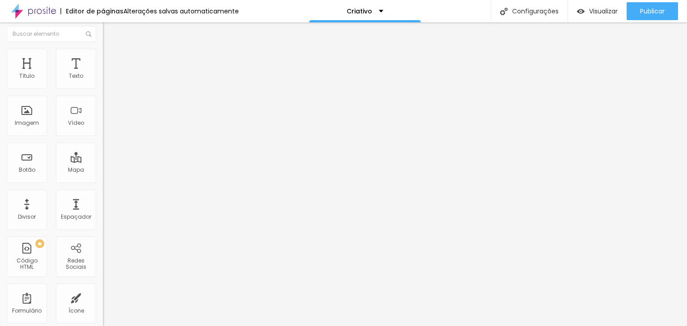
click at [110, 30] on img "button" at bounding box center [113, 29] width 7 height 7
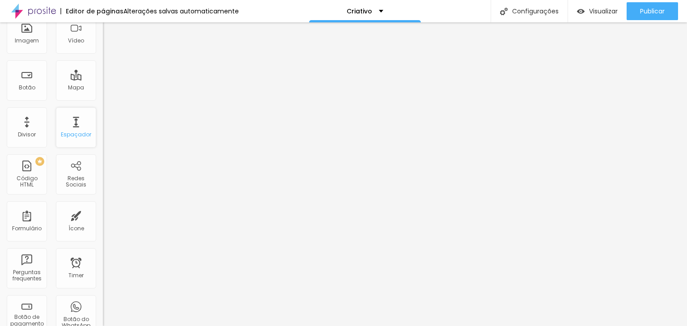
scroll to position [179, 0]
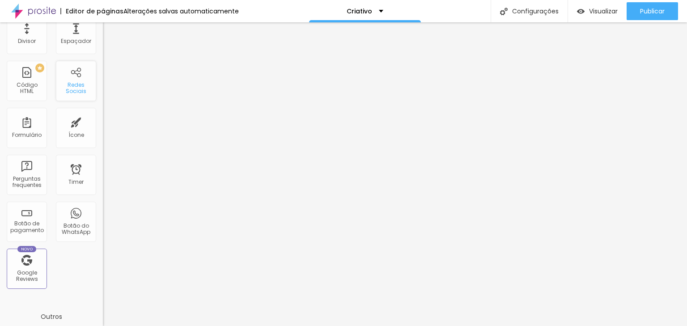
click at [70, 94] on div "Redes Sociais" at bounding box center [75, 88] width 35 height 13
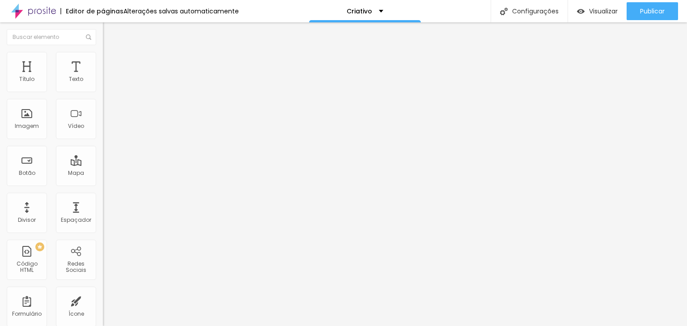
click at [103, 58] on li "Estilo" at bounding box center [154, 56] width 103 height 9
click at [111, 63] on span "Avançado" at bounding box center [126, 67] width 30 height 8
click at [603, 9] on span "Visualizar" at bounding box center [603, 11] width 29 height 7
click at [103, 77] on span "Trocar imagem" at bounding box center [127, 73] width 49 height 8
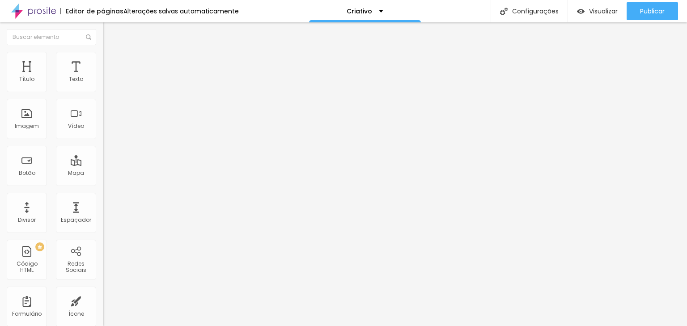
click at [103, 37] on button "Editar Imagem" at bounding box center [154, 32] width 103 height 21
click at [35, 174] on div "Botão" at bounding box center [27, 166] width 40 height 40
click at [583, 10] on div "Visualizar" at bounding box center [597, 12] width 41 height 8
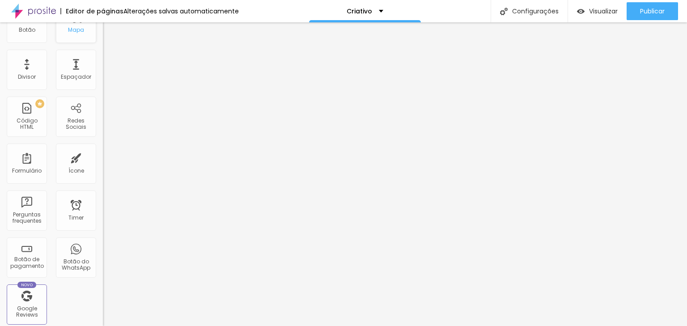
scroll to position [179, 0]
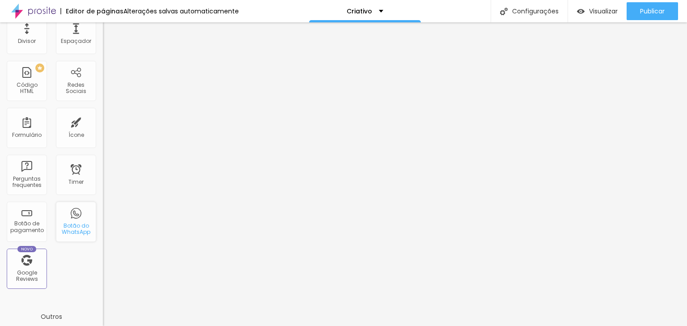
click at [82, 219] on div "Botão do WhatsApp" at bounding box center [76, 222] width 40 height 40
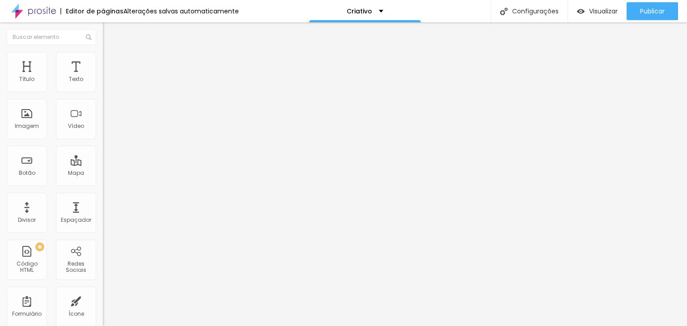
click at [103, 65] on li "Estilo" at bounding box center [154, 63] width 103 height 9
type input "15"
type input "16"
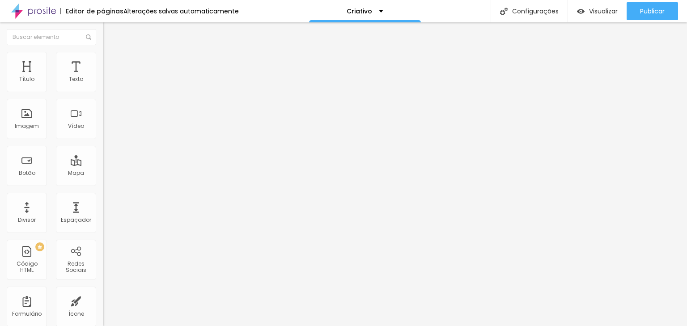
type input "17"
type input "18"
drag, startPoint x: 33, startPoint y: 143, endPoint x: 217, endPoint y: 145, distance: 183.8
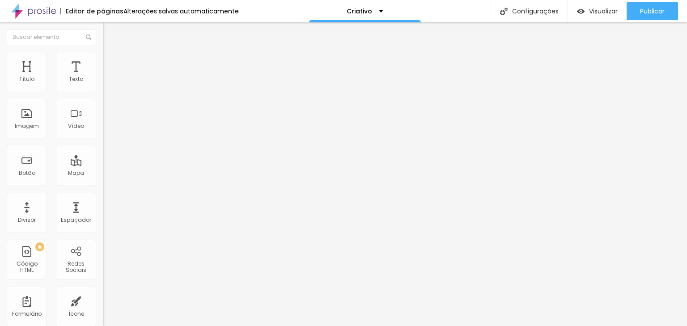
type input "18"
click at [161, 267] on input "range" at bounding box center [132, 270] width 58 height 7
click at [103, 293] on span "Verde claro" at bounding box center [118, 297] width 31 height 8
click at [106, 148] on img at bounding box center [108, 150] width 5 height 5
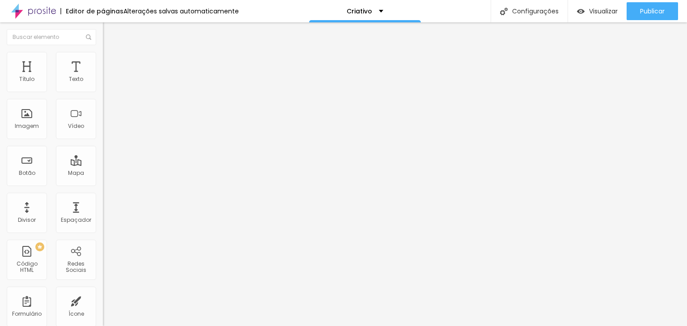
radio input "false"
click at [106, 148] on img at bounding box center [108, 150] width 5 height 5
radio input "false"
radio input "true"
click at [106, 148] on img at bounding box center [108, 150] width 5 height 5
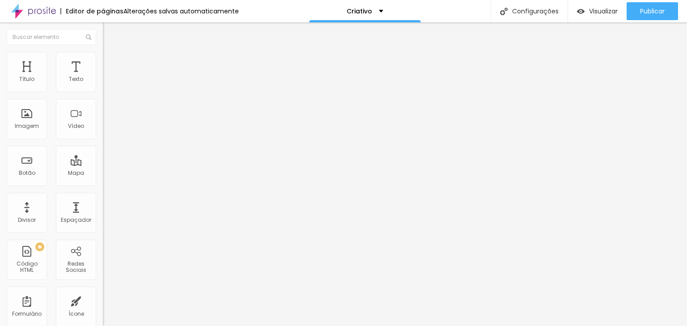
radio input "true"
radio input "false"
click at [106, 148] on img at bounding box center [108, 150] width 5 height 5
radio input "false"
radio input "true"
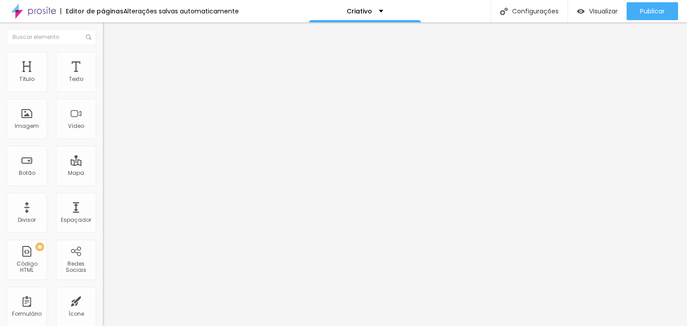
click at [103, 284] on input "Conversar no WhatsApp" at bounding box center [156, 288] width 107 height 9
drag, startPoint x: 92, startPoint y: 131, endPoint x: 0, endPoint y: 132, distance: 92.1
click at [103, 132] on div "Número do WhatsApp * [PHONE_NUMBER] + 55 Texto do botão Conversar no WhatsApp M…" at bounding box center [154, 226] width 103 height 298
type input "Clique aqui para entrar no grupo VIP"
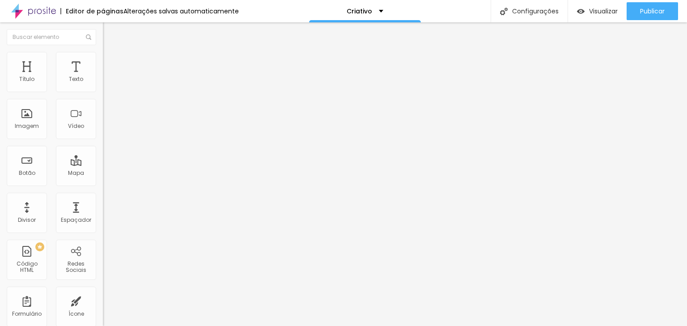
click at [103, 309] on textarea "Olá, cheguei até você pela página {page_title} e gostaria de mais informações" at bounding box center [153, 316] width 101 height 15
drag, startPoint x: 69, startPoint y: 162, endPoint x: 76, endPoint y: 157, distance: 9.2
click at [103, 309] on textarea "Olá, cheguei até você pela página {page_title} e gostaria de mais informações" at bounding box center [153, 316] width 101 height 15
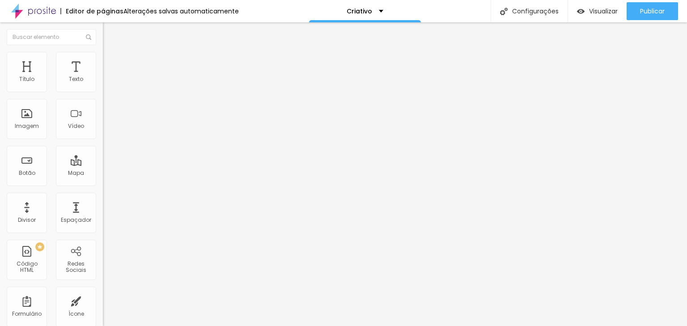
type textarea "Olá, cheguei até você pelo e gostaria de mais informações"
drag, startPoint x: 66, startPoint y: 171, endPoint x: 8, endPoint y: 154, distance: 60.1
click at [103, 309] on textarea "Olá, cheguei até você pelo e gostaria de mais informações" at bounding box center [153, 316] width 101 height 15
click at [589, 12] on span "Visualizar" at bounding box center [603, 11] width 29 height 7
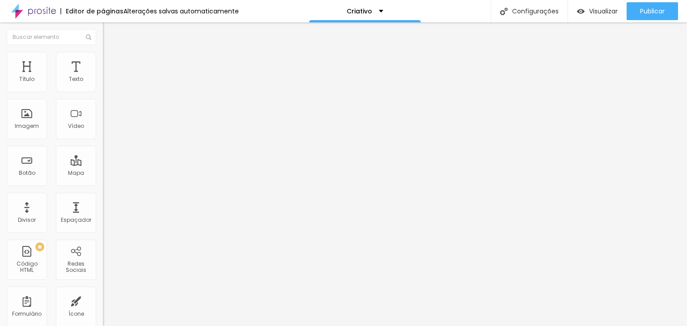
click at [586, 8] on div "Visualizar" at bounding box center [597, 12] width 41 height 8
click at [110, 34] on div "Editar Botão do WhatsApp" at bounding box center [154, 36] width 89 height 14
click at [103, 66] on li "Estilo" at bounding box center [154, 63] width 103 height 9
click at [103, 68] on img at bounding box center [107, 72] width 8 height 8
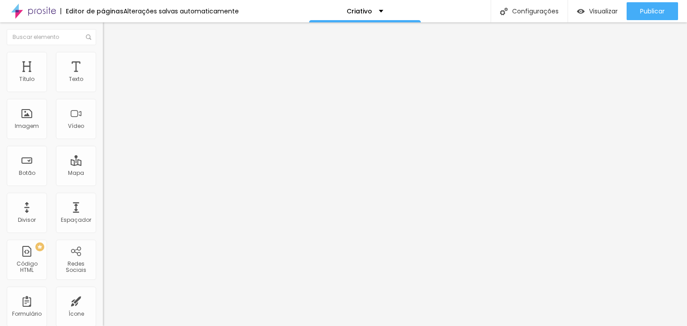
click at [110, 38] on div "Editar Botão do WhatsApp" at bounding box center [154, 36] width 89 height 14
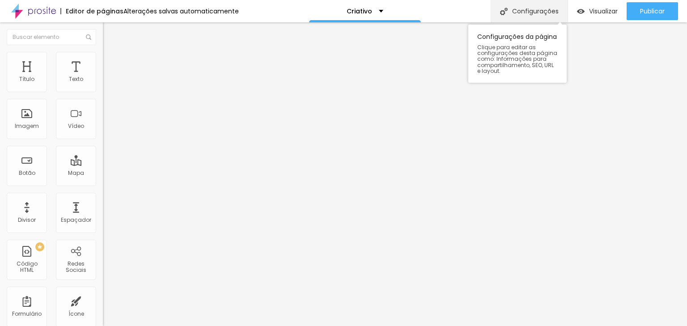
click at [540, 12] on div "Configurações" at bounding box center [529, 11] width 77 height 22
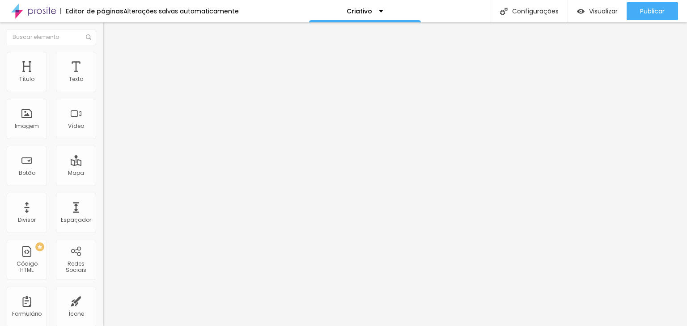
click at [32, 166] on div "Botão" at bounding box center [27, 166] width 40 height 40
click at [110, 35] on img "button" at bounding box center [113, 32] width 7 height 7
click at [111, 60] on span "Estilo" at bounding box center [118, 58] width 14 height 8
click at [111, 63] on span "Avançado" at bounding box center [126, 67] width 30 height 8
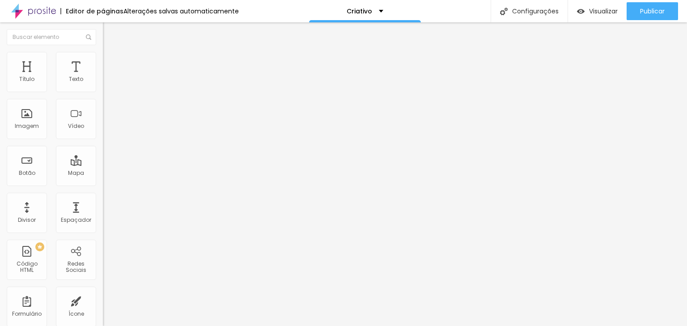
click at [111, 61] on span "Estilo" at bounding box center [118, 58] width 14 height 8
click at [103, 52] on li "Conteúdo" at bounding box center [154, 47] width 103 height 9
click at [110, 36] on img "button" at bounding box center [113, 32] width 7 height 7
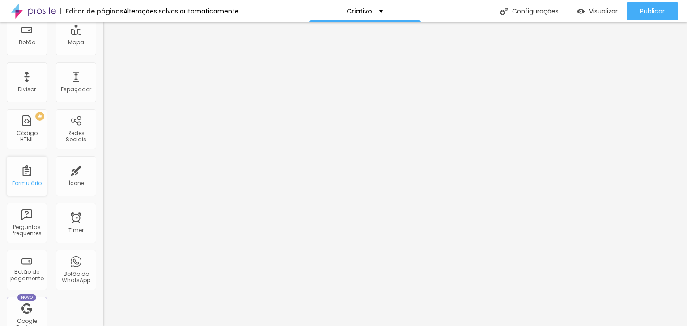
scroll to position [143, 0]
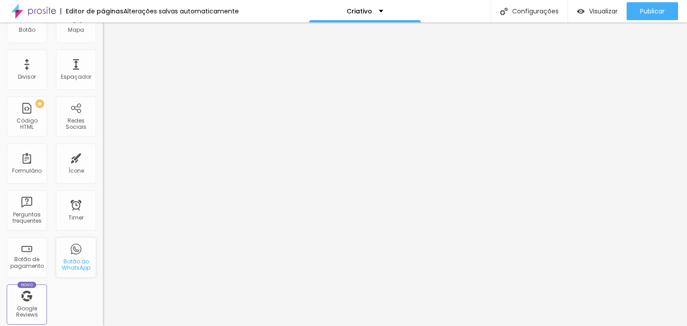
click at [78, 260] on div "Botão do WhatsApp" at bounding box center [75, 264] width 35 height 13
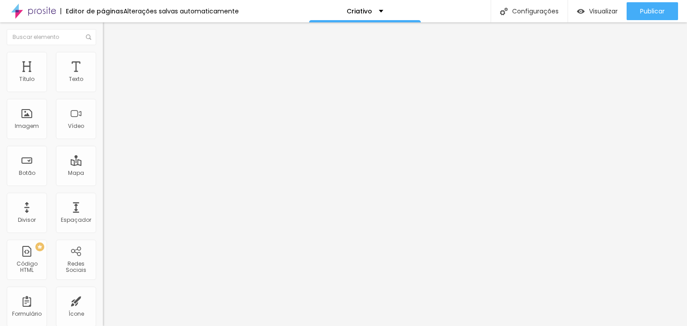
click at [103, 183] on input "https://" at bounding box center [156, 178] width 107 height 9
click at [103, 297] on div "Editar Imagem Conteúdo Estilo Avançado Trocar imagem Descrição da imagem (Alt) …" at bounding box center [154, 174] width 103 height 304
click at [103, 183] on input "https://" at bounding box center [156, 178] width 107 height 9
